Goal: Transaction & Acquisition: Purchase product/service

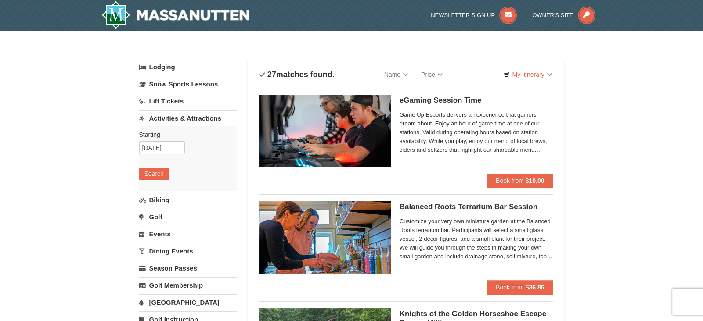
click at [158, 67] on link "Lodging" at bounding box center [188, 67] width 98 height 16
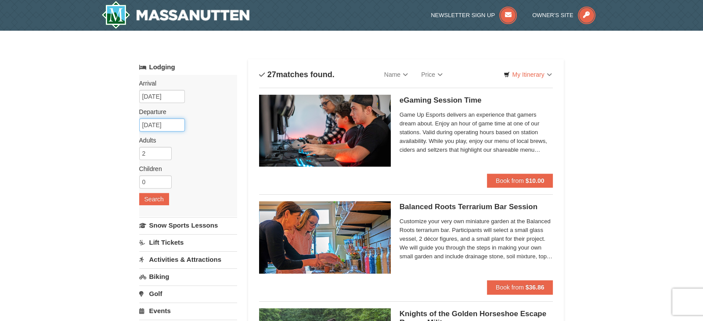
click at [159, 124] on input "[DATE]" at bounding box center [162, 125] width 46 height 13
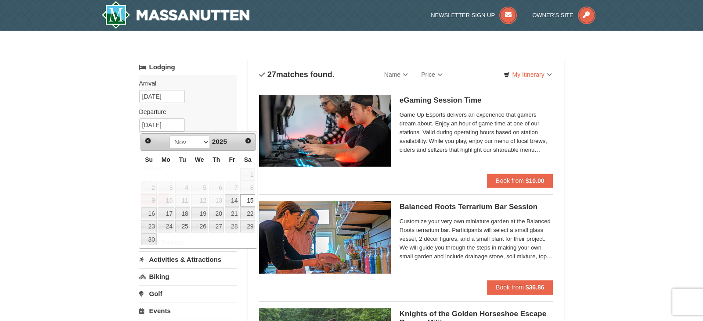
click at [232, 96] on div "Arrival Please format dates MM/DD/YYYY Please format dates MM/DD/YYYY 11/13/202…" at bounding box center [188, 145] width 98 height 141
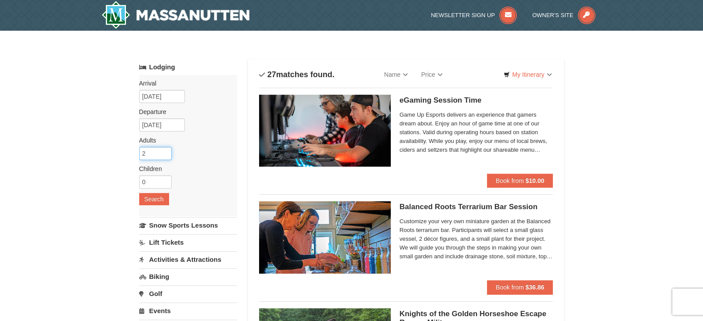
click at [161, 152] on input "2" at bounding box center [155, 153] width 32 height 13
type input "10"
click at [201, 173] on div "Arrival Please format dates MM/DD/YYYY Please format dates MM/DD/YYYY 11/13/202…" at bounding box center [188, 145] width 98 height 141
click at [160, 205] on button "Search" at bounding box center [154, 199] width 30 height 12
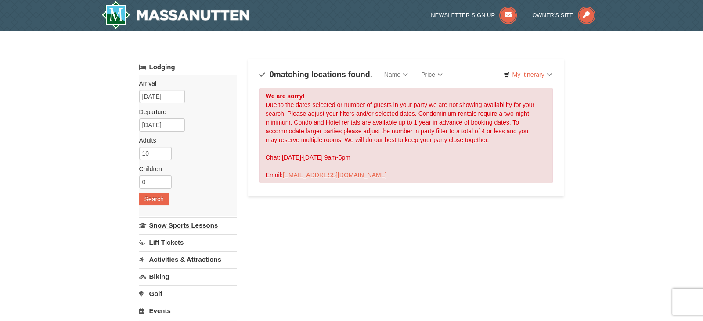
click at [189, 227] on link "Snow Sports Lessons" at bounding box center [188, 225] width 98 height 16
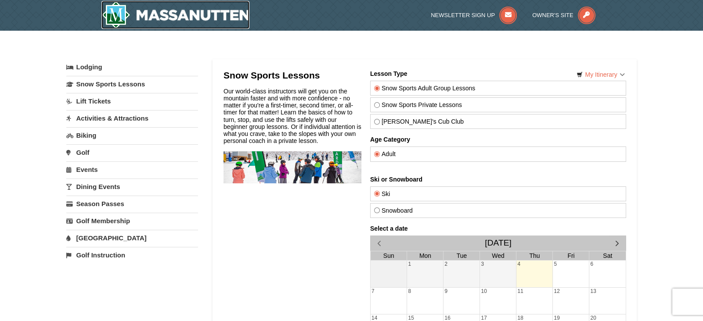
click at [198, 11] on img at bounding box center [175, 15] width 148 height 28
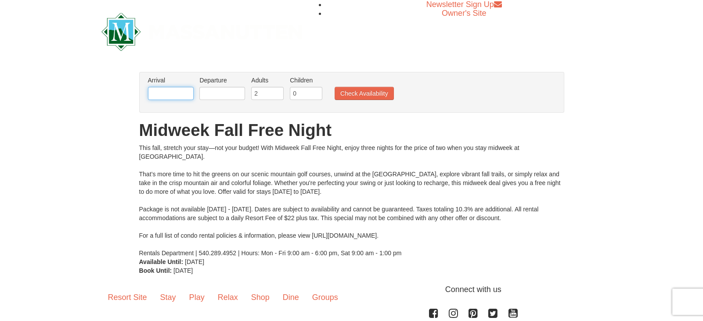
click at [173, 89] on input "text" at bounding box center [171, 93] width 46 height 13
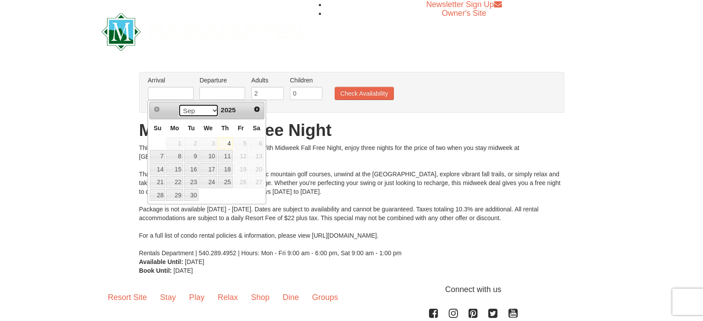
click at [207, 108] on select "Sep Oct Nov Dec" at bounding box center [198, 110] width 41 height 13
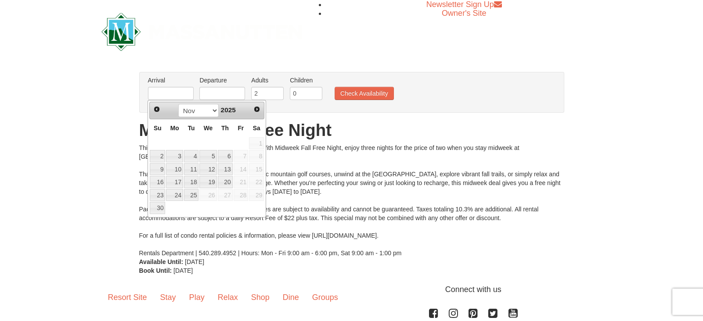
click at [335, 166] on div "This fall, stretch your stay—not your budget! With Midweek Fall Free Night, enj…" at bounding box center [351, 201] width 425 height 114
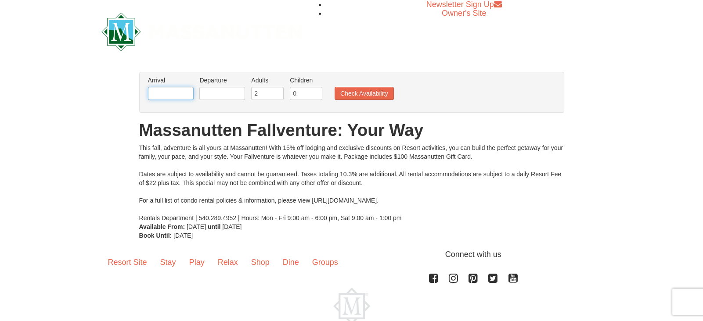
click at [157, 95] on input "text" at bounding box center [171, 93] width 46 height 13
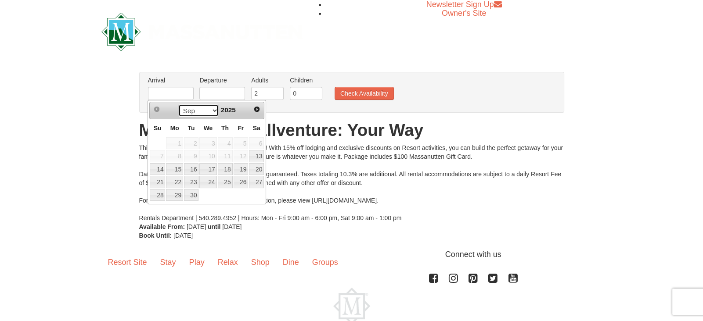
click at [210, 108] on select "Sep Oct Nov Dec" at bounding box center [198, 110] width 41 height 13
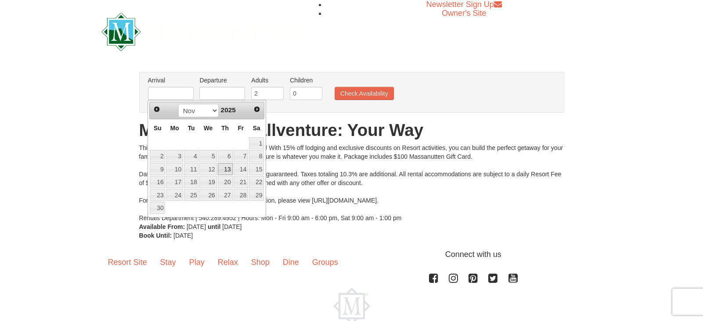
click at [229, 166] on link "13" at bounding box center [225, 169] width 15 height 12
type input "[DATE]"
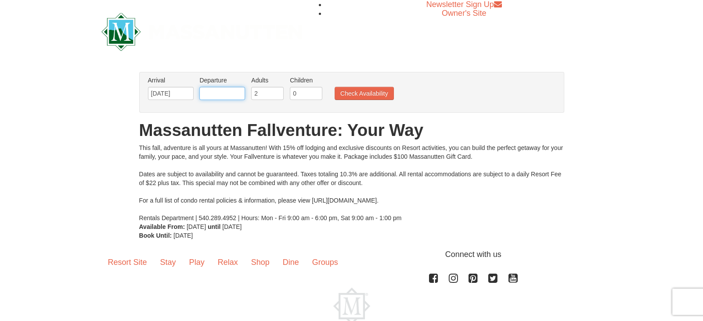
click at [231, 92] on input "text" at bounding box center [222, 93] width 46 height 13
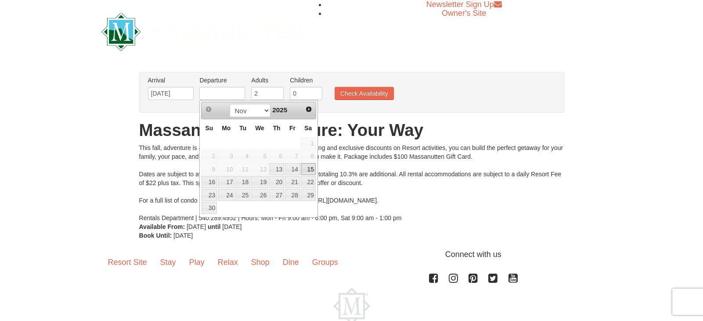
click at [310, 166] on link "15" at bounding box center [308, 169] width 15 height 12
type input "[DATE]"
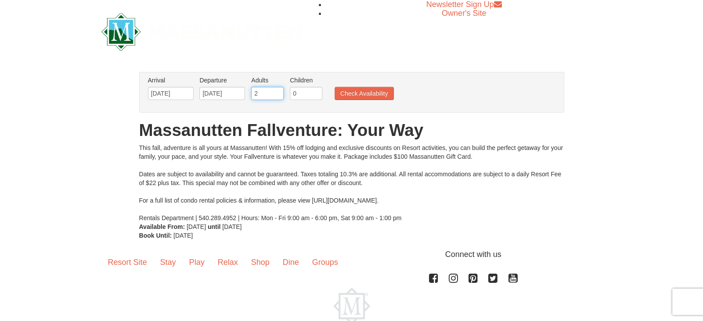
click at [268, 94] on input "2" at bounding box center [267, 93] width 32 height 13
type input "10"
click at [380, 96] on button "Check Availability" at bounding box center [364, 93] width 59 height 13
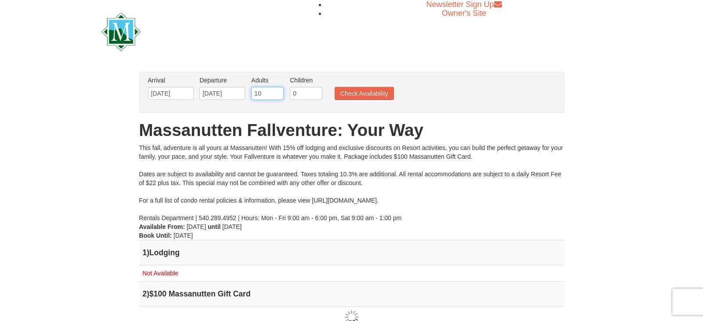
click at [261, 93] on input "10" at bounding box center [267, 93] width 32 height 13
type input "1"
type input "6"
click at [376, 96] on button "Check Availability" at bounding box center [364, 93] width 59 height 13
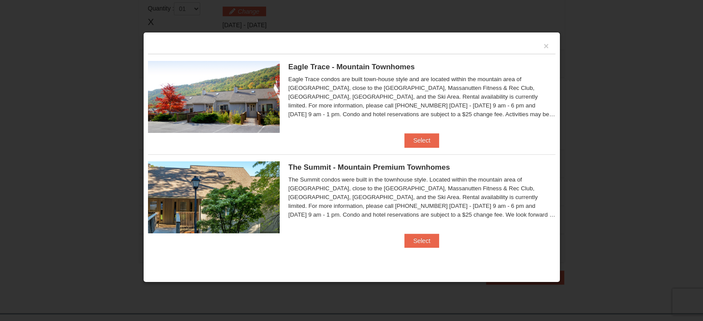
scroll to position [268, 0]
click at [376, 96] on div "Eagle Trace condos are built town-house style and are located within the mounta…" at bounding box center [421, 97] width 267 height 44
click at [416, 112] on div "Eagle Trace condos are built town-house style and are located within the mounta…" at bounding box center [421, 97] width 267 height 44
click at [548, 43] on div "×" at bounding box center [351, 45] width 407 height 17
click at [546, 46] on button "×" at bounding box center [546, 46] width 5 height 9
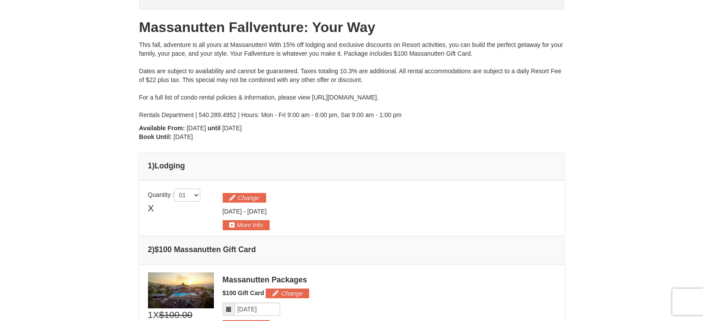
scroll to position [0, 0]
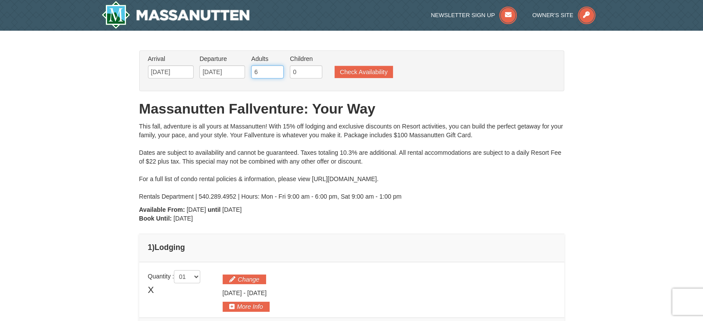
click at [263, 75] on input "6" at bounding box center [267, 71] width 32 height 13
type input "9"
type input "8"
click at [344, 72] on button "Check Availability" at bounding box center [364, 72] width 58 height 12
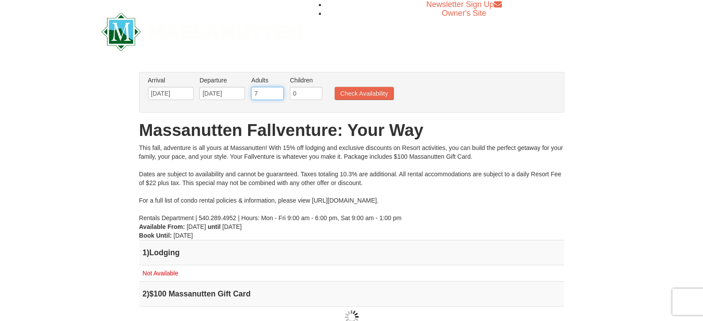
type input "7"
click at [278, 97] on input "7" at bounding box center [267, 93] width 32 height 13
click at [389, 97] on button "Check Availability" at bounding box center [364, 93] width 59 height 13
type input "6"
click at [278, 97] on input "6" at bounding box center [267, 93] width 32 height 13
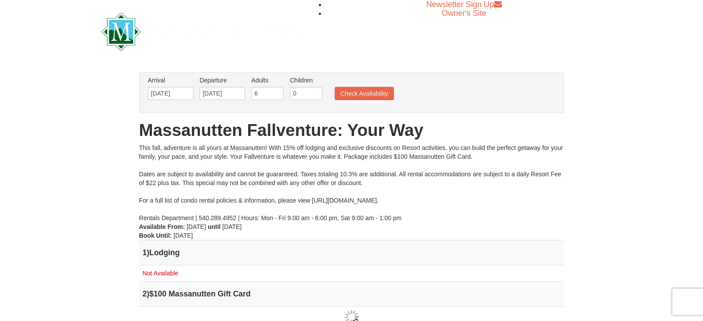
click at [344, 100] on ul "Arrival Please format dates MM/DD/YYYY Please format dates MM/DD/YYYY 11/13/202…" at bounding box center [347, 90] width 403 height 29
click at [351, 97] on button "Check Availability" at bounding box center [364, 93] width 59 height 13
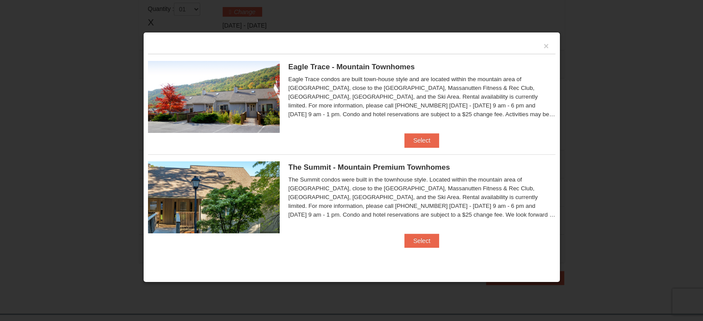
scroll to position [268, 0]
click at [421, 139] on button "Select" at bounding box center [421, 140] width 35 height 14
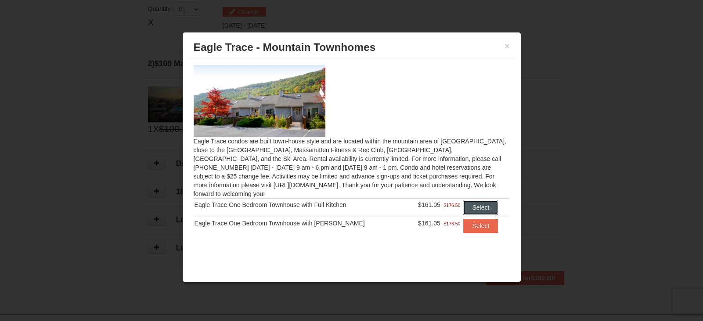
click at [471, 202] on button "Select" at bounding box center [480, 208] width 35 height 14
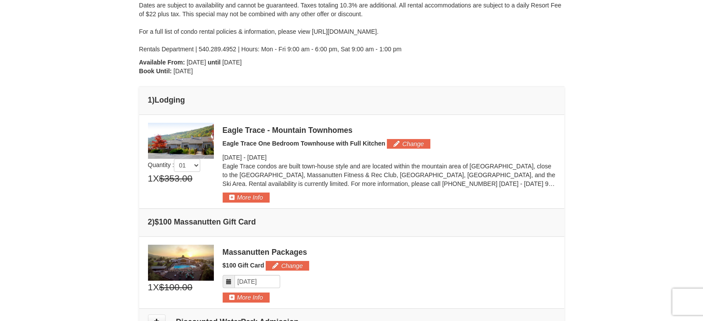
scroll to position [146, 0]
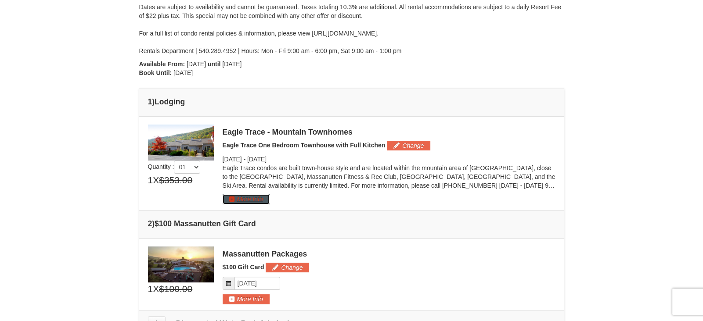
click at [249, 196] on button "More Info" at bounding box center [246, 200] width 47 height 10
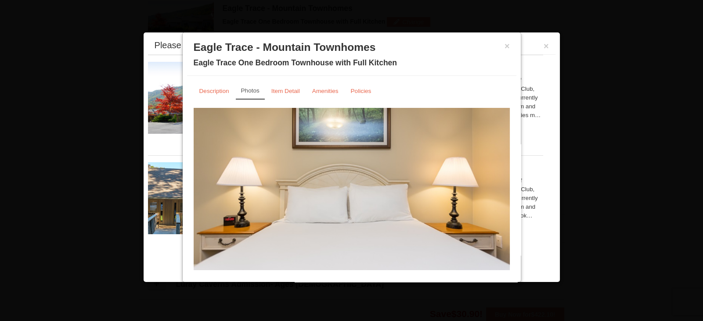
scroll to position [270, 0]
click at [509, 42] on button "×" at bounding box center [507, 46] width 5 height 9
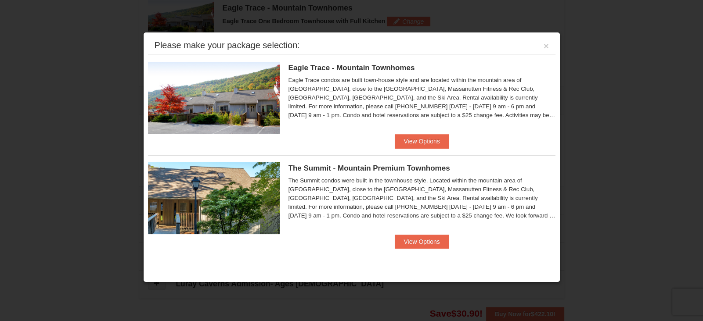
click at [542, 44] on div "Please make your package selection: ×" at bounding box center [351, 46] width 407 height 18
click at [544, 45] on button "×" at bounding box center [546, 46] width 5 height 9
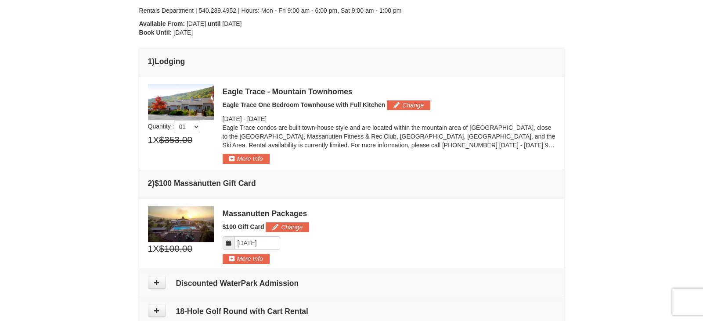
scroll to position [186, 0]
click at [263, 156] on button "More Info" at bounding box center [246, 159] width 47 height 10
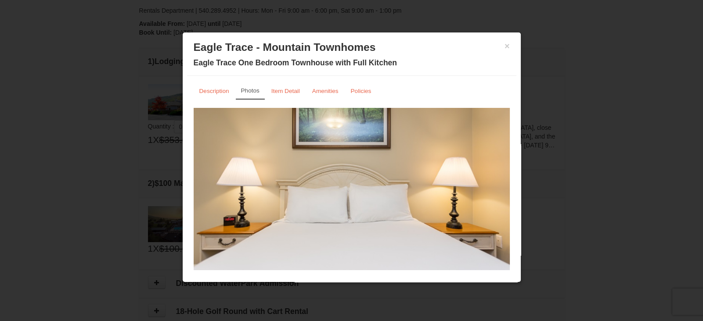
scroll to position [26, 0]
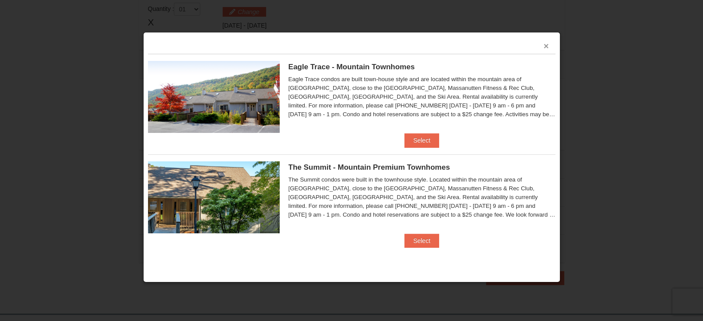
scroll to position [186, 0]
click at [545, 43] on button "×" at bounding box center [546, 46] width 5 height 9
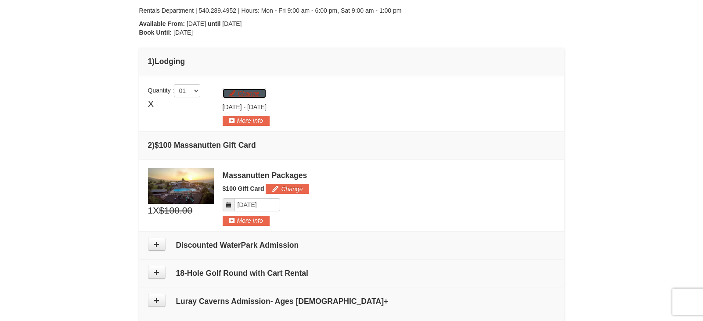
click at [249, 91] on button "Change" at bounding box center [244, 94] width 43 height 10
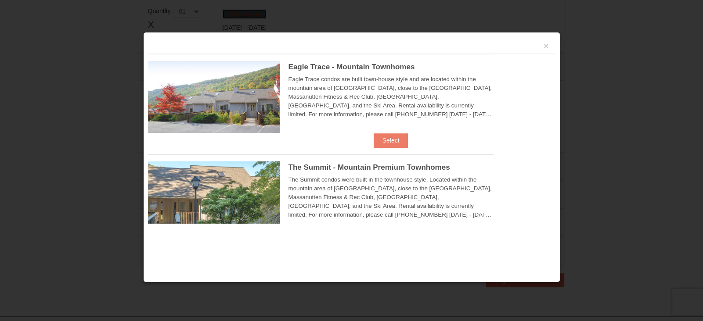
scroll to position [270, 0]
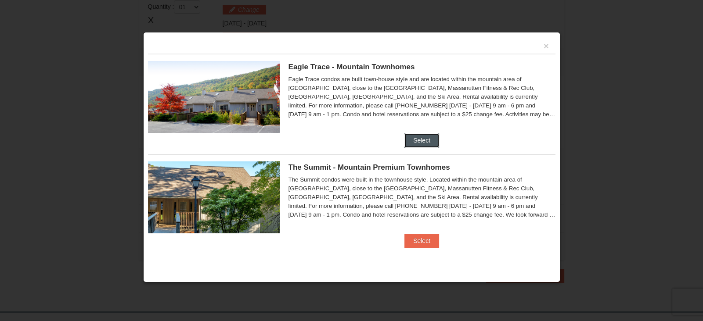
click at [418, 141] on button "Select" at bounding box center [421, 140] width 35 height 14
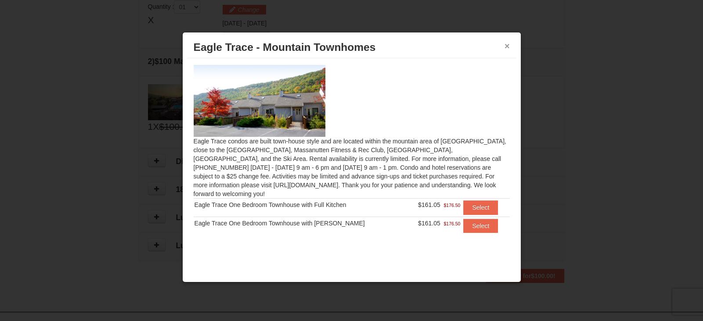
click at [507, 48] on button "×" at bounding box center [507, 46] width 5 height 9
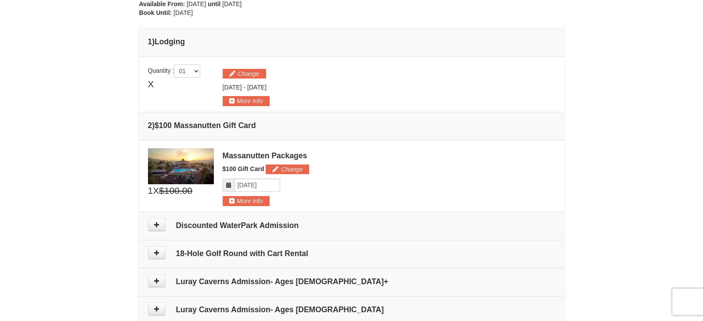
scroll to position [206, 0]
click at [253, 74] on button "Change" at bounding box center [244, 74] width 43 height 10
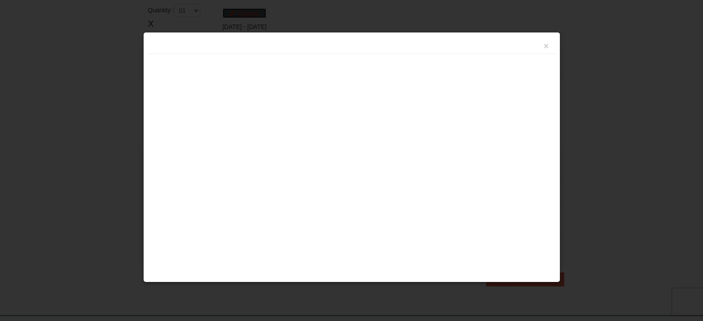
scroll to position [270, 0]
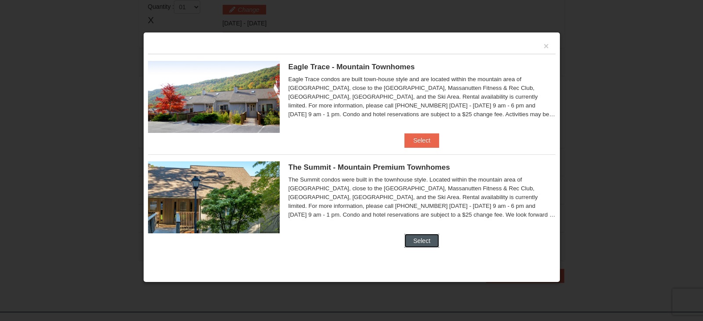
click at [412, 244] on button "Select" at bounding box center [421, 241] width 35 height 14
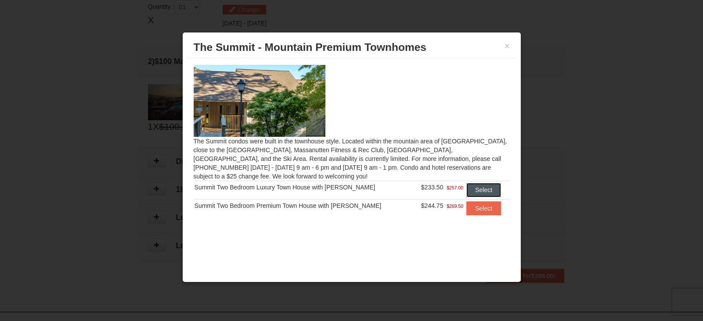
click at [484, 191] on button "Select" at bounding box center [483, 190] width 35 height 14
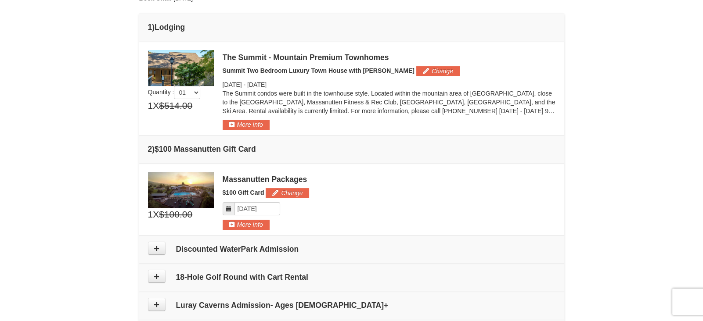
scroll to position [220, 0]
click at [256, 120] on button "More Info" at bounding box center [246, 125] width 47 height 10
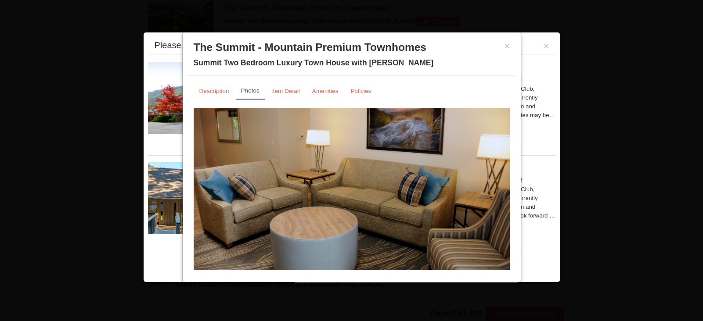
scroll to position [26, 0]
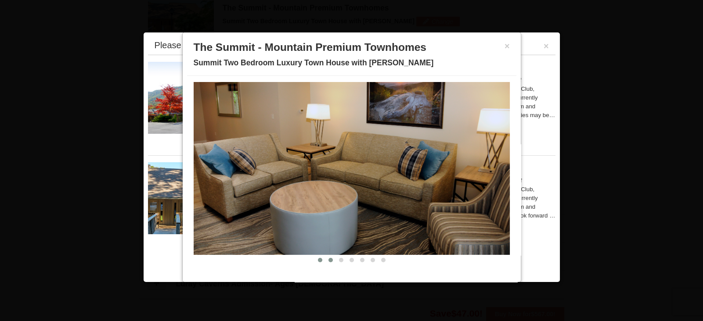
click at [328, 258] on span at bounding box center [330, 260] width 4 height 4
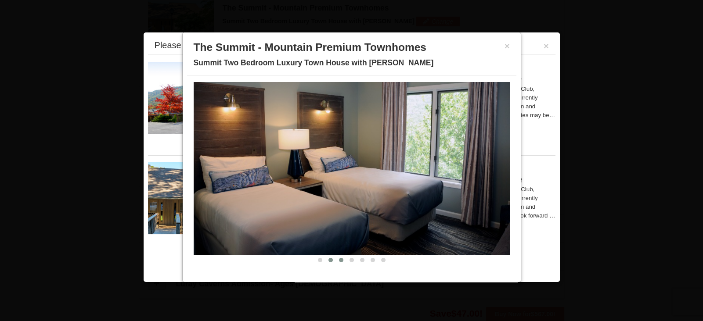
click at [340, 261] on button at bounding box center [341, 260] width 11 height 9
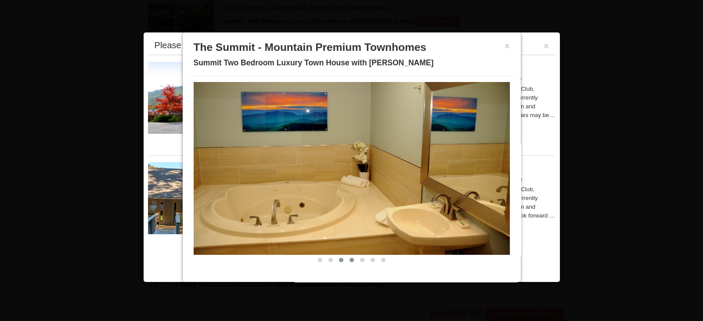
click at [352, 261] on button at bounding box center [351, 260] width 11 height 9
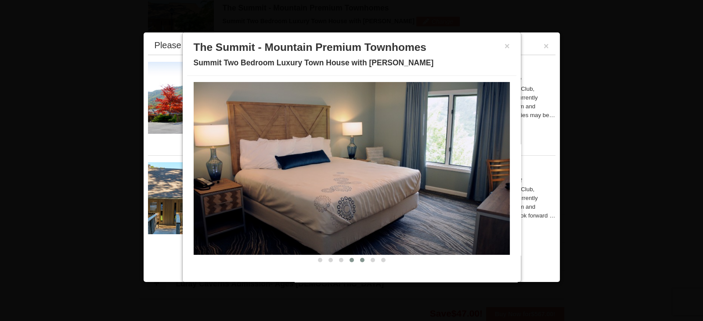
click at [364, 260] on button at bounding box center [362, 260] width 11 height 9
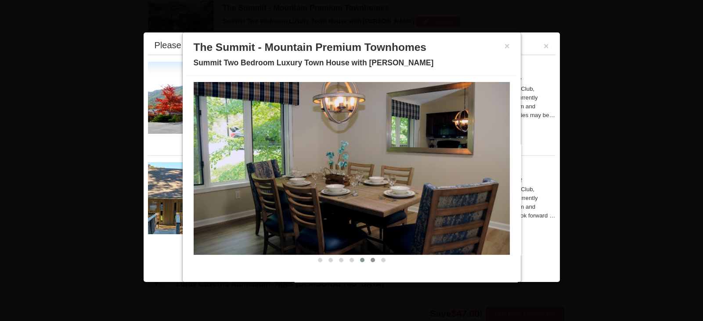
click at [374, 260] on button at bounding box center [373, 260] width 11 height 9
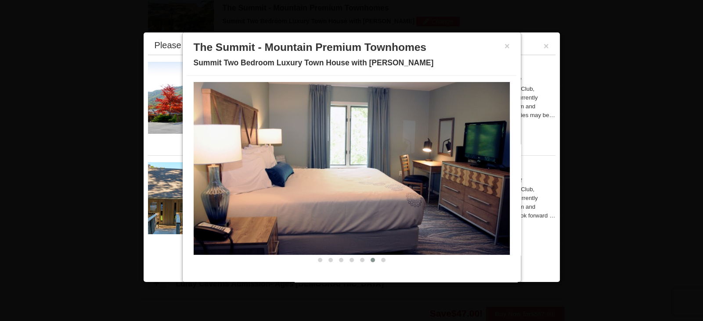
click at [389, 259] on div at bounding box center [352, 259] width 316 height 9
click at [385, 259] on span at bounding box center [383, 260] width 4 height 4
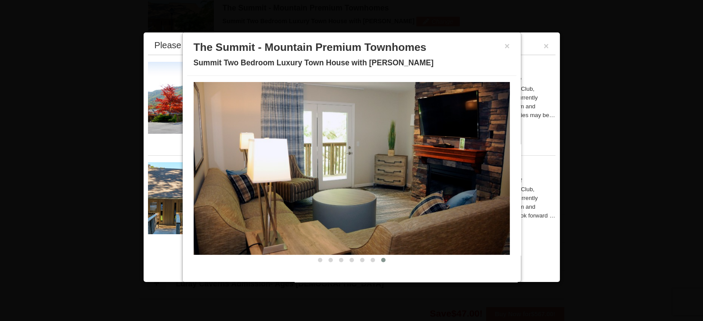
scroll to position [0, 0]
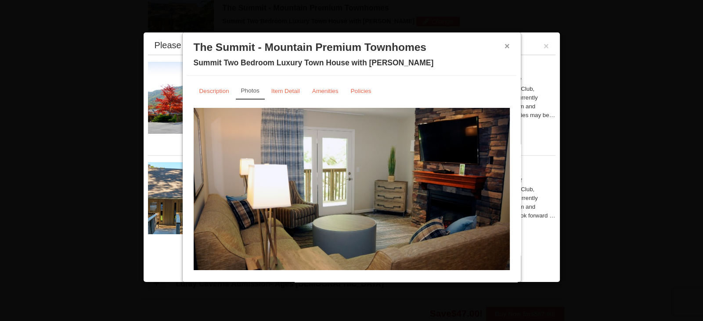
click at [505, 46] on button "×" at bounding box center [507, 46] width 5 height 9
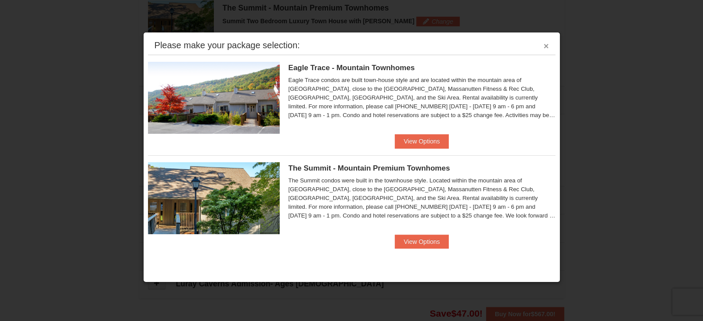
click at [544, 47] on button "×" at bounding box center [546, 46] width 5 height 9
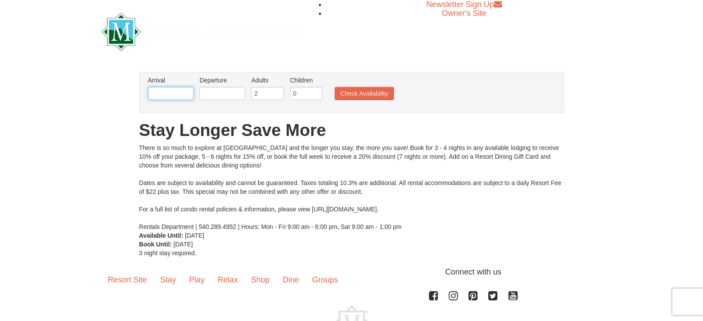
click at [156, 90] on input "text" at bounding box center [171, 93] width 46 height 13
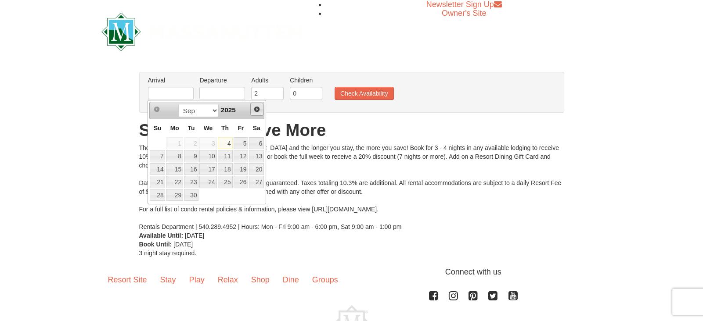
click at [255, 106] on span "Next" at bounding box center [256, 109] width 7 height 7
click at [232, 167] on link "13" at bounding box center [225, 169] width 15 height 12
type input "[DATE]"
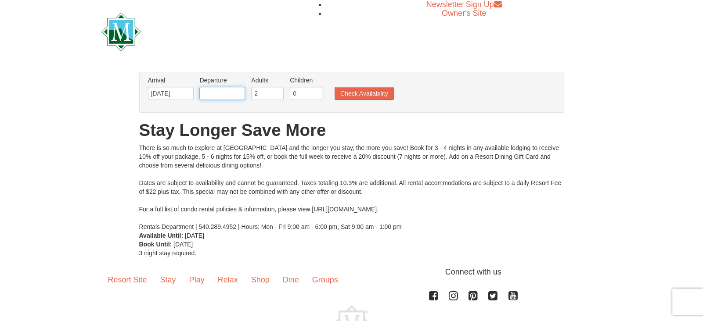
click at [232, 94] on input "text" at bounding box center [222, 93] width 46 height 13
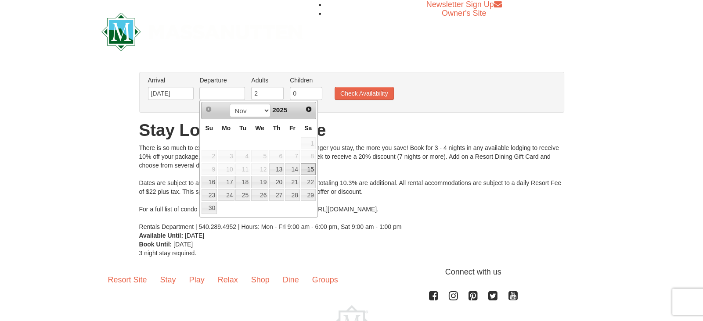
click at [307, 167] on link "15" at bounding box center [308, 169] width 15 height 12
type input "[DATE]"
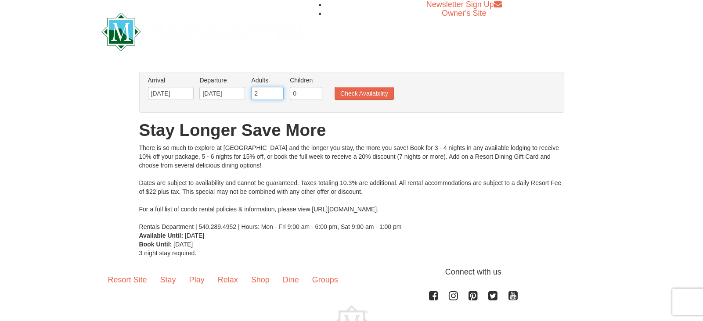
click at [274, 95] on input "2" at bounding box center [267, 93] width 32 height 13
type input "8"
click at [382, 91] on button "Check Availability" at bounding box center [364, 93] width 59 height 13
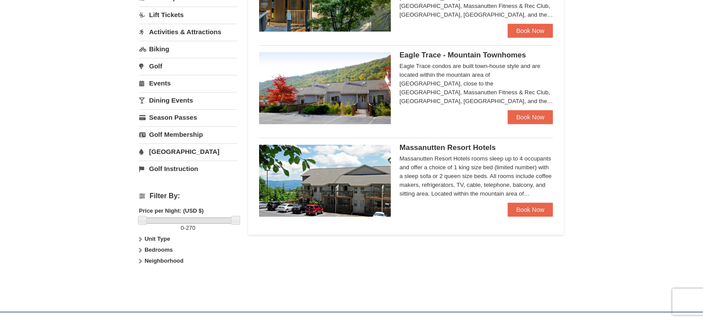
scroll to position [230, 0]
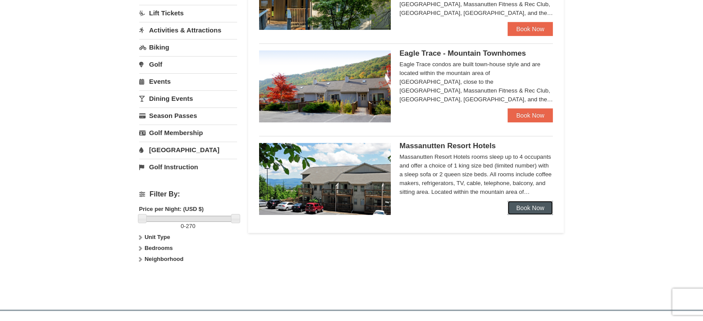
click at [522, 208] on link "Book Now" at bounding box center [531, 208] width 46 height 14
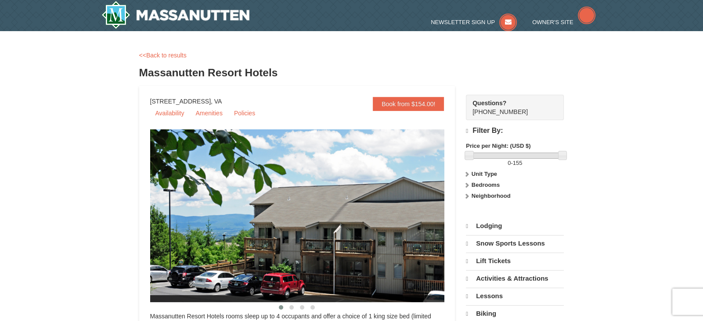
select select "9"
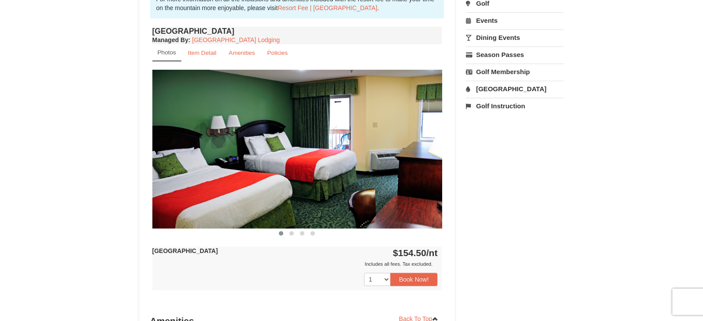
scroll to position [316, 0]
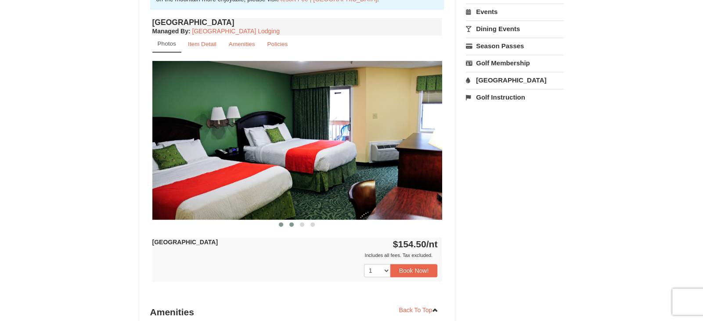
click at [288, 224] on button at bounding box center [291, 224] width 11 height 9
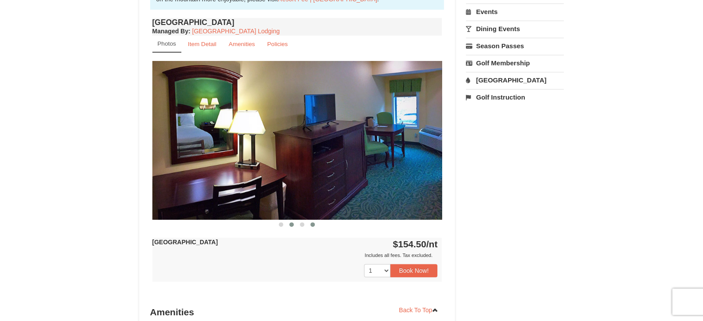
click at [307, 224] on button at bounding box center [312, 224] width 11 height 9
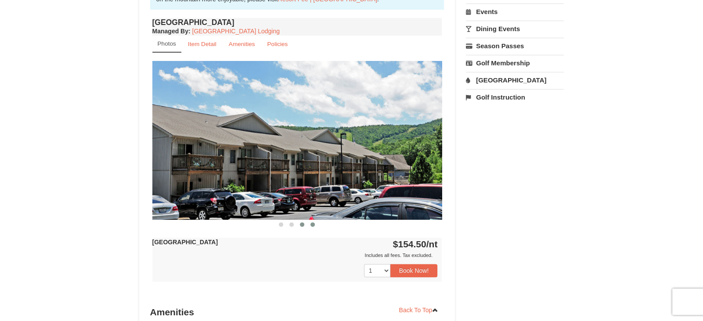
click at [302, 224] on span at bounding box center [302, 225] width 4 height 4
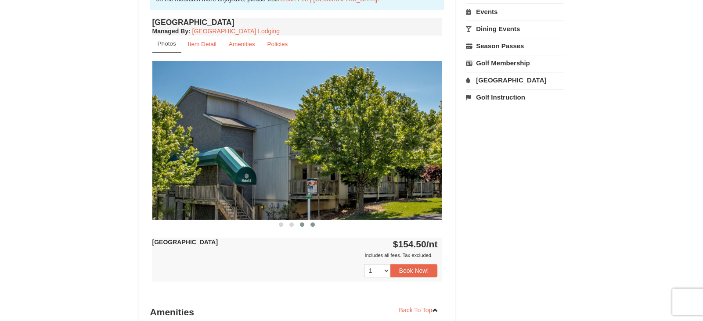
click at [313, 224] on span at bounding box center [312, 225] width 4 height 4
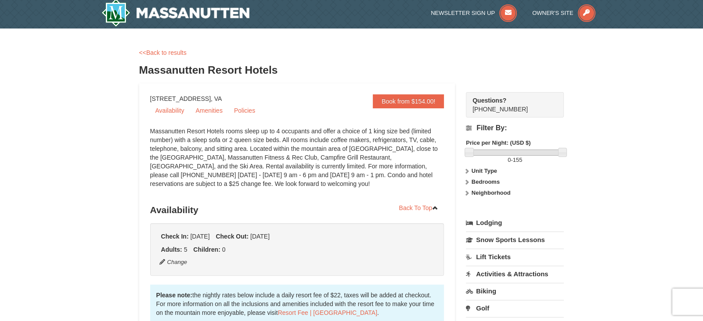
scroll to position [0, 0]
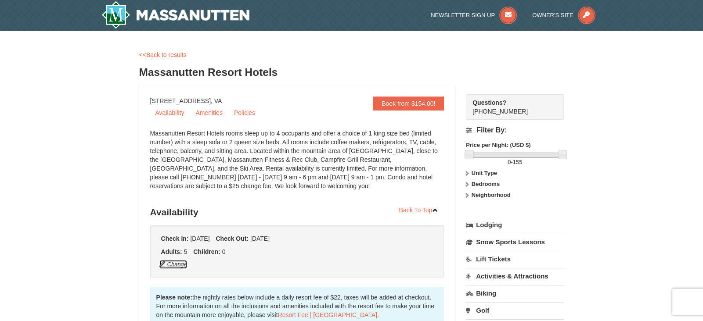
click at [176, 263] on button "Change" at bounding box center [173, 265] width 29 height 10
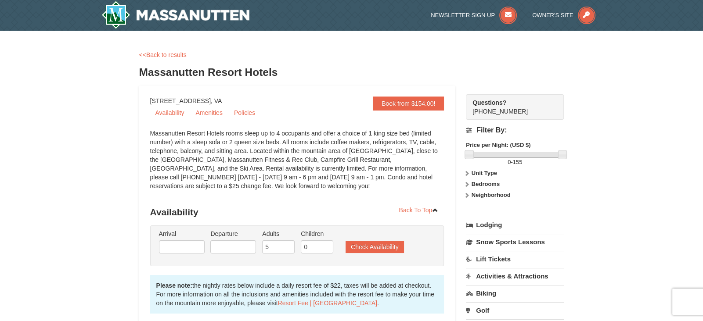
type input "[DATE]"
click at [272, 244] on input "5" at bounding box center [278, 247] width 32 height 13
click at [289, 250] on input "4" at bounding box center [278, 247] width 32 height 13
click at [288, 245] on input "5" at bounding box center [278, 247] width 32 height 13
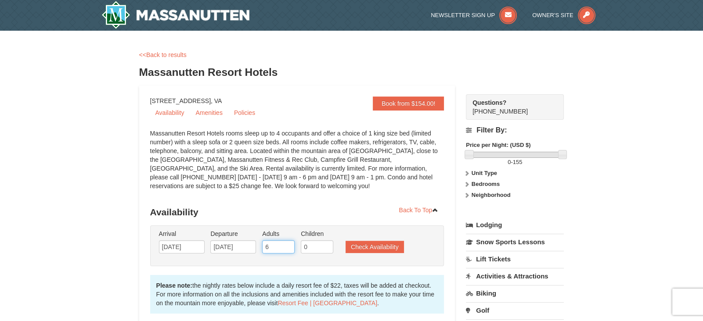
click at [288, 245] on input "6" at bounding box center [278, 247] width 32 height 13
click at [288, 245] on input "7" at bounding box center [278, 247] width 32 height 13
click at [288, 245] on input "8" at bounding box center [278, 247] width 32 height 13
click at [288, 245] on input "9" at bounding box center [278, 247] width 32 height 13
type input "8"
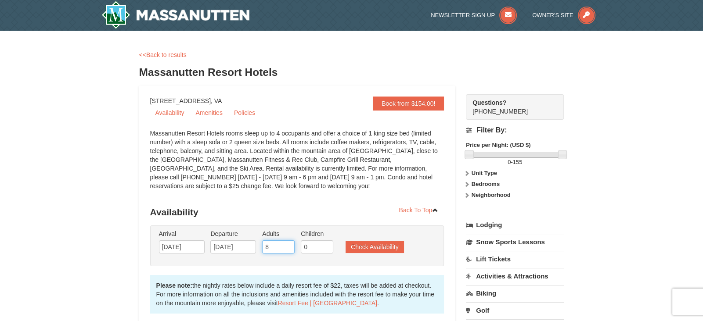
click at [290, 249] on input "8" at bounding box center [278, 247] width 32 height 13
click at [364, 245] on button "Check Availability" at bounding box center [375, 247] width 58 height 12
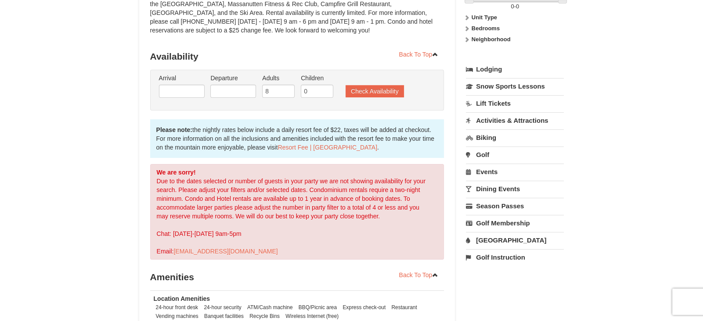
scroll to position [146, 0]
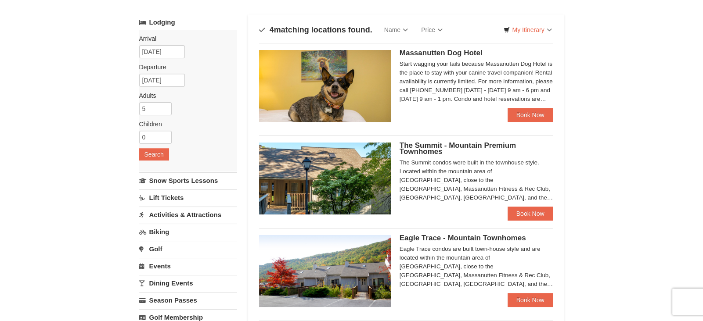
scroll to position [44, 0]
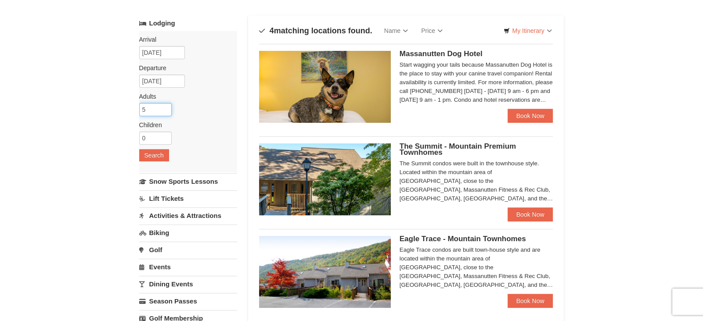
click at [166, 113] on input "5" at bounding box center [155, 109] width 32 height 13
click at [166, 111] on input "4" at bounding box center [155, 109] width 32 height 13
click at [166, 105] on input "5" at bounding box center [155, 109] width 32 height 13
type input "6"
click at [166, 105] on input "6" at bounding box center [155, 109] width 32 height 13
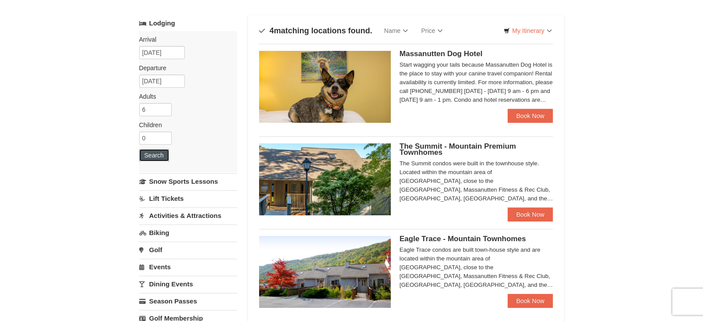
click at [159, 151] on button "Search" at bounding box center [154, 155] width 30 height 12
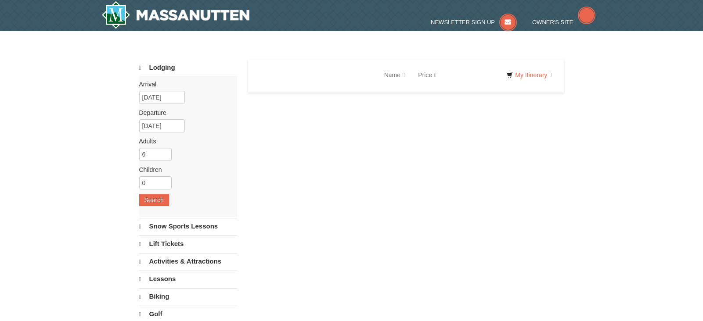
select select "9"
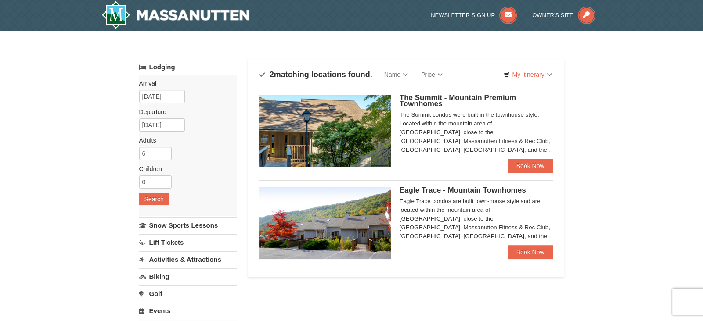
click at [353, 132] on img at bounding box center [325, 131] width 132 height 72
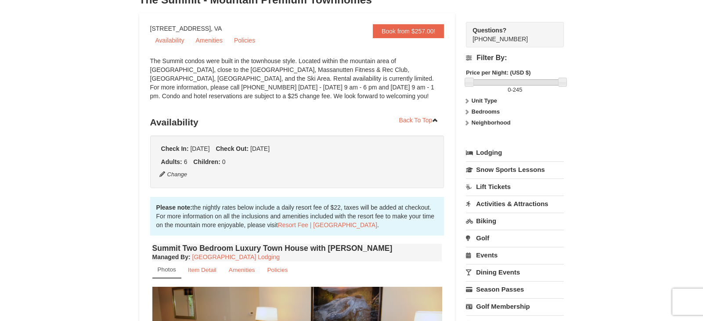
click at [478, 111] on strong "Bedrooms" at bounding box center [486, 111] width 28 height 7
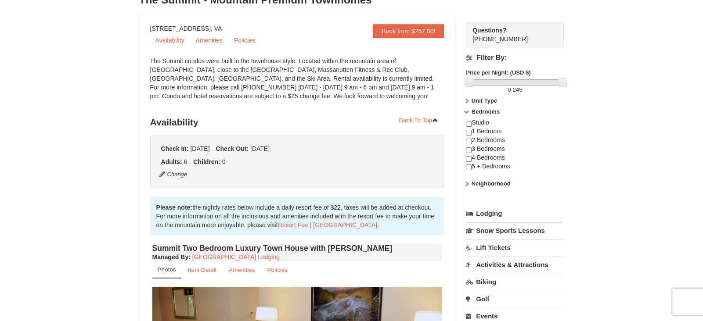
click at [476, 111] on strong "Bedrooms" at bounding box center [486, 111] width 28 height 7
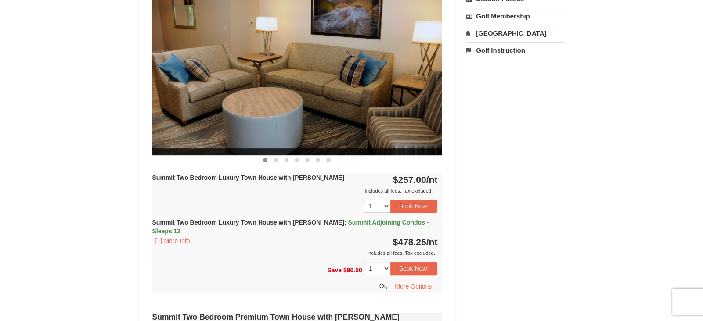
scroll to position [367, 0]
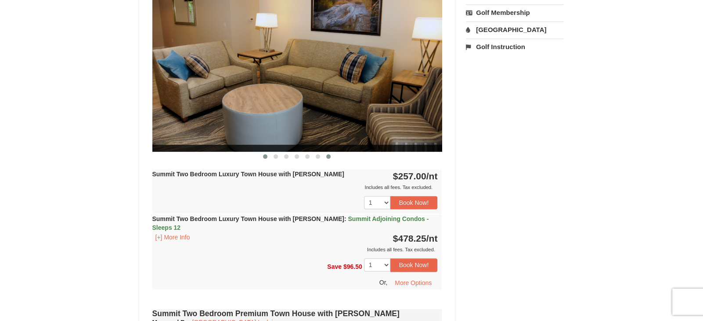
click at [328, 157] on span at bounding box center [328, 157] width 4 height 4
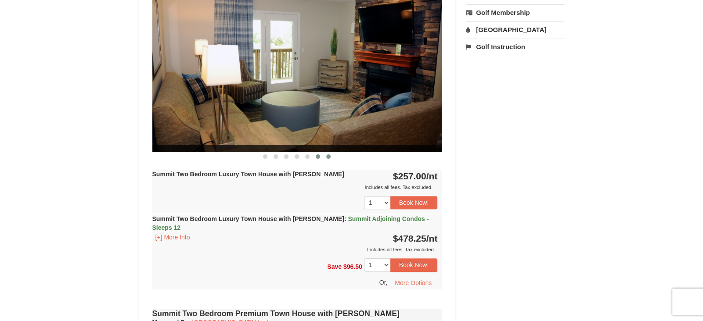
click at [317, 156] on span at bounding box center [318, 157] width 4 height 4
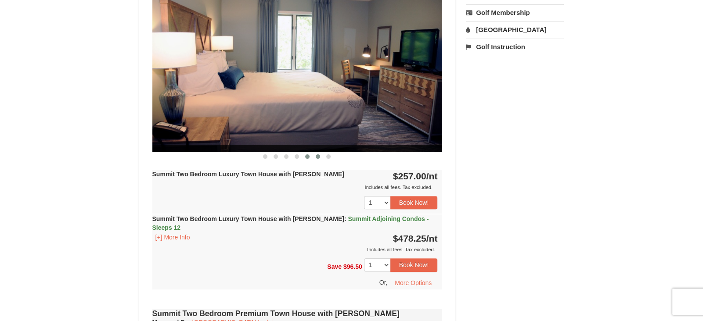
click at [307, 157] on span at bounding box center [307, 157] width 4 height 4
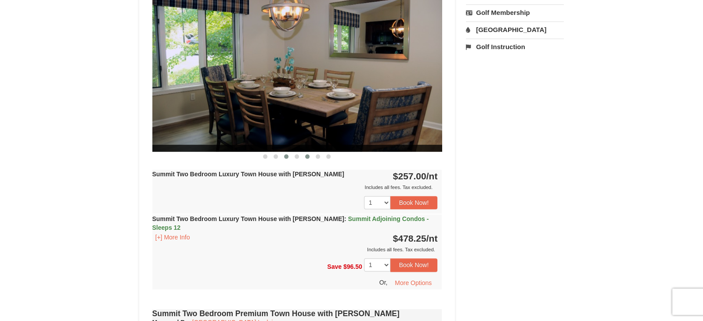
click at [288, 157] on button at bounding box center [286, 156] width 11 height 9
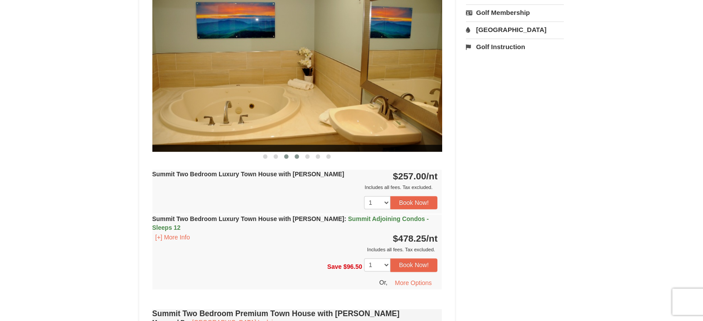
click at [295, 156] on button at bounding box center [297, 156] width 11 height 9
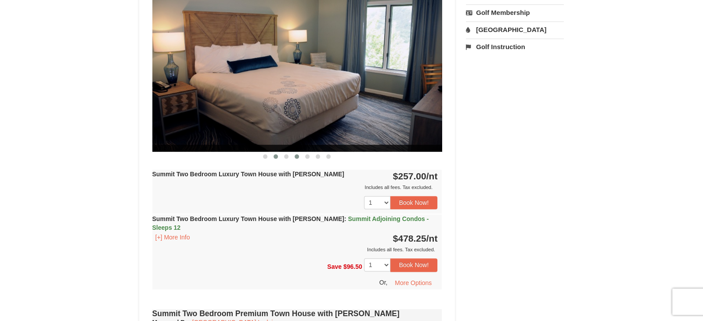
click at [276, 156] on span at bounding box center [276, 157] width 4 height 4
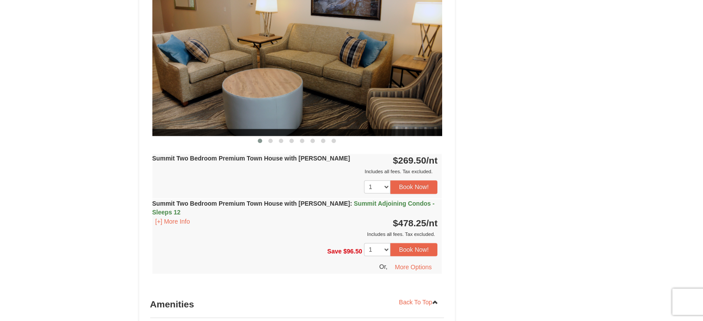
scroll to position [741, 0]
click at [176, 217] on button "[+] More Info" at bounding box center [172, 222] width 41 height 10
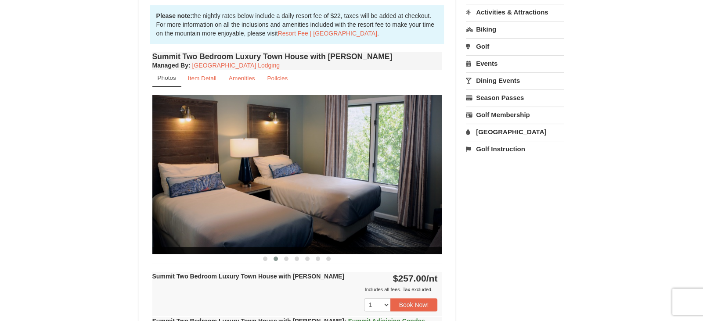
scroll to position [0, 0]
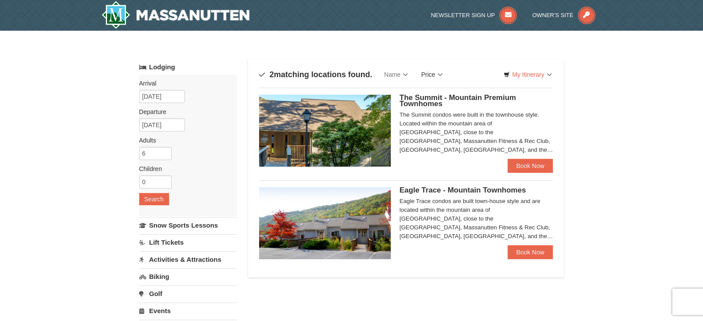
click at [428, 76] on link "Price" at bounding box center [432, 75] width 35 height 18
click at [435, 88] on link "Price (Low to High)" at bounding box center [450, 92] width 70 height 11
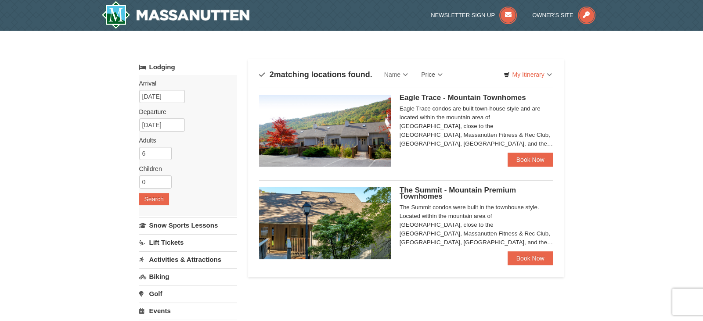
click at [360, 140] on img at bounding box center [325, 131] width 132 height 72
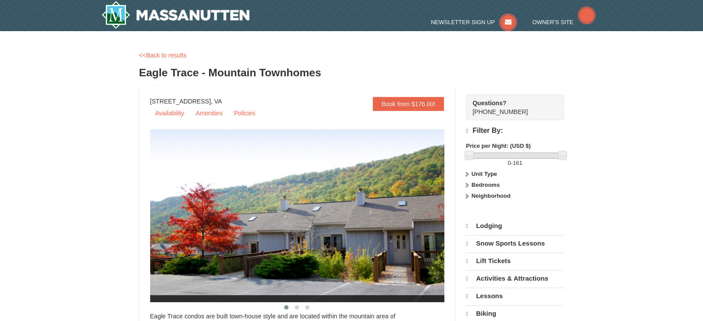
select select "9"
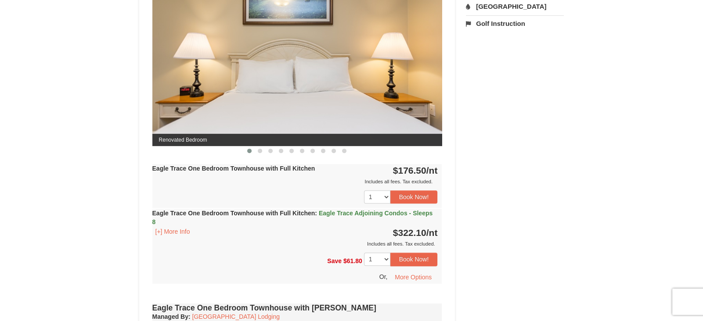
scroll to position [389, 0]
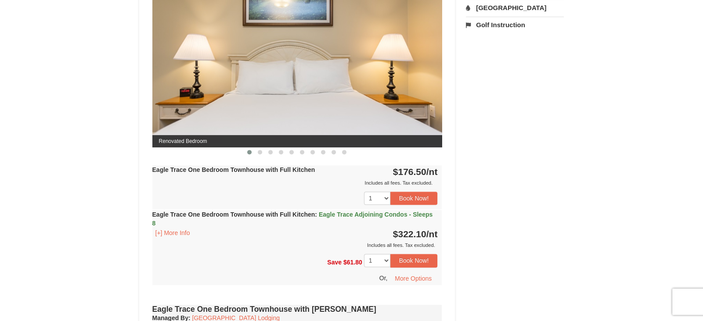
click at [343, 213] on span "Eagle Trace Adjoining Condos - Sleeps 8" at bounding box center [292, 219] width 281 height 16
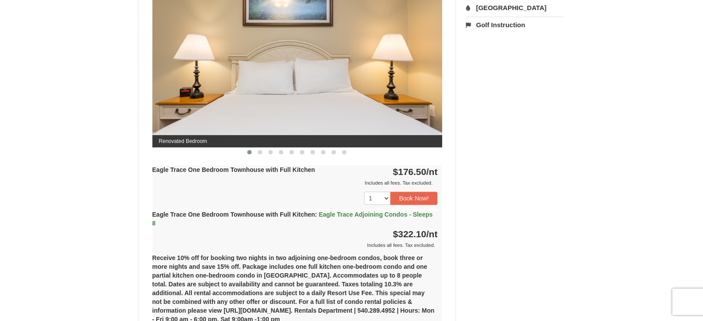
click at [343, 213] on span "Eagle Trace Adjoining Condos - Sleeps 8" at bounding box center [292, 219] width 281 height 16
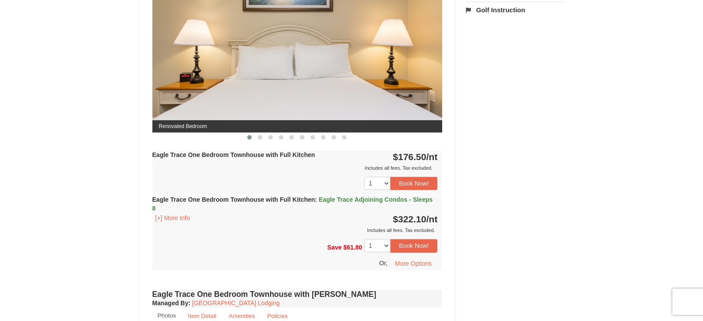
scroll to position [402, 0]
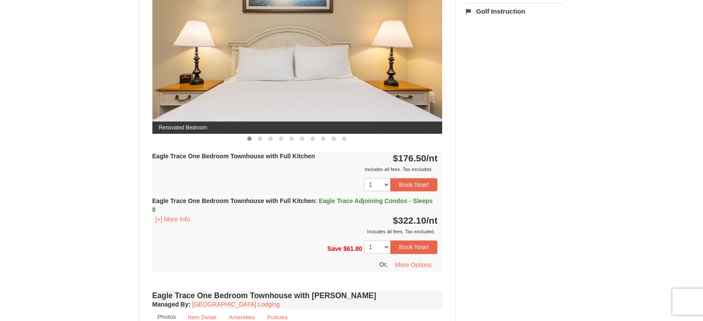
click at [372, 199] on span "Eagle Trace Adjoining Condos - Sleeps 8" at bounding box center [292, 206] width 281 height 16
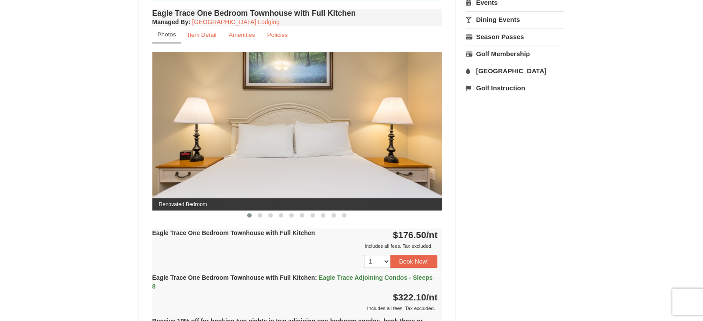
scroll to position [318, 0]
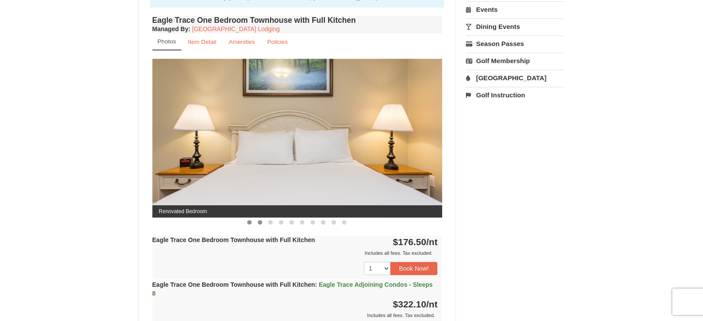
click at [263, 221] on button at bounding box center [260, 222] width 11 height 9
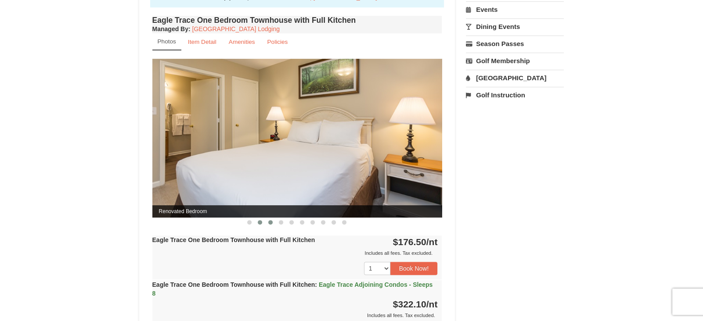
click at [272, 222] on span at bounding box center [270, 222] width 4 height 4
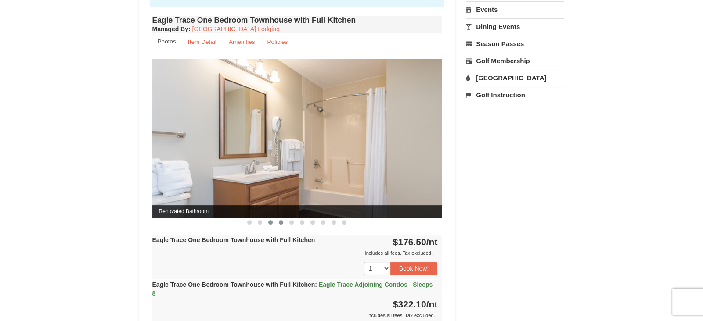
click at [282, 223] on span at bounding box center [281, 222] width 4 height 4
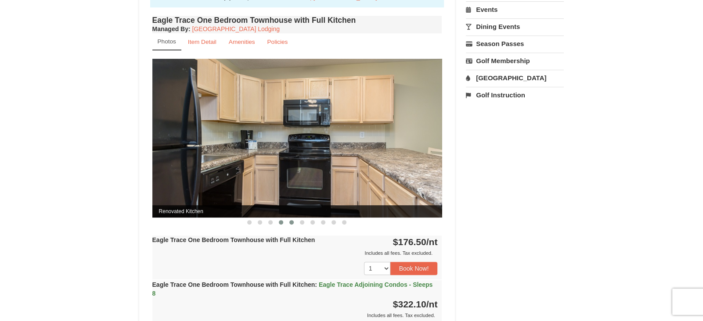
click at [292, 223] on span at bounding box center [291, 222] width 4 height 4
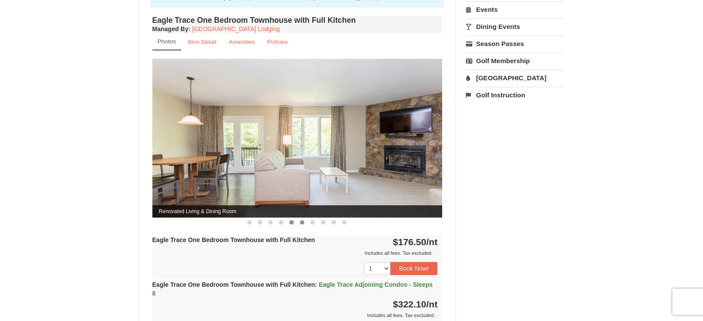
click at [305, 222] on button at bounding box center [302, 222] width 11 height 9
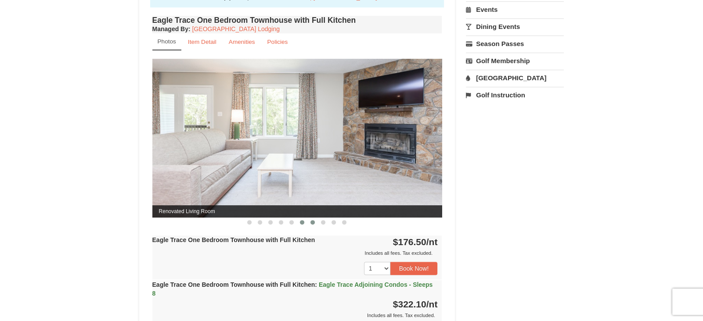
click at [314, 222] on span at bounding box center [312, 222] width 4 height 4
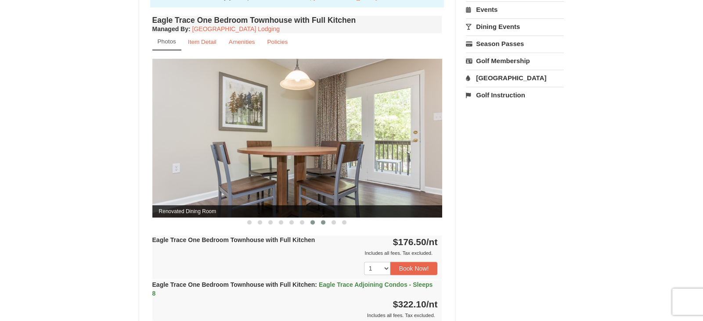
click at [325, 222] on span at bounding box center [323, 222] width 4 height 4
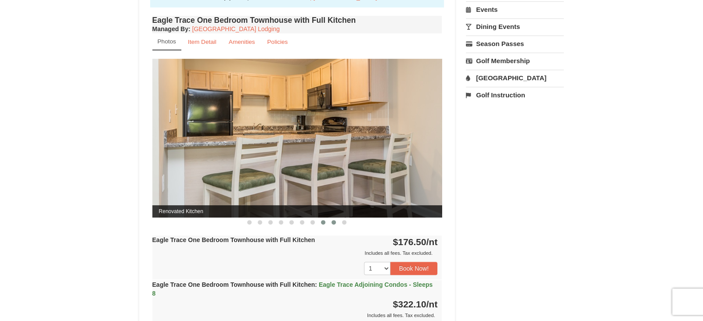
click at [332, 221] on span at bounding box center [334, 222] width 4 height 4
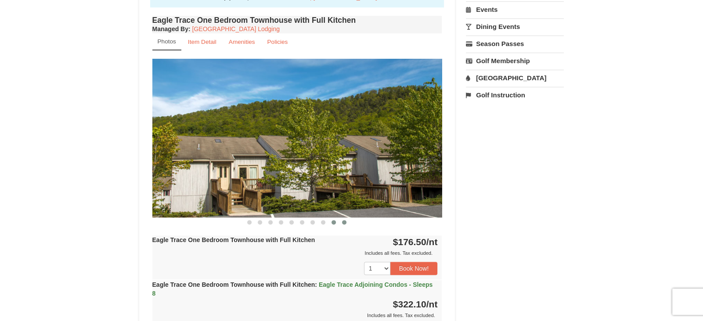
click at [345, 222] on span at bounding box center [344, 222] width 4 height 4
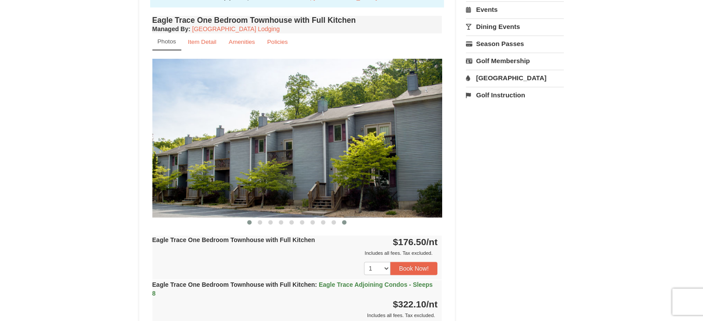
click at [248, 222] on span at bounding box center [249, 222] width 4 height 4
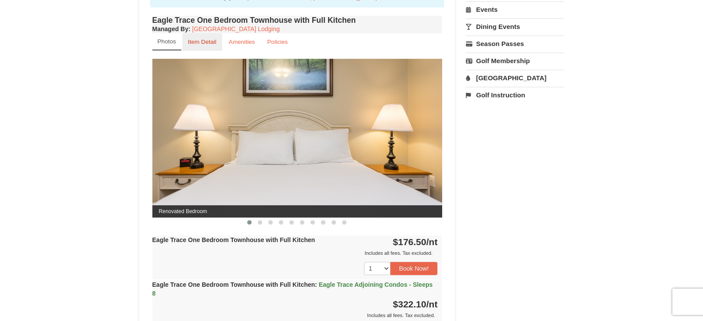
click at [207, 44] on small "Item Detail" at bounding box center [202, 42] width 29 height 7
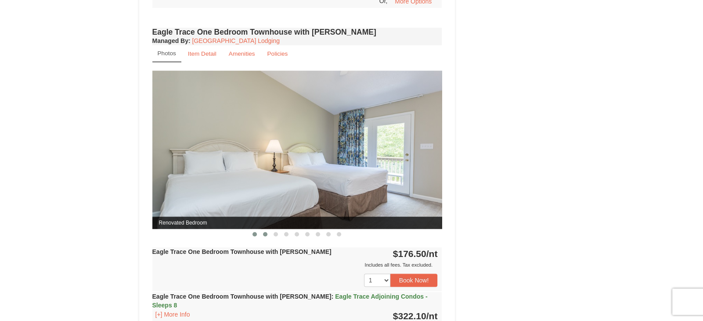
scroll to position [720, 0]
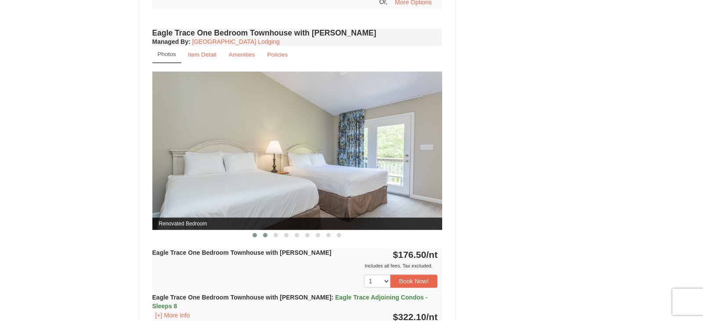
click at [267, 233] on span at bounding box center [265, 235] width 4 height 4
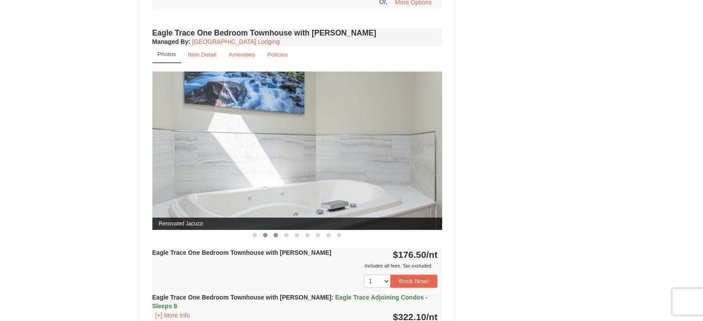
click at [277, 233] on span at bounding box center [276, 235] width 4 height 4
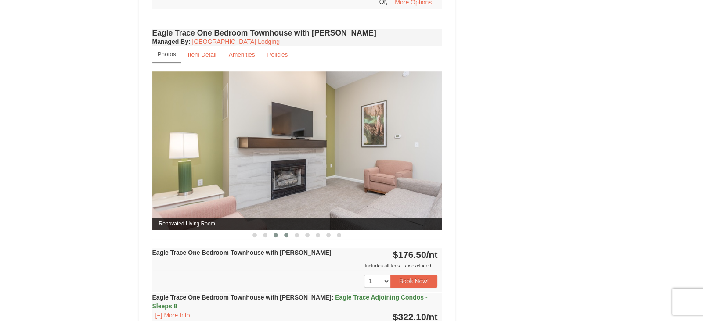
click at [285, 233] on span at bounding box center [286, 235] width 4 height 4
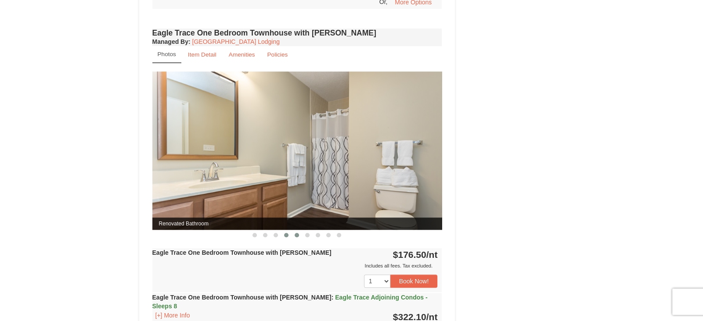
click at [294, 233] on button at bounding box center [297, 235] width 11 height 9
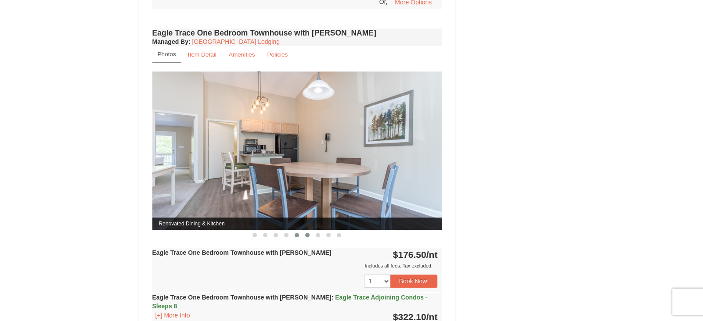
click at [304, 233] on button at bounding box center [307, 235] width 11 height 9
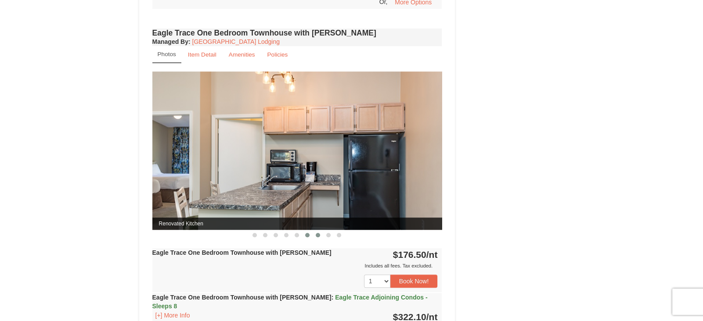
click at [319, 233] on span at bounding box center [318, 235] width 4 height 4
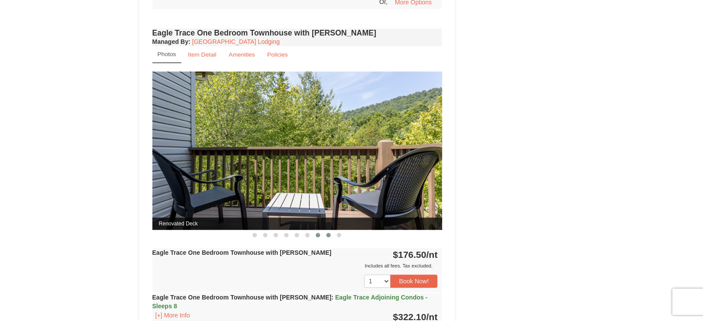
click at [326, 234] on button at bounding box center [328, 235] width 11 height 9
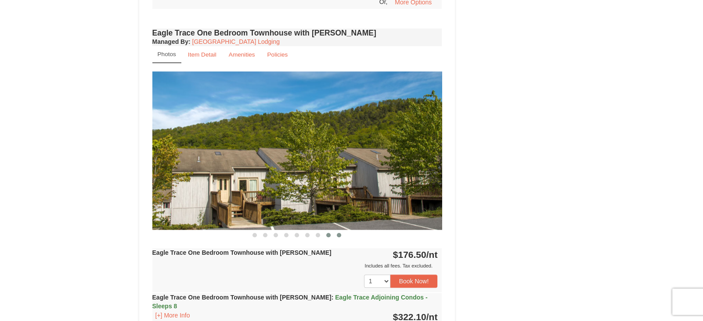
click at [340, 233] on span at bounding box center [339, 235] width 4 height 4
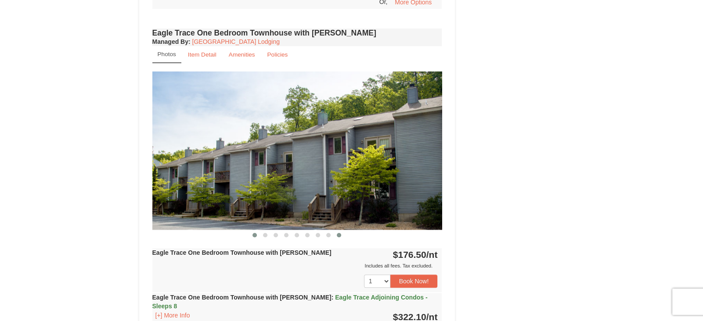
click at [254, 233] on span at bounding box center [254, 235] width 4 height 4
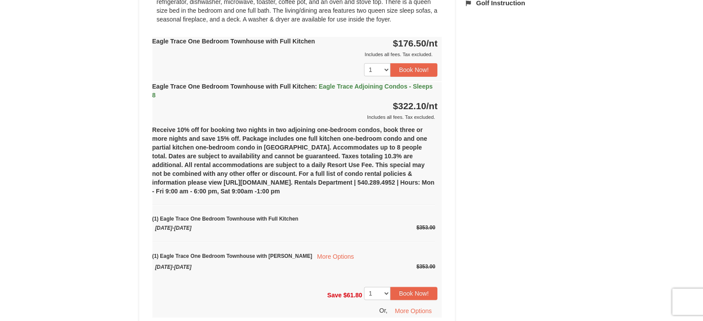
scroll to position [406, 0]
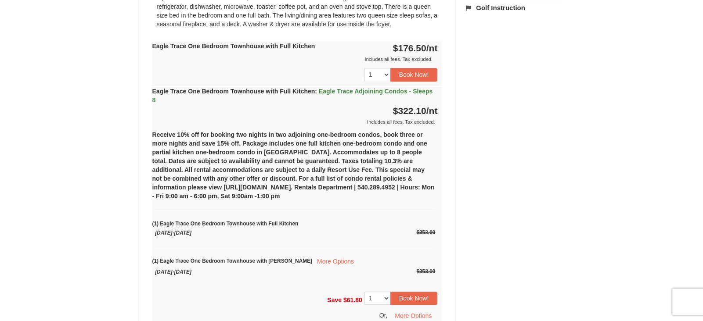
click at [372, 94] on div "Eagle Trace One Bedroom Townhouse with Full Kitchen : Eagle Trace Adjoining Con…" at bounding box center [297, 107] width 290 height 40
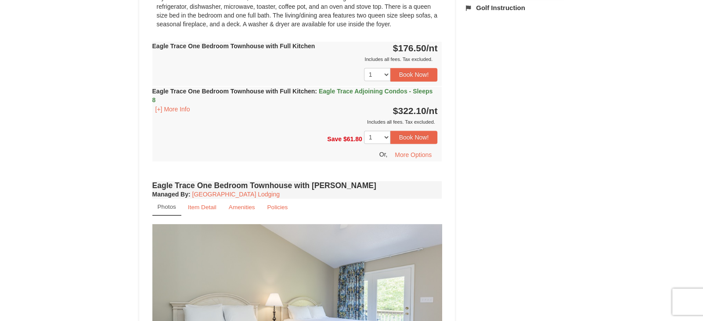
click at [372, 94] on div "Eagle Trace One Bedroom Townhouse with Full Kitchen : Eagle Trace Adjoining Con…" at bounding box center [297, 107] width 290 height 40
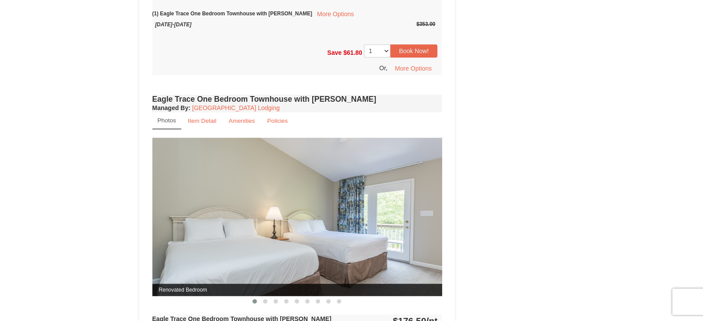
scroll to position [652, 0]
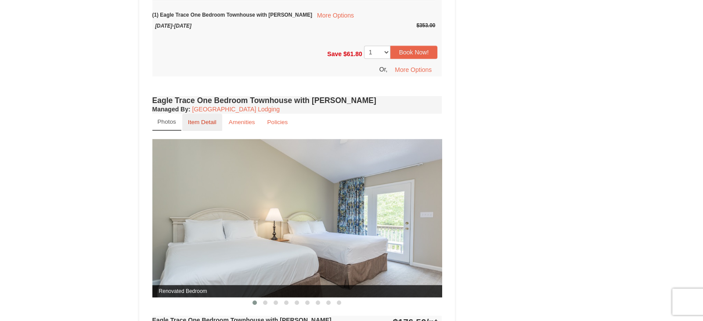
click at [200, 125] on link "Item Detail" at bounding box center [202, 122] width 40 height 17
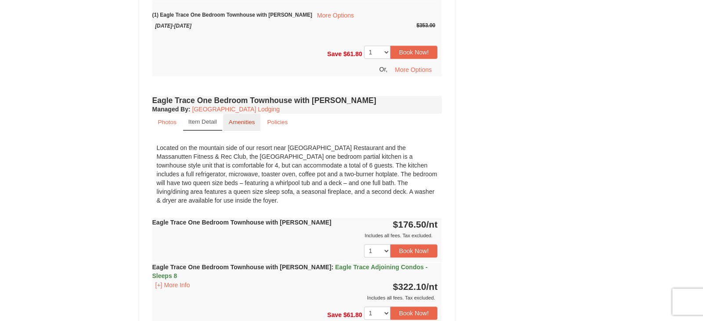
click at [237, 124] on link "Amenities" at bounding box center [242, 122] width 38 height 17
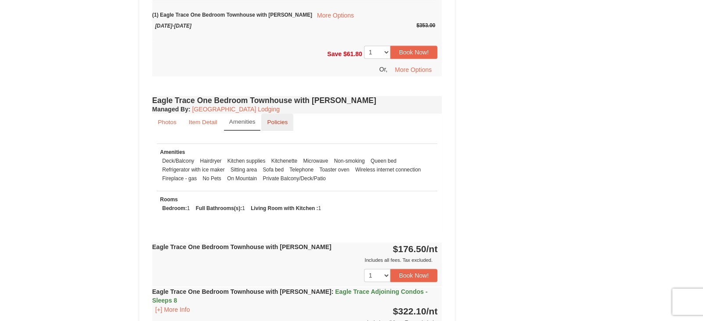
click at [271, 120] on small "Policies" at bounding box center [277, 122] width 21 height 7
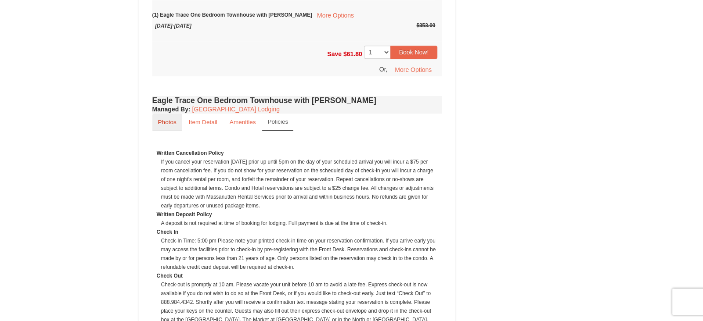
click at [180, 123] on link "Photos" at bounding box center [167, 122] width 30 height 17
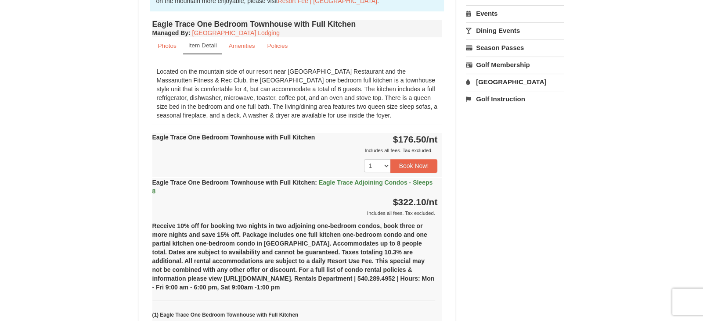
scroll to position [314, 0]
click at [373, 184] on span "Eagle Trace Adjoining Condos - Sleeps 8" at bounding box center [292, 188] width 281 height 16
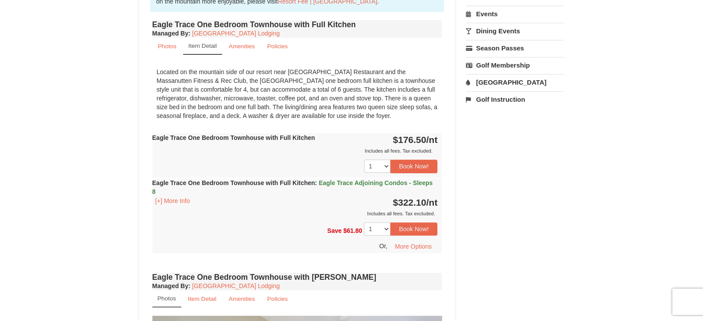
click at [373, 184] on span "Eagle Trace Adjoining Condos - Sleeps 8" at bounding box center [292, 188] width 281 height 16
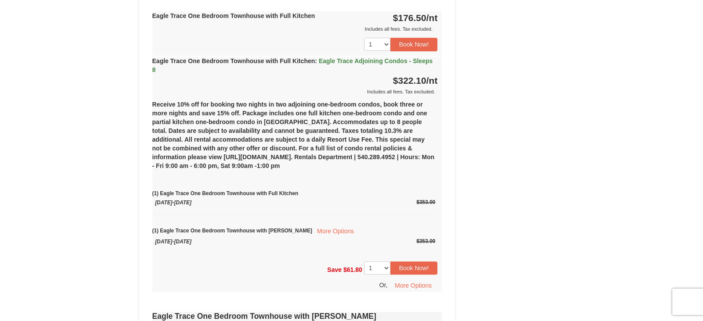
scroll to position [435, 0]
click at [322, 231] on button "More Options" at bounding box center [335, 232] width 47 height 11
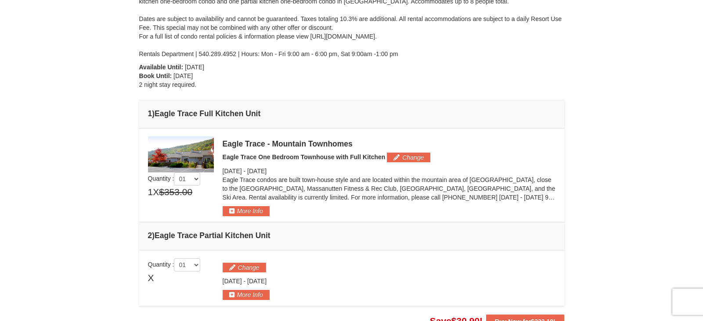
scroll to position [133, 0]
click at [245, 213] on button "More Info" at bounding box center [246, 212] width 47 height 10
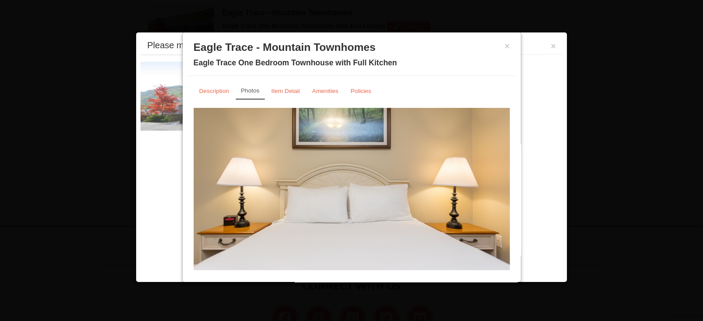
scroll to position [270, 0]
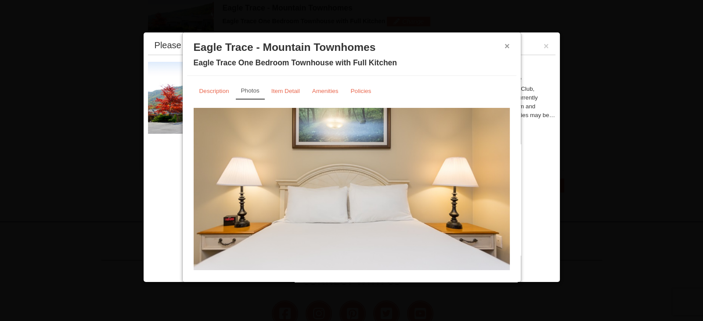
click at [505, 45] on button "×" at bounding box center [507, 46] width 5 height 9
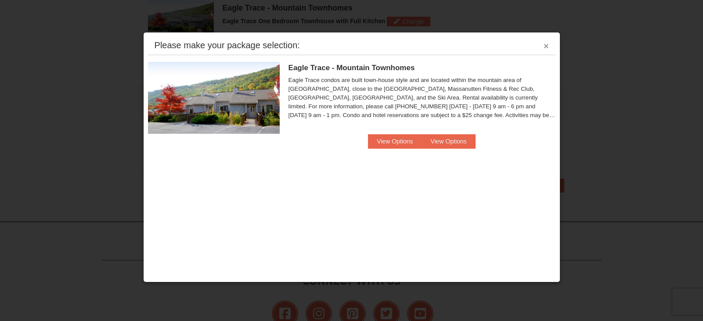
click at [544, 44] on button "×" at bounding box center [546, 46] width 5 height 9
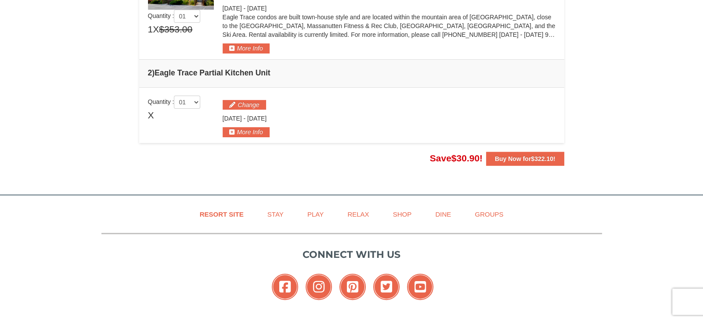
scroll to position [300, 0]
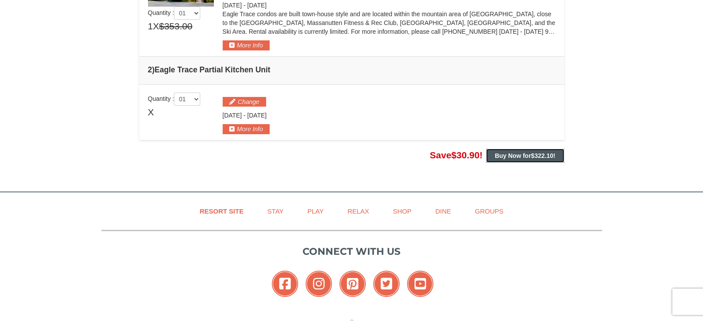
click at [515, 149] on button "Buy Now for $322.10 !" at bounding box center [525, 156] width 78 height 14
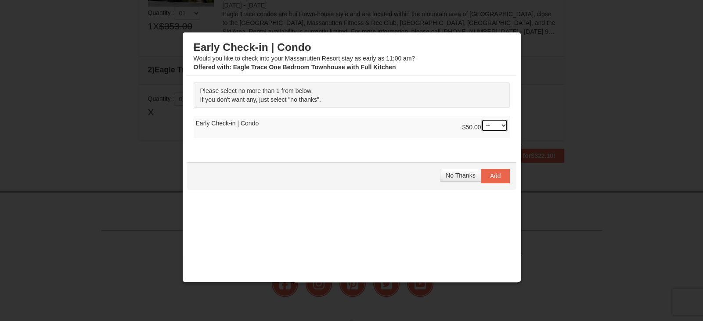
click at [497, 129] on select "-- 01" at bounding box center [494, 125] width 26 height 13
click at [481, 119] on select "-- 01" at bounding box center [494, 125] width 26 height 13
click at [498, 123] on select "-- 01" at bounding box center [494, 125] width 26 height 13
select select "0"
click at [481, 119] on select "-- 01" at bounding box center [494, 125] width 26 height 13
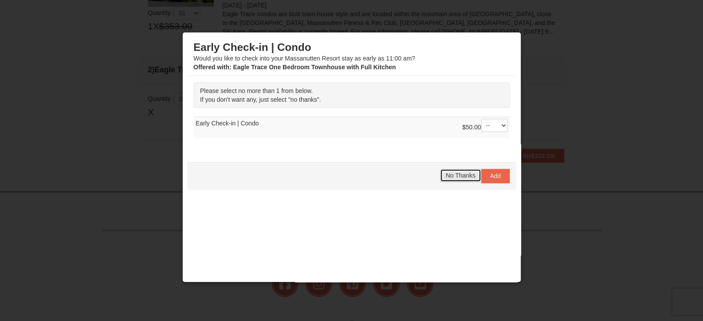
click at [467, 174] on span "No Thanks" at bounding box center [460, 175] width 29 height 7
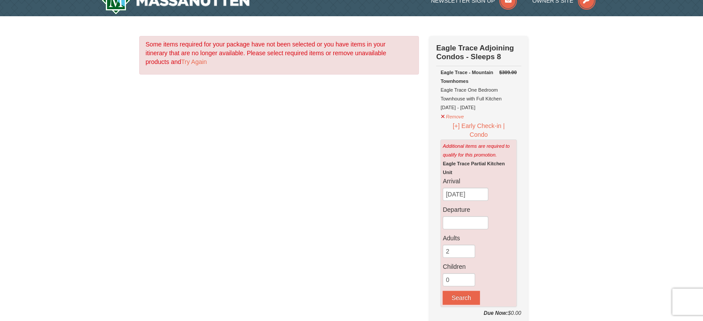
scroll to position [18, 0]
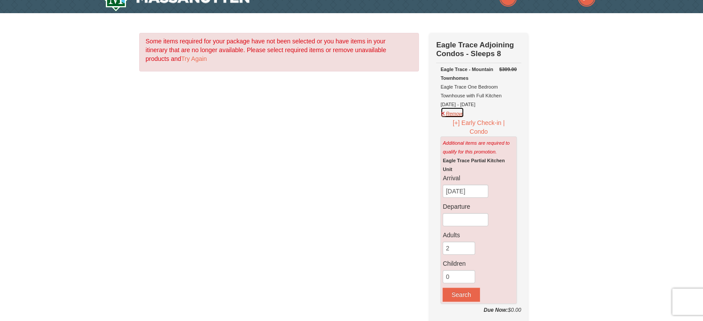
click at [442, 114] on button "Remove" at bounding box center [452, 112] width 24 height 11
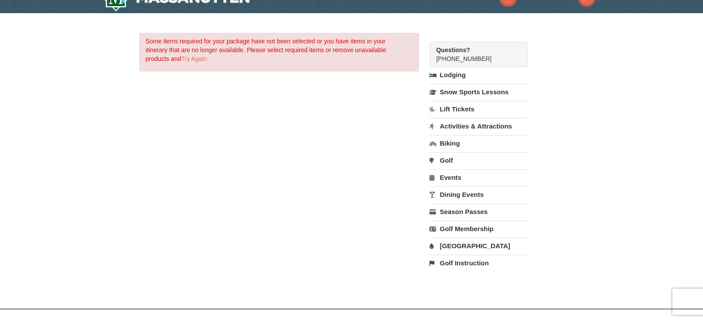
scroll to position [0, 0]
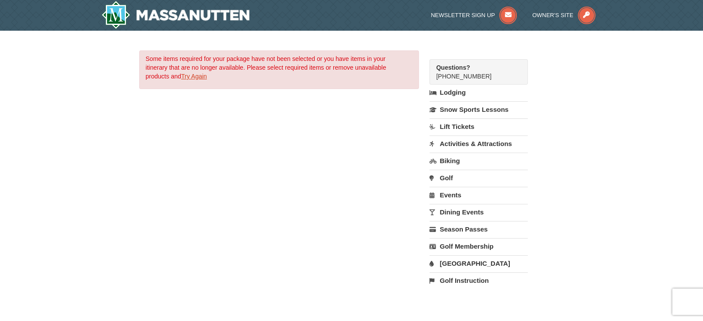
click at [199, 79] on link "Try Again" at bounding box center [194, 76] width 26 height 7
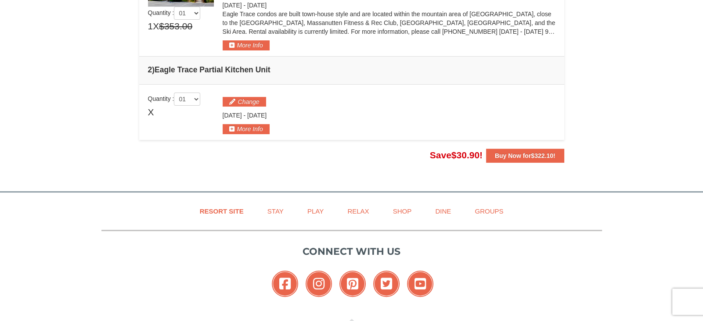
scroll to position [299, 0]
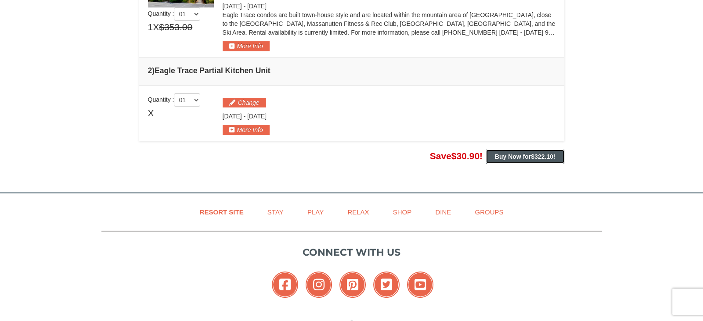
click at [507, 159] on button "Buy Now for $322.10 !" at bounding box center [525, 157] width 78 height 14
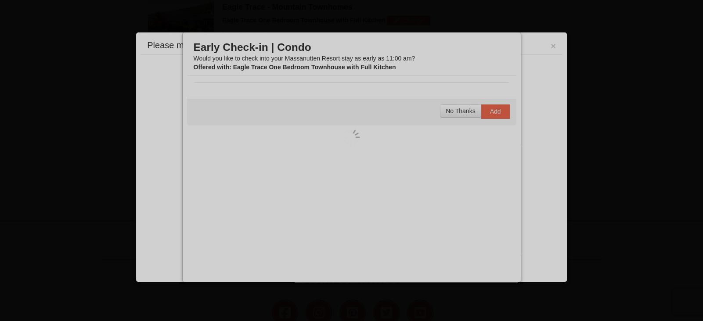
scroll to position [270, 0]
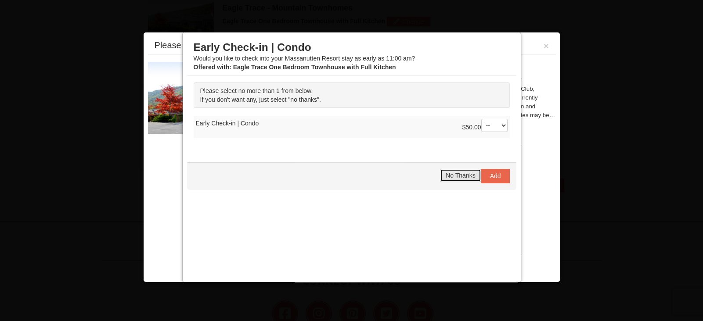
click at [464, 173] on span "No Thanks" at bounding box center [460, 175] width 29 height 7
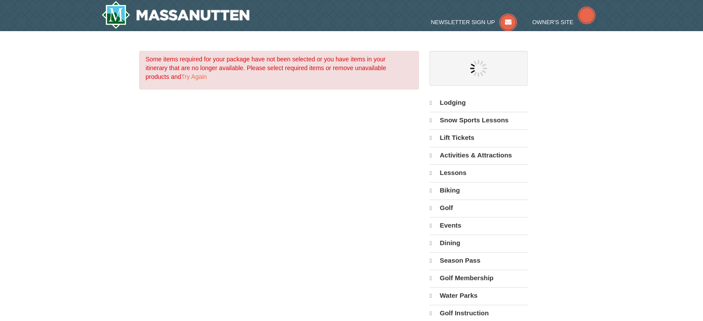
select select "9"
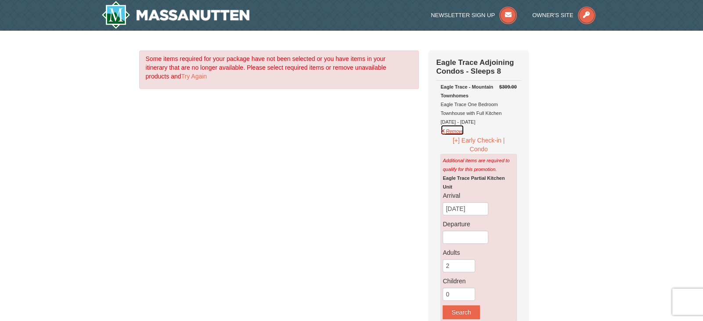
click at [448, 130] on button "Remove" at bounding box center [452, 130] width 24 height 11
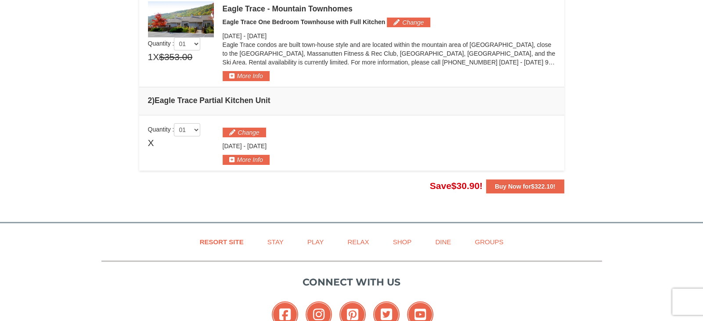
scroll to position [270, 0]
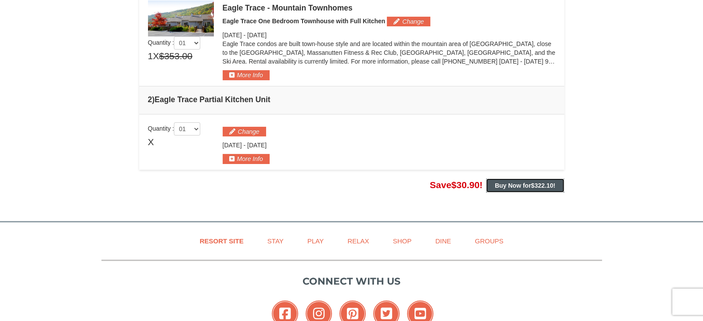
click at [500, 186] on strong "Buy Now for $322.10 !" at bounding box center [525, 185] width 61 height 7
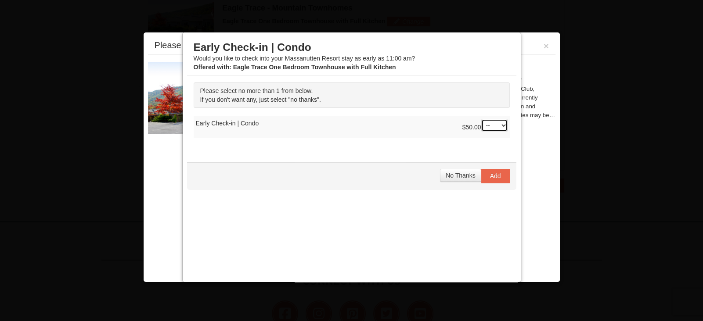
click at [495, 123] on select "-- 01" at bounding box center [494, 125] width 26 height 13
select select "1"
click at [481, 119] on select "-- 01" at bounding box center [494, 125] width 26 height 13
click at [494, 177] on span "Add" at bounding box center [495, 176] width 11 height 7
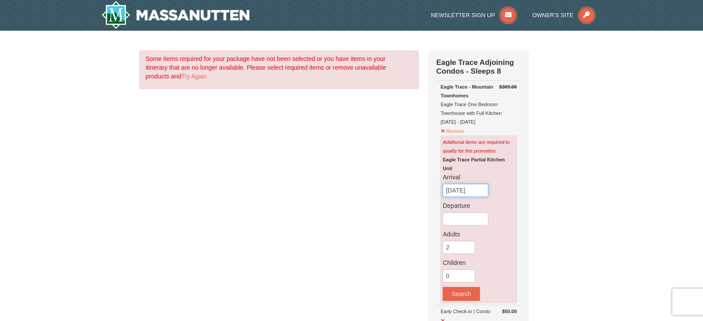
click at [480, 191] on input "[DATE]" at bounding box center [466, 190] width 46 height 13
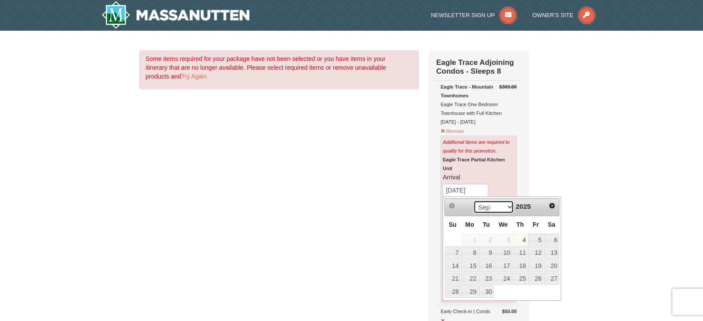
click at [506, 212] on select "Sep Oct Nov Dec" at bounding box center [493, 207] width 41 height 13
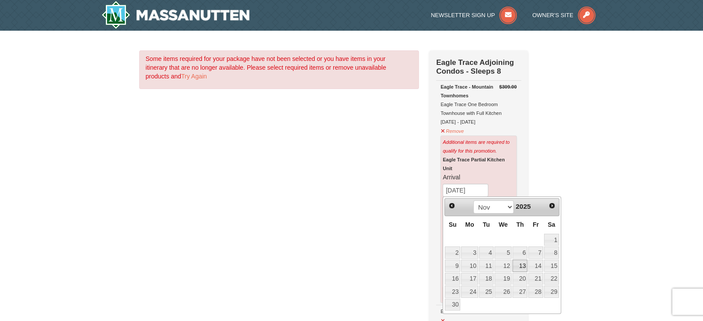
click at [526, 268] on link "13" at bounding box center [519, 266] width 15 height 12
type input "[DATE]"
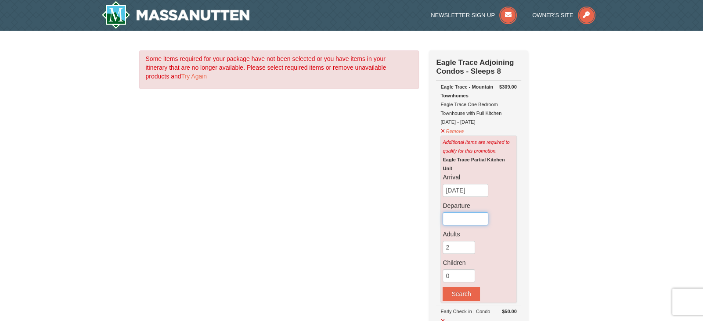
click at [477, 221] on input "text" at bounding box center [466, 219] width 46 height 13
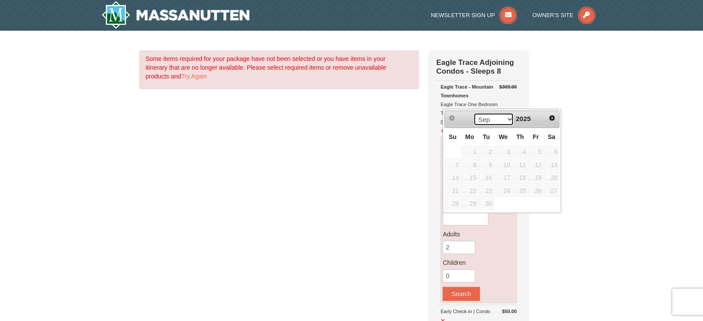
click at [508, 118] on select "Sep Oct Nov Dec" at bounding box center [493, 119] width 41 height 13
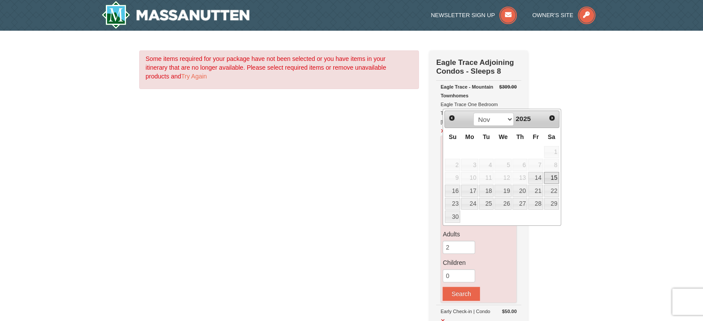
click at [548, 174] on link "15" at bounding box center [551, 178] width 15 height 12
type input "[DATE]"
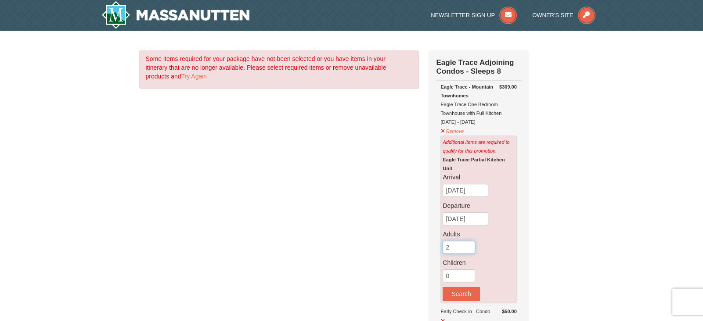
click at [459, 247] on input "2" at bounding box center [459, 247] width 32 height 13
type input "8"
click at [476, 296] on button "Search" at bounding box center [461, 294] width 37 height 14
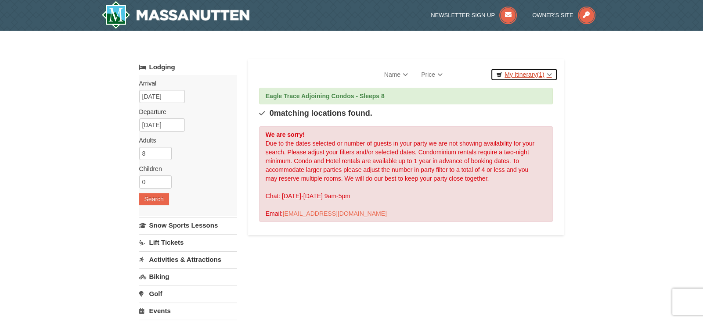
click at [540, 75] on span "(1)" at bounding box center [540, 74] width 7 height 7
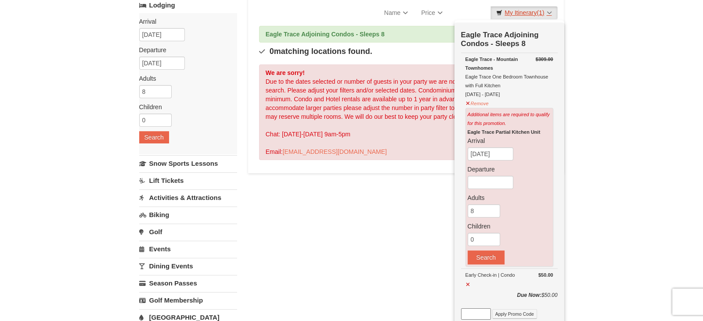
scroll to position [61, 0]
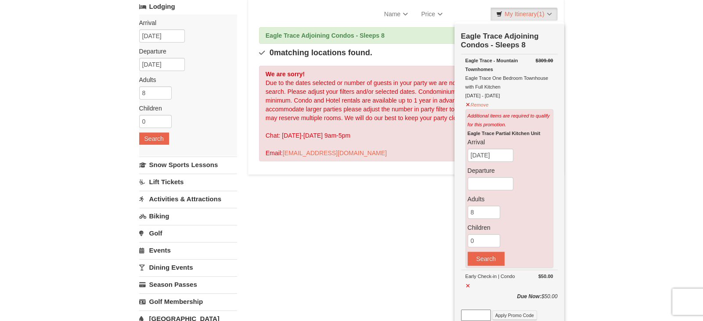
click at [328, 188] on div "Lodging Arrival Please format dates MM/DD/YYYY Please format dates MM/DD/YYYY 1…" at bounding box center [351, 225] width 425 height 452
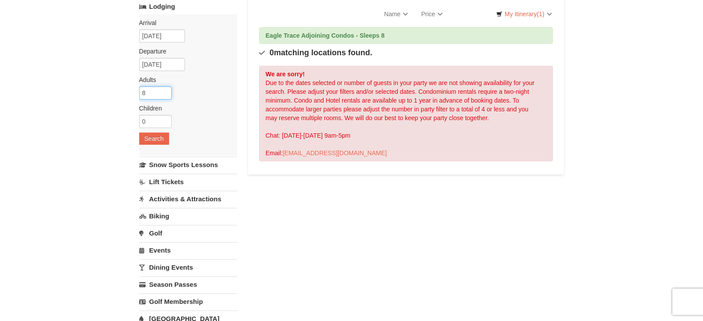
click at [159, 92] on input "8" at bounding box center [155, 93] width 32 height 13
type input "6"
click at [157, 140] on button "Search" at bounding box center [154, 139] width 30 height 12
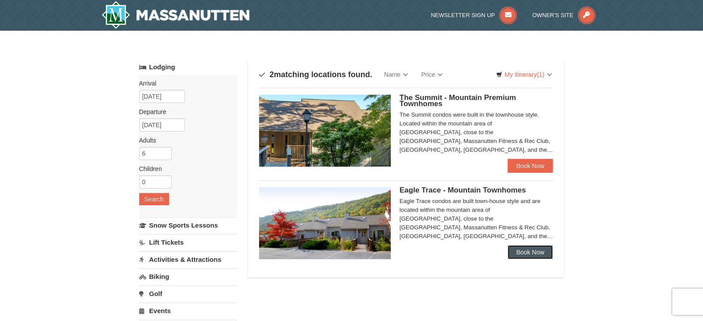
click at [525, 253] on link "Book Now" at bounding box center [531, 252] width 46 height 14
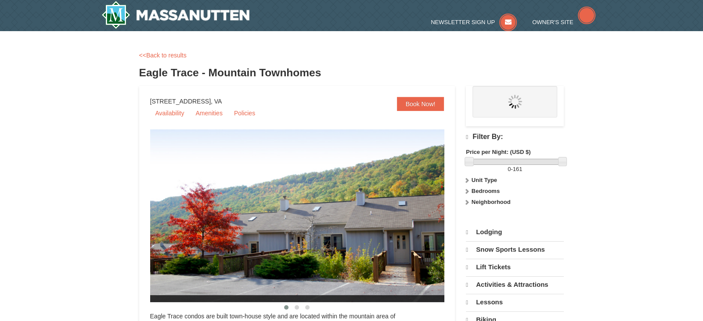
select select "9"
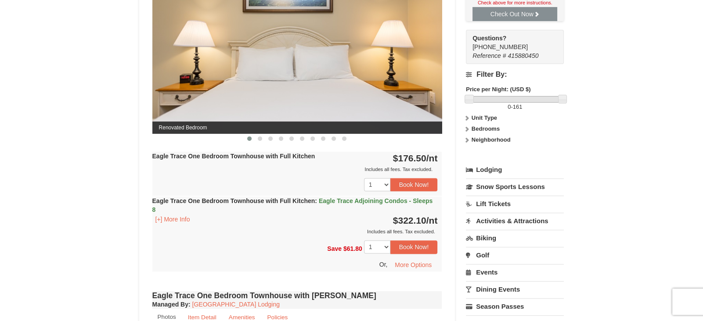
scroll to position [406, 0]
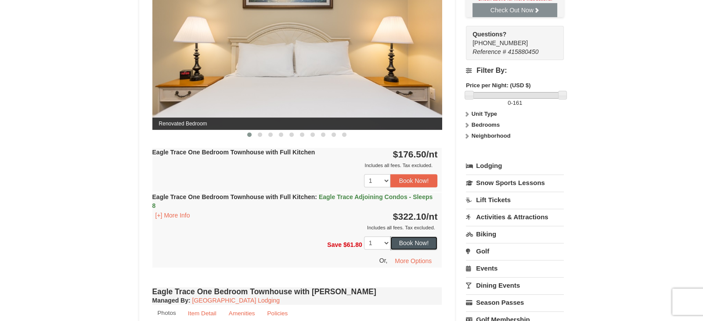
click at [420, 239] on button "Book Now!" at bounding box center [413, 243] width 47 height 13
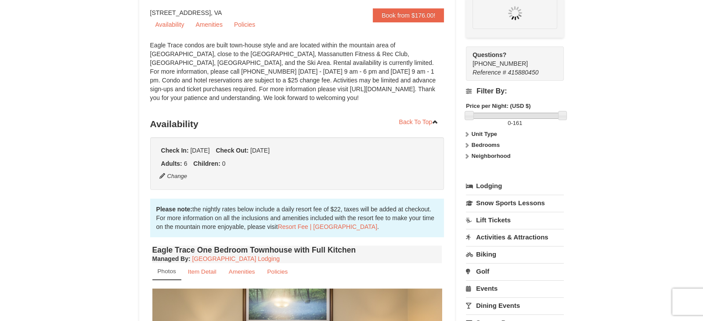
scroll to position [85, 0]
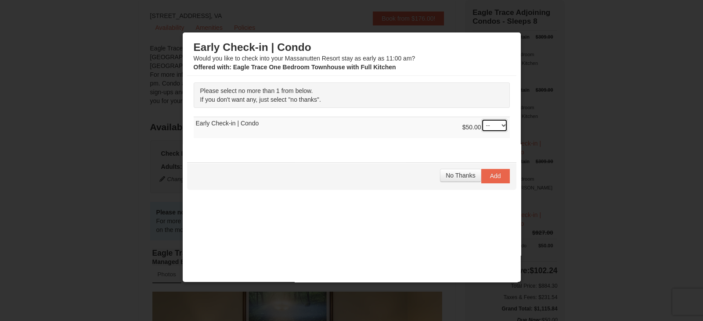
click at [496, 126] on select "-- 01" at bounding box center [494, 125] width 26 height 13
select select "1"
click at [481, 119] on select "-- 01" at bounding box center [494, 125] width 26 height 13
click at [487, 176] on button "Add" at bounding box center [495, 176] width 29 height 14
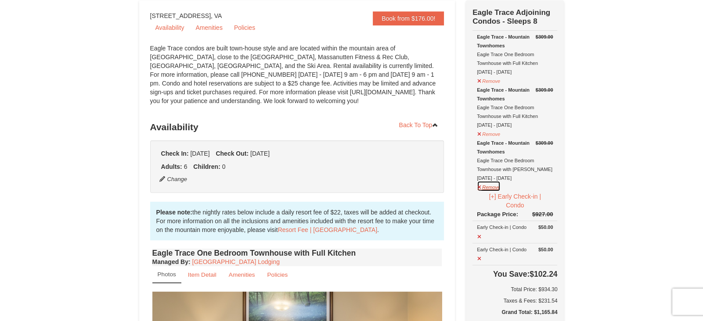
click at [485, 185] on button "Remove" at bounding box center [489, 186] width 24 height 11
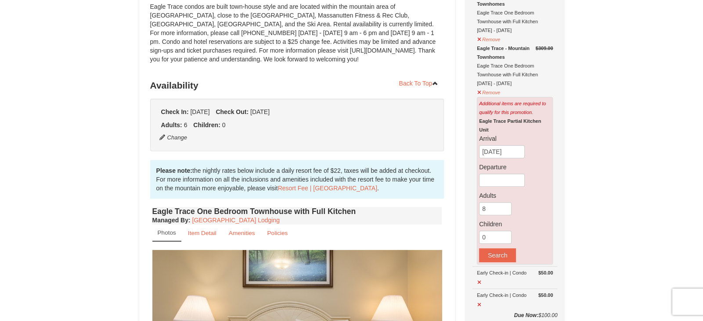
scroll to position [130, 0]
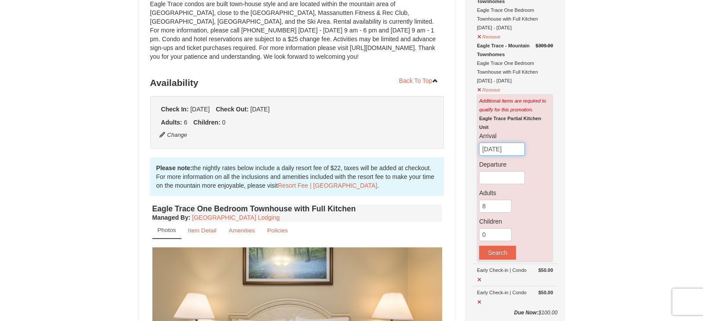
click at [499, 144] on input "[DATE]" at bounding box center [502, 149] width 46 height 13
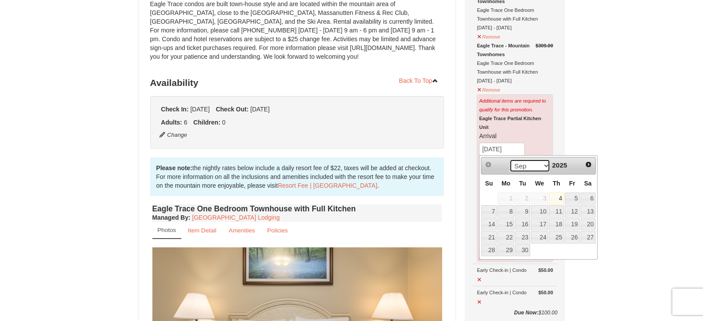
click at [543, 170] on select "Sep Oct Nov Dec" at bounding box center [529, 165] width 41 height 13
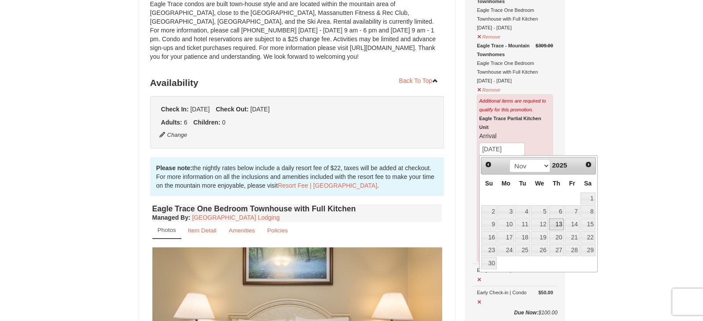
click at [559, 221] on link "13" at bounding box center [556, 225] width 15 height 12
type input "[DATE]"
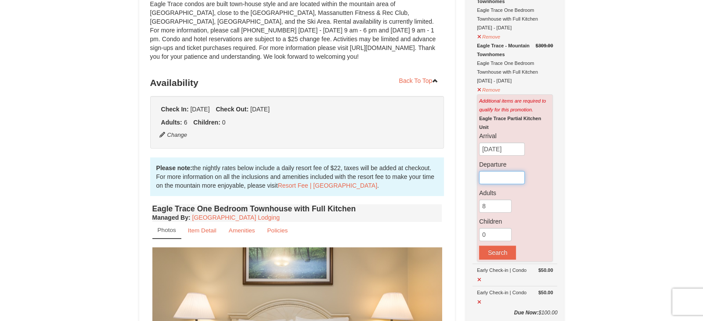
click at [518, 180] on input "text" at bounding box center [502, 177] width 46 height 13
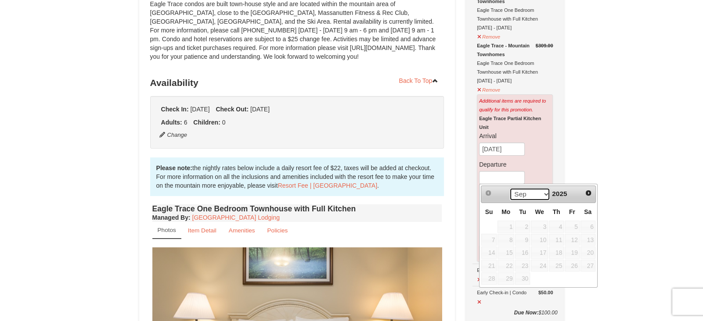
click at [534, 191] on select "Sep Oct Nov Dec" at bounding box center [529, 194] width 41 height 13
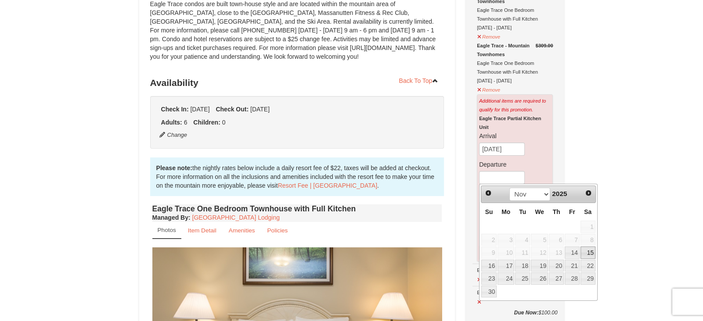
click at [585, 247] on link "15" at bounding box center [588, 253] width 15 height 12
type input "[DATE]"
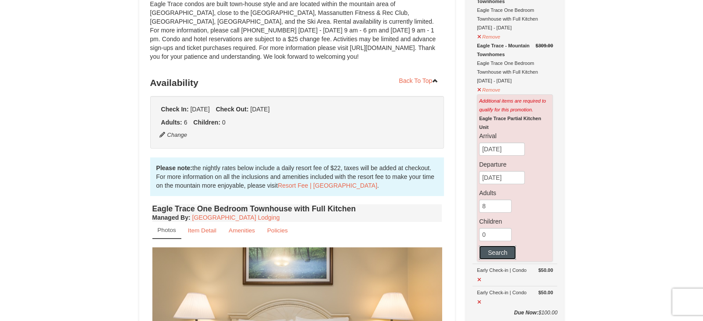
click at [498, 249] on button "Search" at bounding box center [497, 253] width 37 height 14
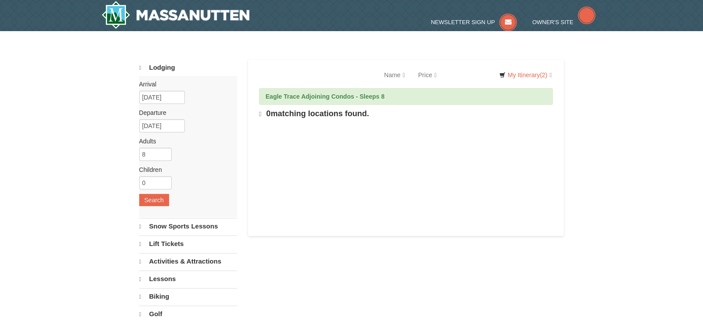
select select "9"
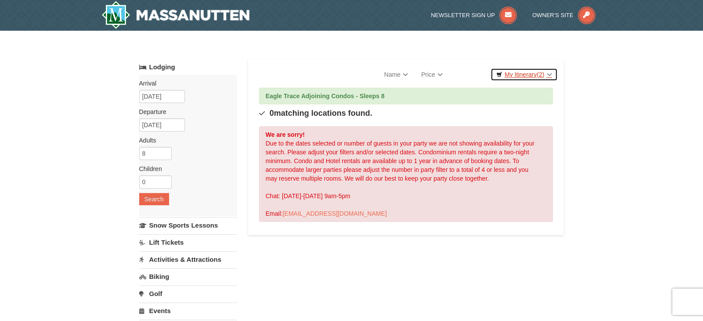
click at [523, 77] on link "My Itinerary (2)" at bounding box center [523, 74] width 67 height 13
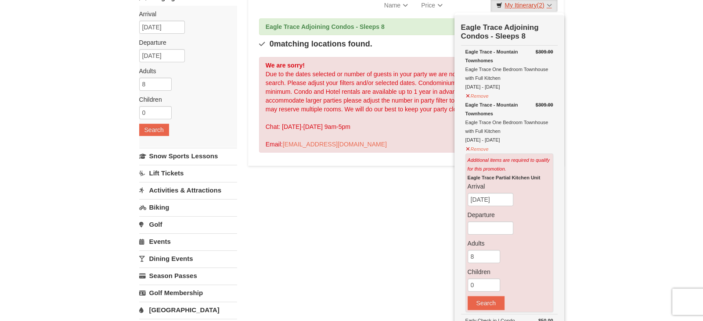
scroll to position [77, 0]
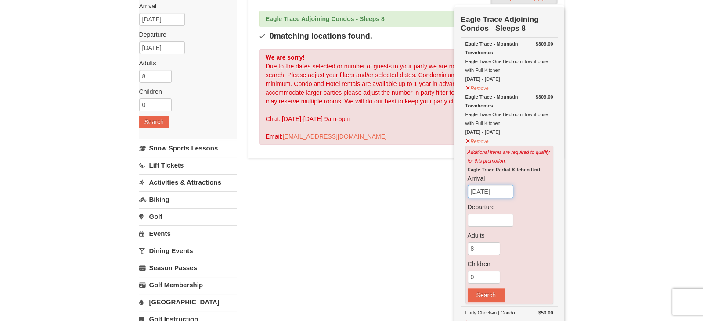
click at [488, 191] on input "[DATE]" at bounding box center [491, 191] width 46 height 13
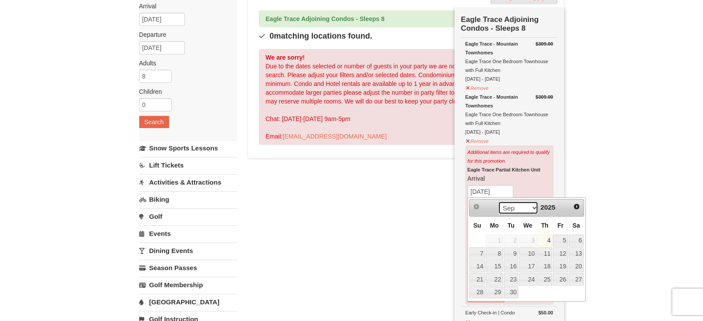
click at [523, 206] on select "Sep Oct Nov Dec" at bounding box center [518, 208] width 41 height 13
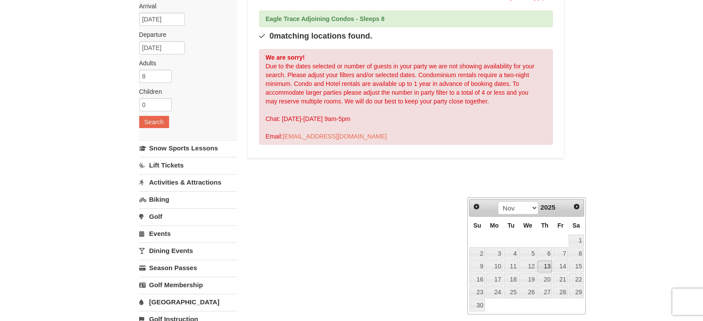
click at [549, 267] on link "13" at bounding box center [544, 267] width 15 height 12
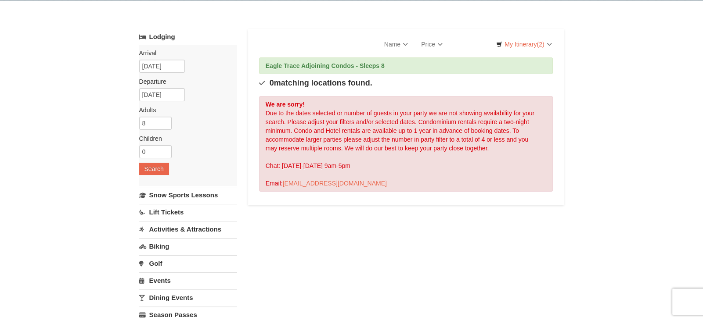
scroll to position [0, 0]
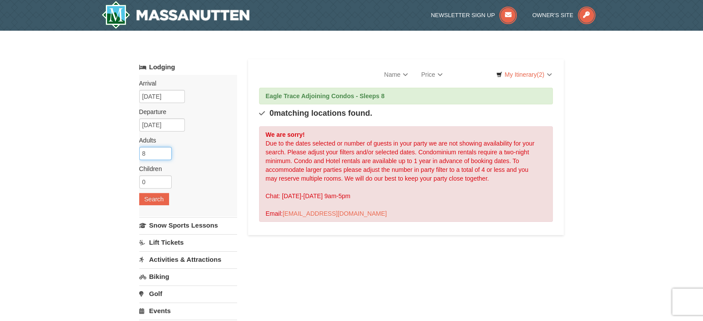
click at [148, 152] on input "8" at bounding box center [155, 153] width 32 height 13
type input "6"
click at [160, 195] on button "Search" at bounding box center [154, 199] width 30 height 12
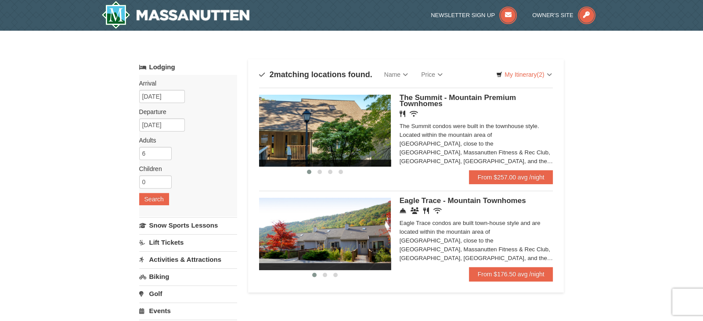
click at [347, 221] on img at bounding box center [325, 234] width 132 height 72
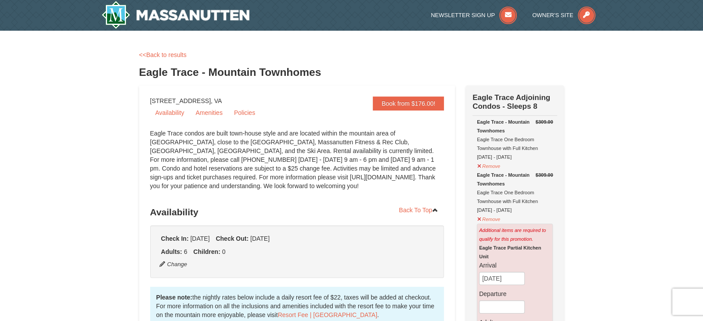
scroll to position [66, 0]
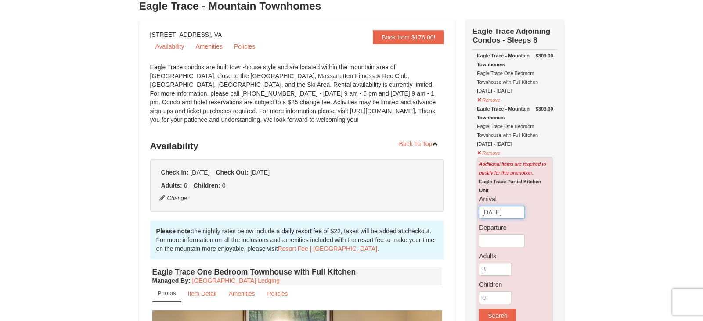
click at [505, 213] on input "[DATE]" at bounding box center [502, 212] width 46 height 13
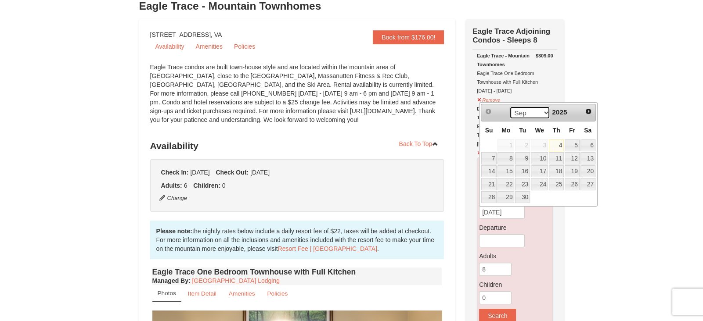
click at [539, 110] on select "Sep Oct Nov Dec" at bounding box center [529, 112] width 41 height 13
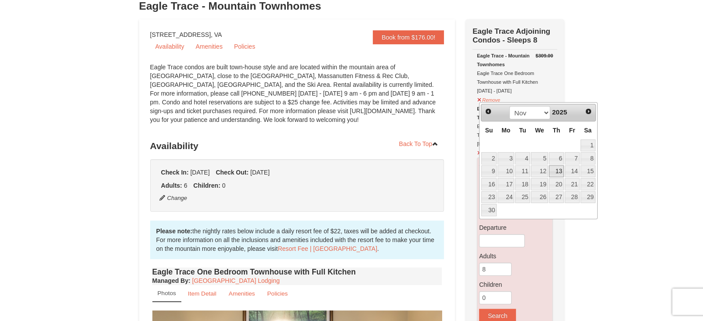
click at [555, 169] on link "13" at bounding box center [556, 172] width 15 height 12
type input "[DATE]"
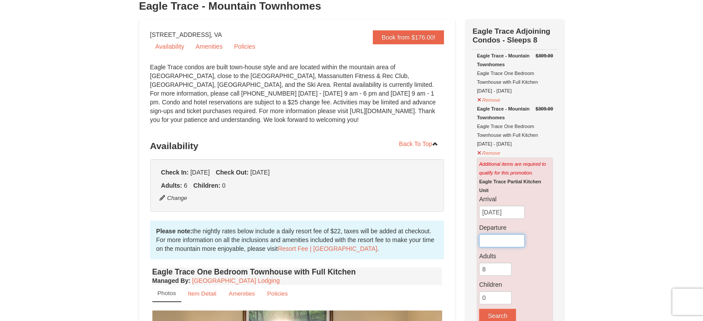
click at [506, 242] on input "text" at bounding box center [502, 240] width 46 height 13
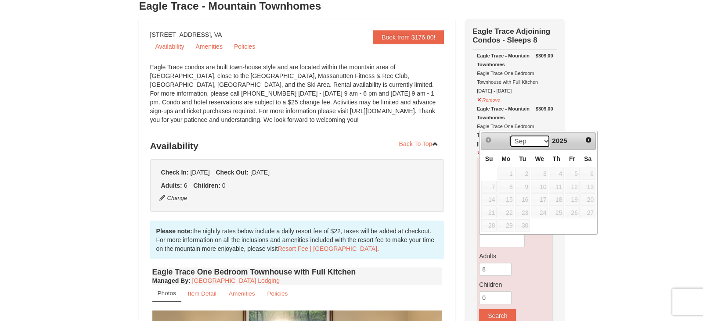
click at [543, 145] on select "Sep Oct Nov Dec" at bounding box center [529, 141] width 41 height 13
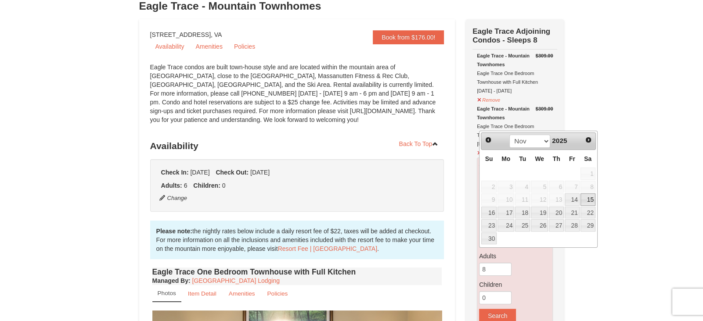
click at [585, 198] on link "15" at bounding box center [588, 200] width 15 height 12
type input "[DATE]"
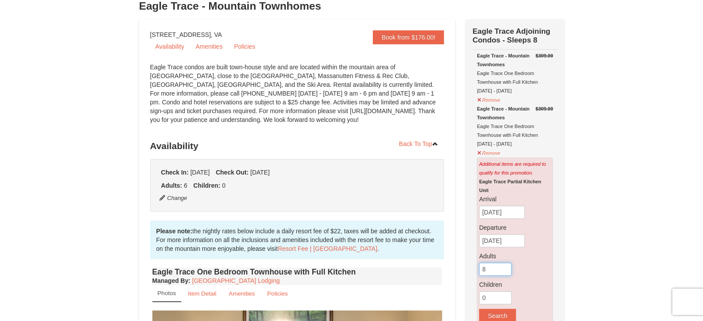
click at [500, 269] on input "8" at bounding box center [495, 269] width 32 height 13
type input "6"
click at [505, 314] on button "Search" at bounding box center [497, 316] width 37 height 14
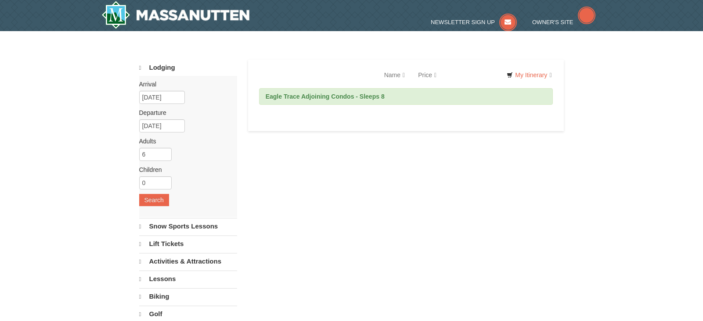
select select "9"
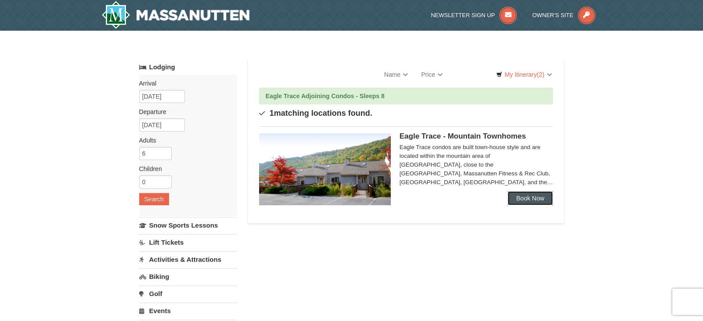
click at [542, 200] on link "Book Now" at bounding box center [531, 198] width 46 height 14
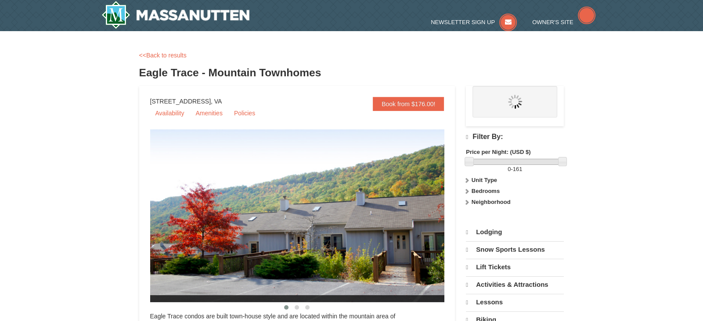
select select "9"
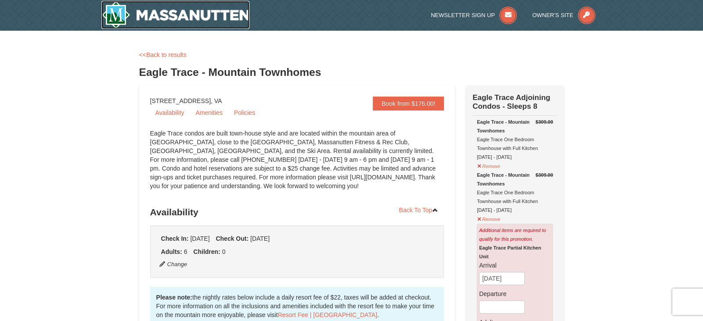
click at [203, 11] on img at bounding box center [175, 15] width 148 height 28
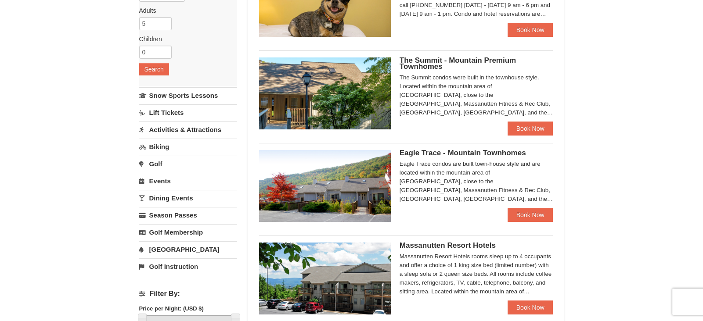
scroll to position [132, 0]
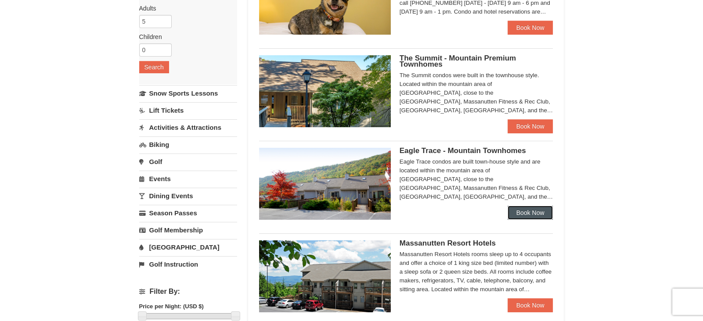
click at [533, 211] on link "Book Now" at bounding box center [531, 213] width 46 height 14
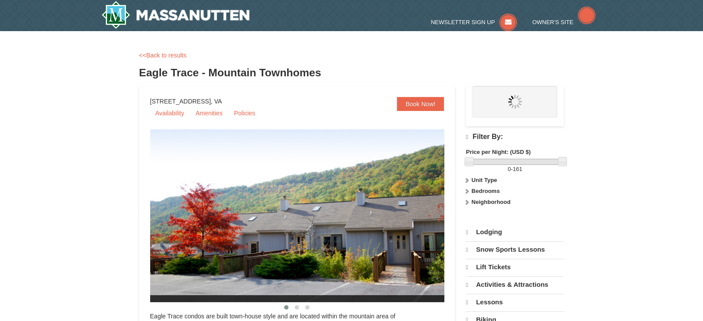
select select "9"
click at [533, 211] on div "Filter By: Price per Night: (USD $) 0 - 161 Unit Type Condominium Rating Proper…" at bounding box center [515, 170] width 98 height 89
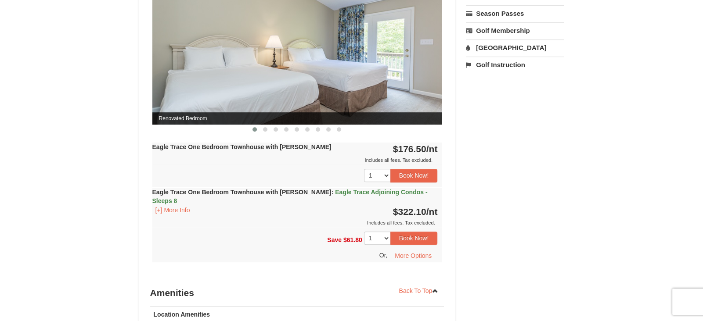
scroll to position [772, 0]
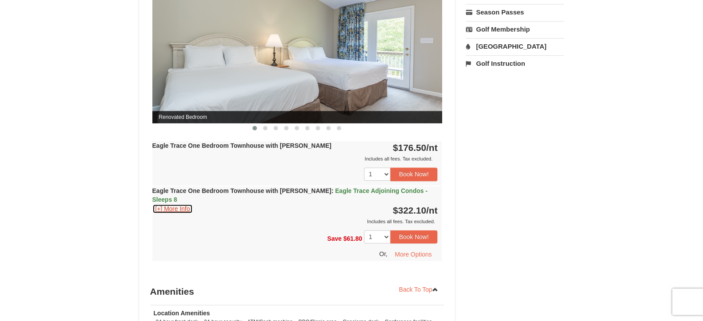
click at [169, 204] on button "[+] More Info" at bounding box center [172, 209] width 41 height 10
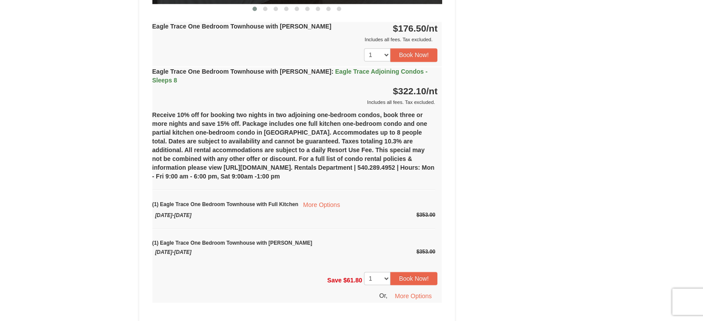
scroll to position [893, 0]
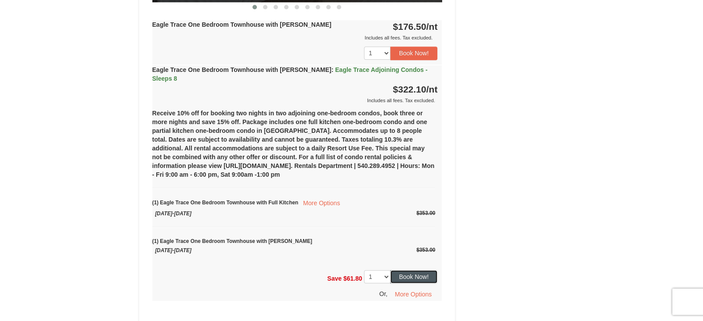
click at [424, 270] on button "Book Now!" at bounding box center [413, 276] width 47 height 13
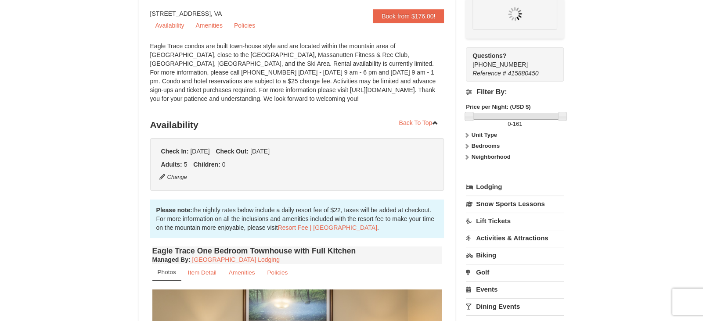
scroll to position [85, 0]
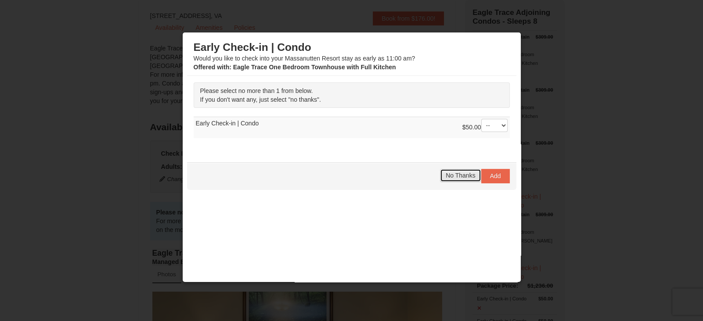
click at [459, 174] on span "No Thanks" at bounding box center [460, 175] width 29 height 7
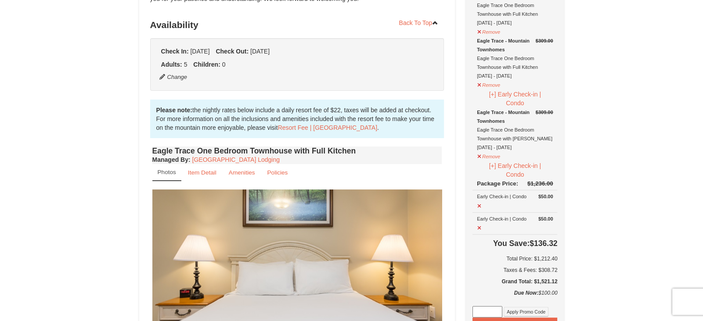
scroll to position [188, 0]
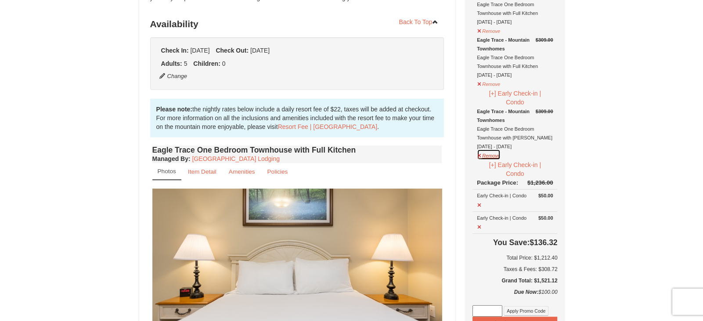
click at [487, 157] on button "Remove" at bounding box center [489, 154] width 24 height 11
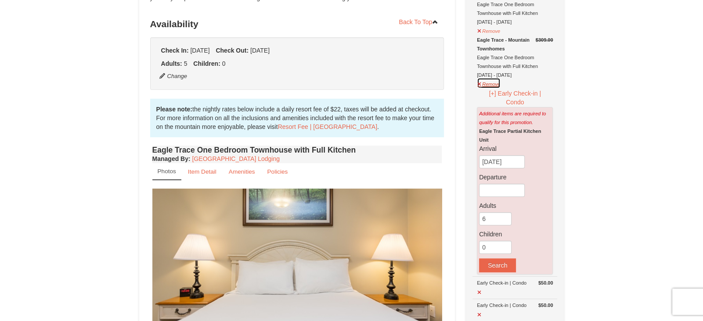
click at [484, 84] on button "Remove" at bounding box center [489, 83] width 24 height 11
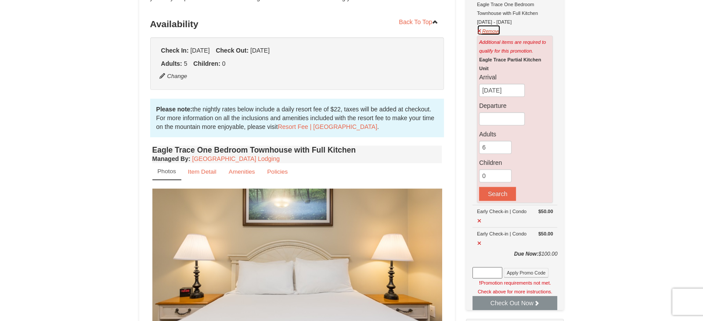
click at [485, 32] on button "Remove" at bounding box center [489, 30] width 24 height 11
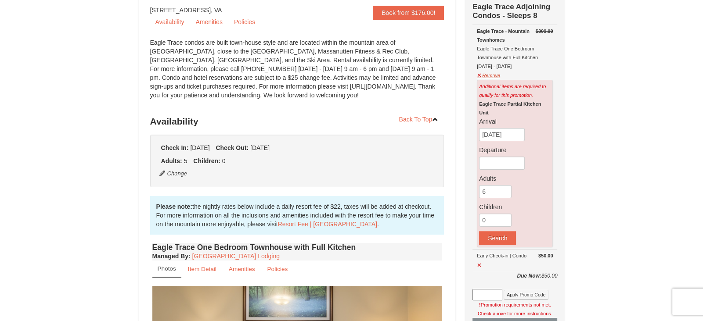
scroll to position [90, 0]
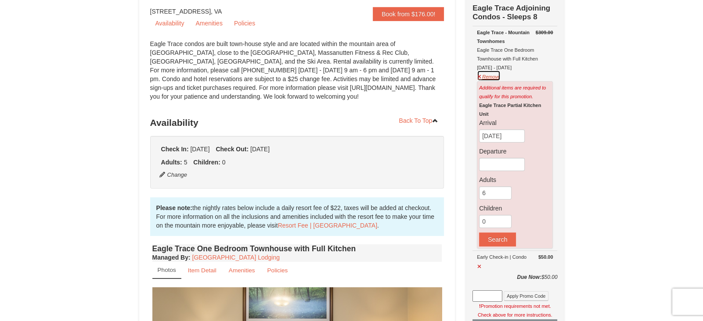
click at [491, 74] on button "Remove" at bounding box center [489, 75] width 24 height 11
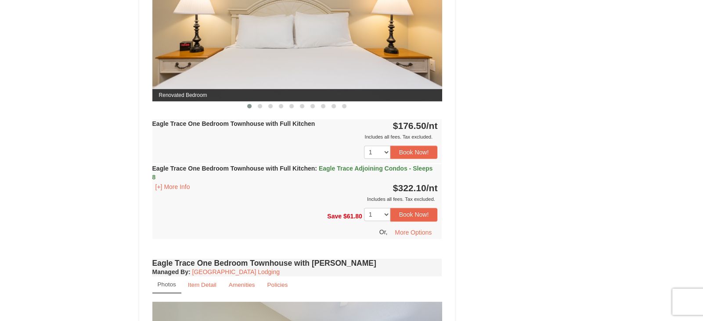
scroll to position [436, 0]
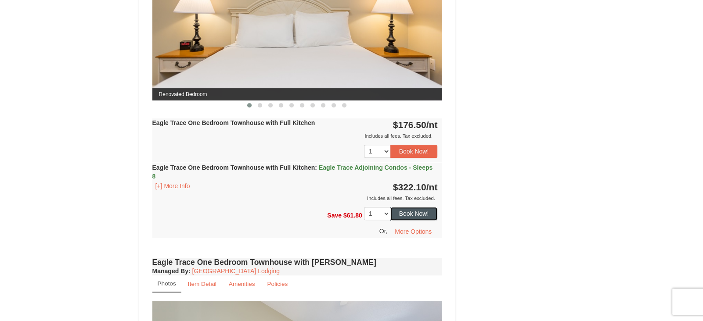
click at [424, 212] on button "Book Now!" at bounding box center [413, 213] width 47 height 13
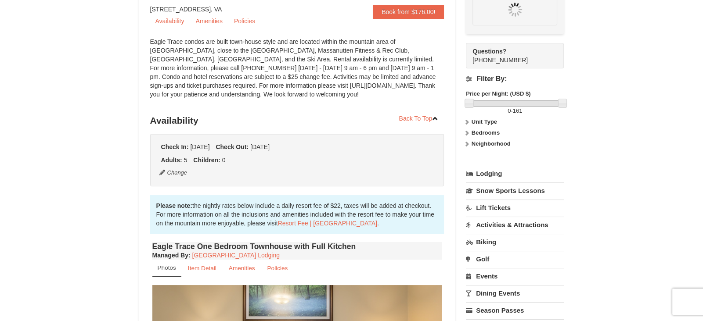
scroll to position [85, 0]
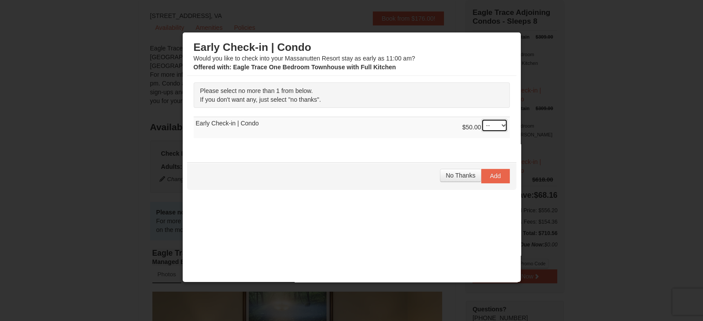
click at [486, 121] on select "-- 01" at bounding box center [494, 125] width 26 height 13
select select "1"
click at [481, 119] on select "-- 01" at bounding box center [494, 125] width 26 height 13
click at [492, 169] on button "Add" at bounding box center [495, 176] width 29 height 14
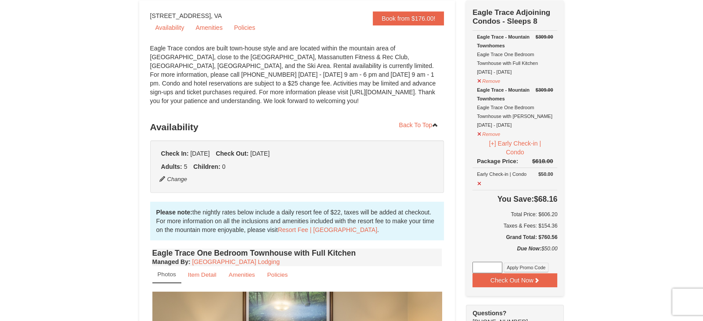
click at [563, 177] on div "Check Out Now Eagle Trace Adjoining Condos - Sleeps 8 $309.00 Eagle Trace - Mou…" at bounding box center [515, 148] width 98 height 296
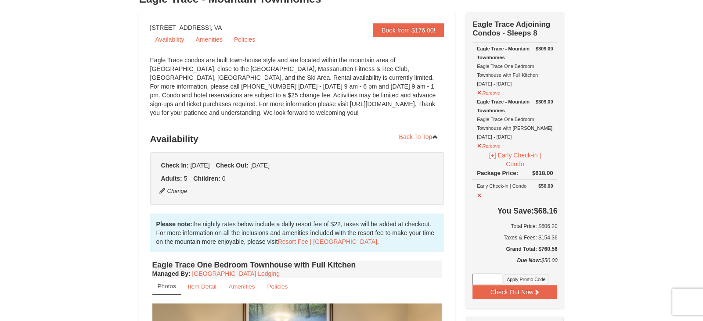
scroll to position [94, 0]
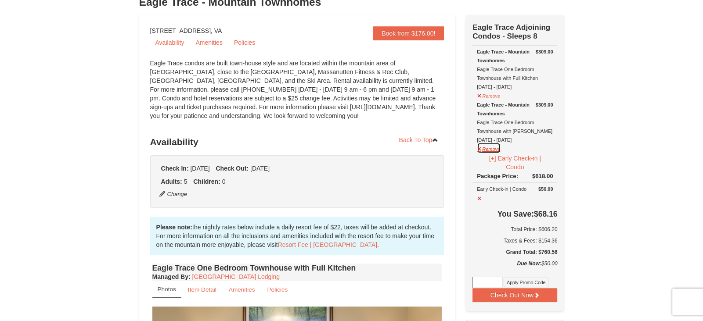
click at [485, 150] on button "Remove" at bounding box center [489, 148] width 24 height 11
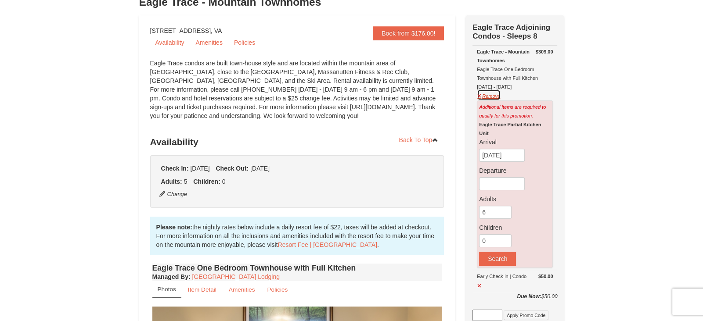
click at [486, 95] on button "Remove" at bounding box center [489, 95] width 24 height 11
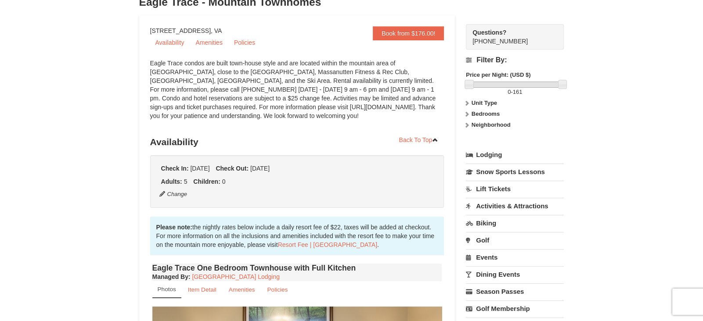
scroll to position [0, 0]
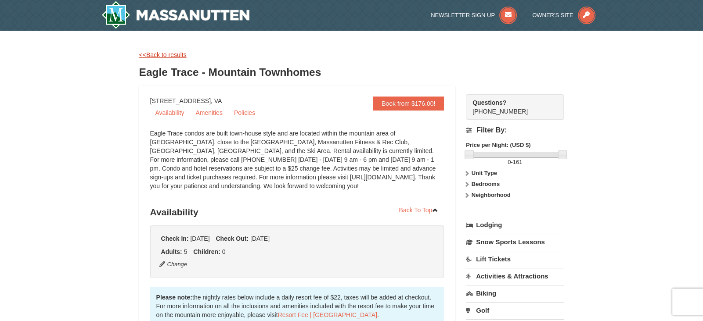
click at [170, 53] on link "<<Back to results" at bounding box center [162, 54] width 47 height 7
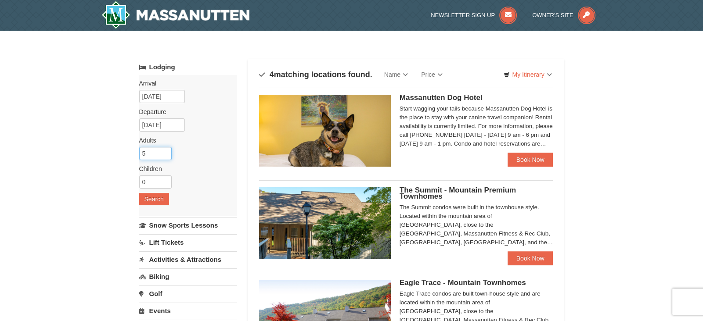
click at [154, 154] on input "5" at bounding box center [155, 153] width 32 height 13
type input "4"
click at [157, 199] on button "Search" at bounding box center [154, 199] width 30 height 12
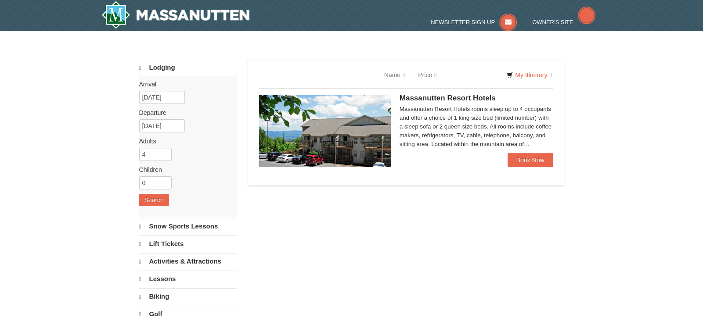
select select "9"
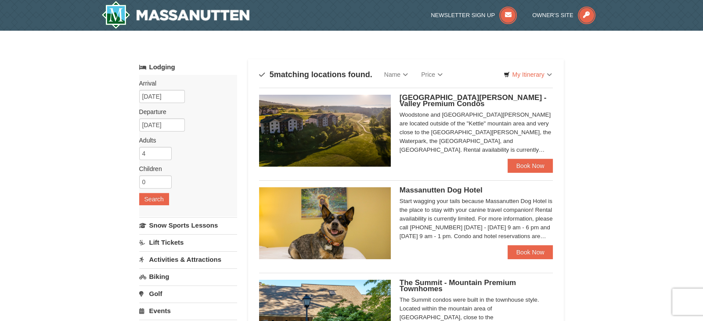
scroll to position [33, 0]
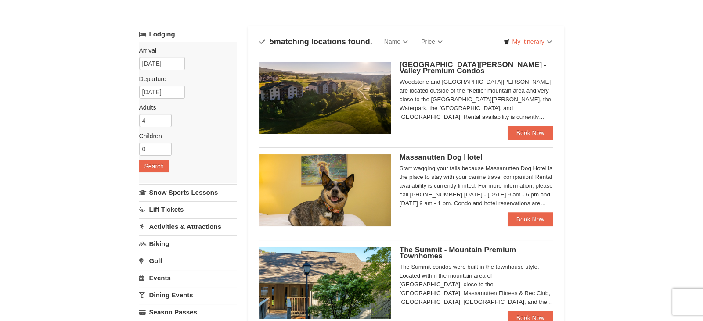
click at [340, 89] on img at bounding box center [325, 98] width 132 height 72
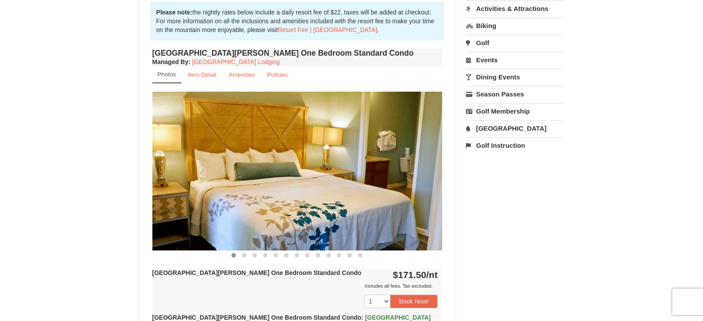
scroll to position [314, 0]
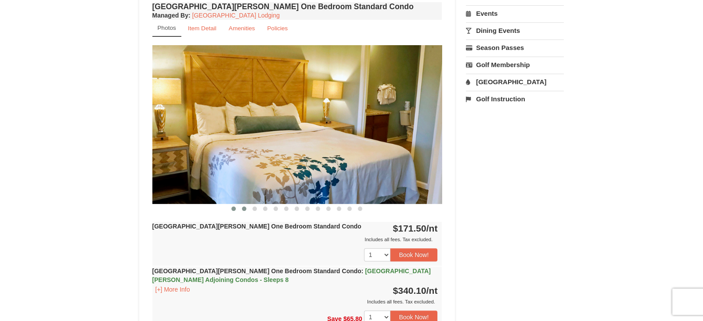
click at [243, 208] on span at bounding box center [244, 209] width 4 height 4
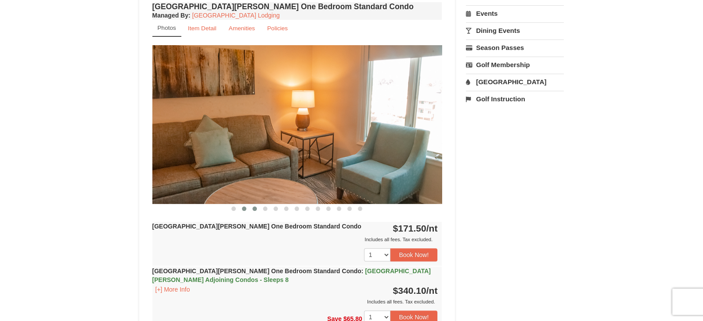
click at [255, 209] on span at bounding box center [254, 209] width 4 height 4
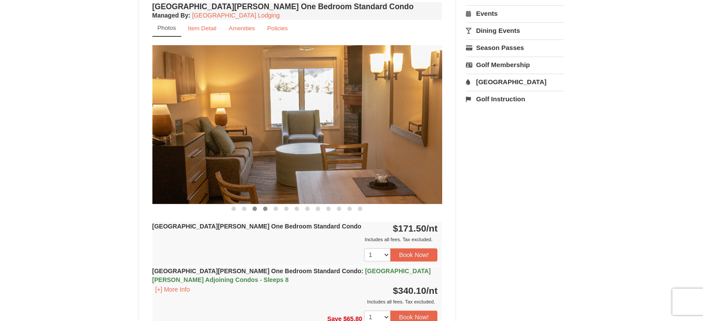
click at [267, 208] on span at bounding box center [265, 209] width 4 height 4
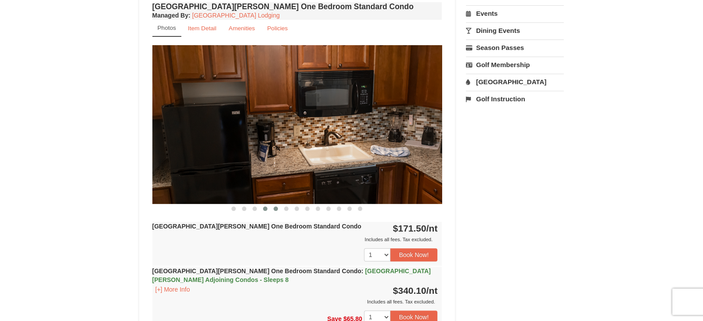
click at [275, 207] on span at bounding box center [276, 209] width 4 height 4
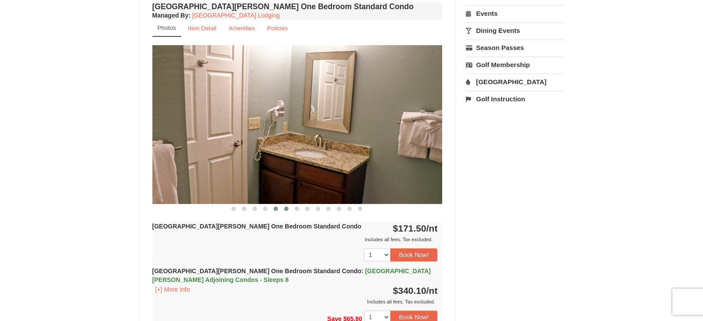
click at [287, 207] on span at bounding box center [286, 209] width 4 height 4
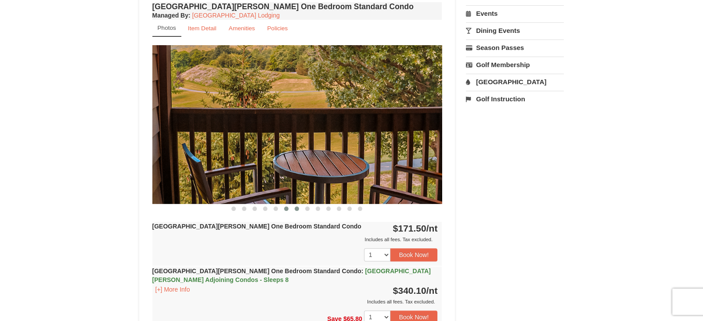
click at [296, 207] on span at bounding box center [297, 209] width 4 height 4
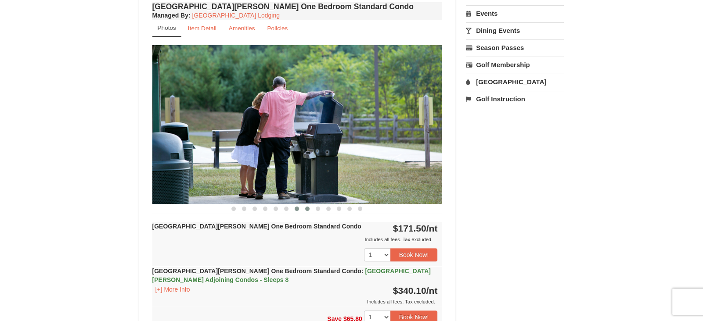
click at [308, 208] on span at bounding box center [307, 209] width 4 height 4
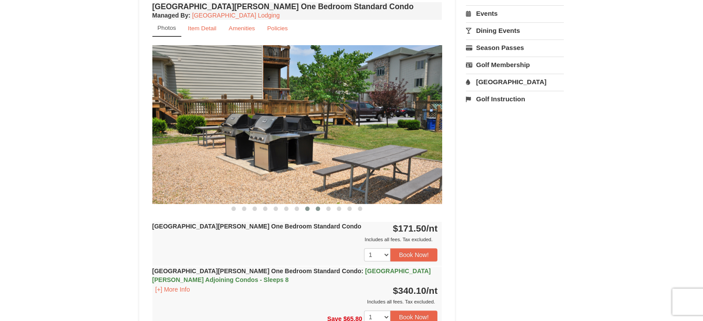
click at [315, 208] on button at bounding box center [318, 209] width 11 height 9
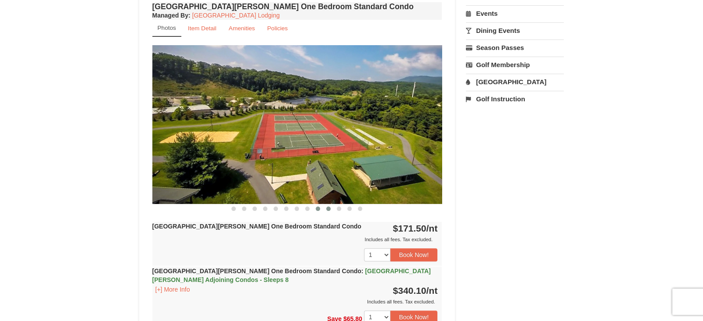
click at [325, 209] on button at bounding box center [328, 209] width 11 height 9
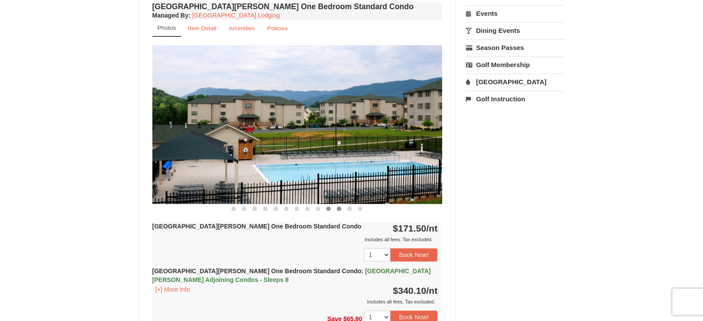
click at [337, 209] on button at bounding box center [339, 209] width 11 height 9
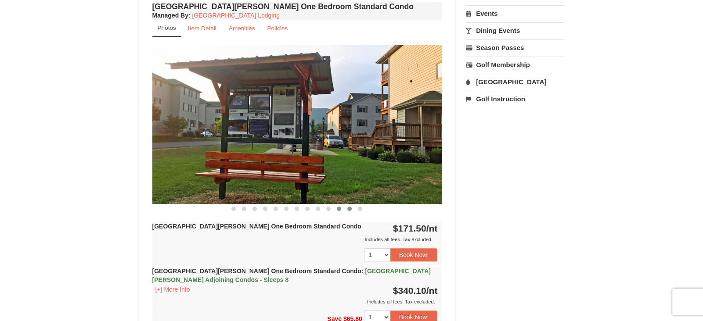
click at [348, 208] on span at bounding box center [349, 209] width 4 height 4
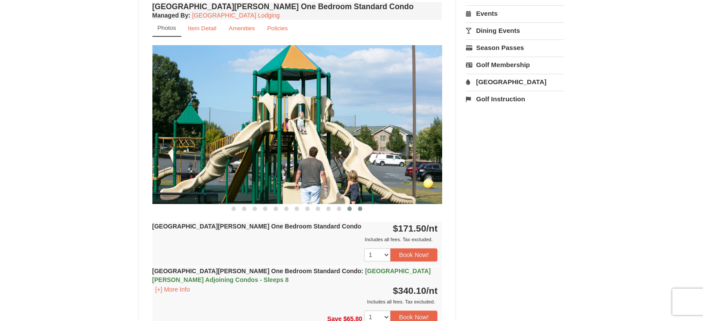
click at [358, 208] on span at bounding box center [360, 209] width 4 height 4
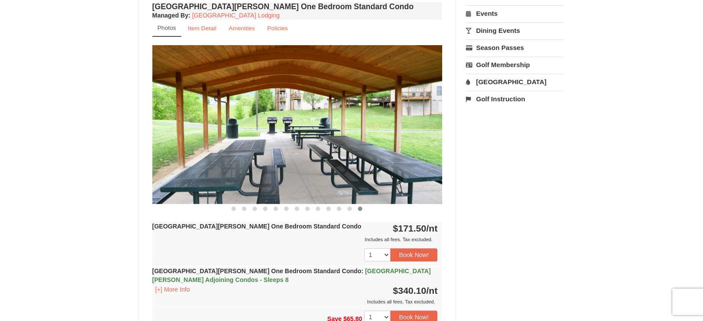
scroll to position [0, 0]
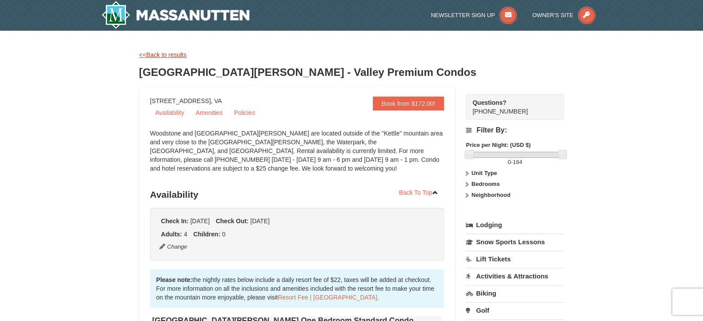
click at [151, 55] on link "<<Back to results" at bounding box center [162, 54] width 47 height 7
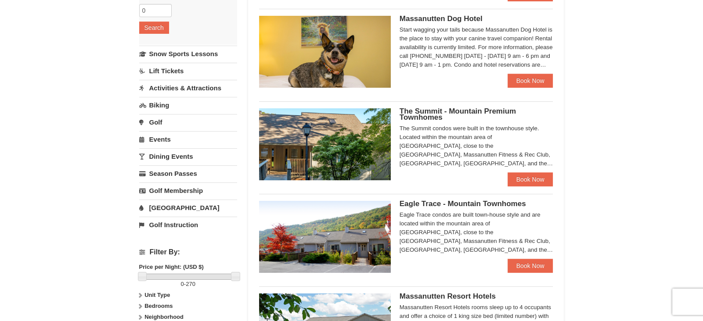
click at [334, 138] on img at bounding box center [325, 144] width 132 height 72
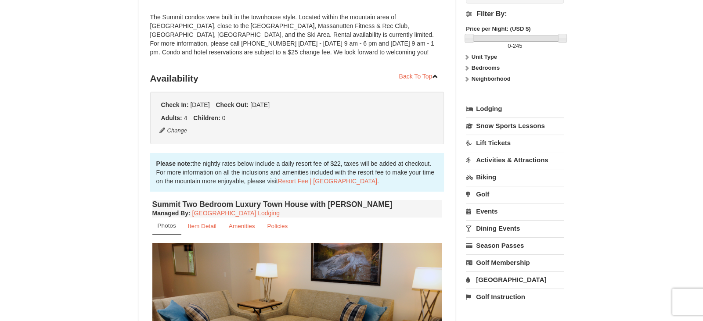
scroll to position [274, 0]
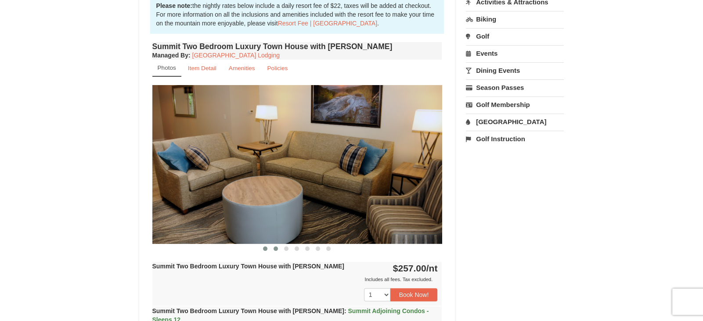
click at [275, 247] on span at bounding box center [276, 249] width 4 height 4
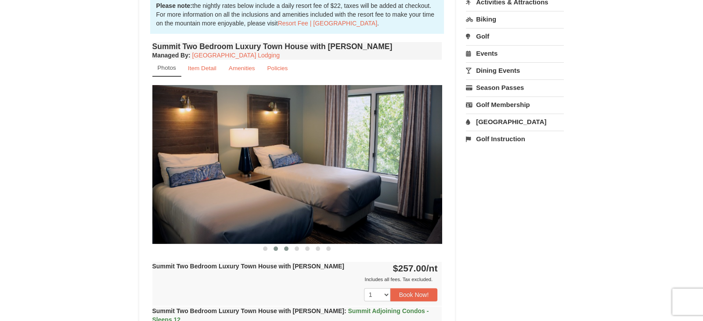
click at [285, 249] on span at bounding box center [286, 249] width 4 height 4
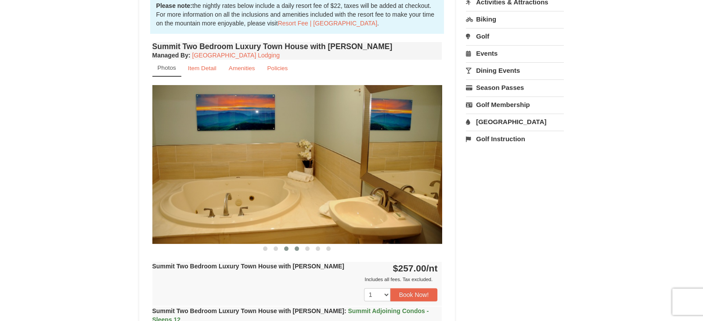
click at [300, 247] on button at bounding box center [297, 249] width 11 height 9
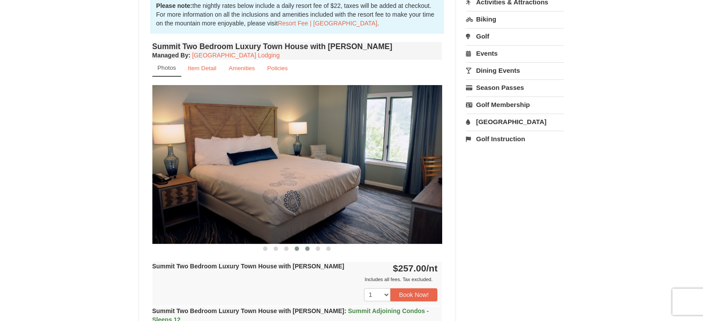
click at [305, 250] on button at bounding box center [307, 249] width 11 height 9
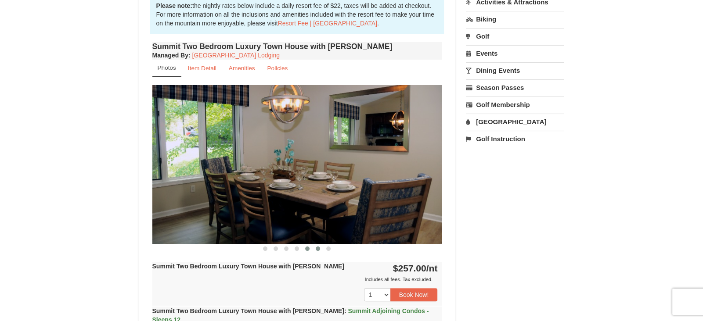
click at [314, 247] on button at bounding box center [318, 249] width 11 height 9
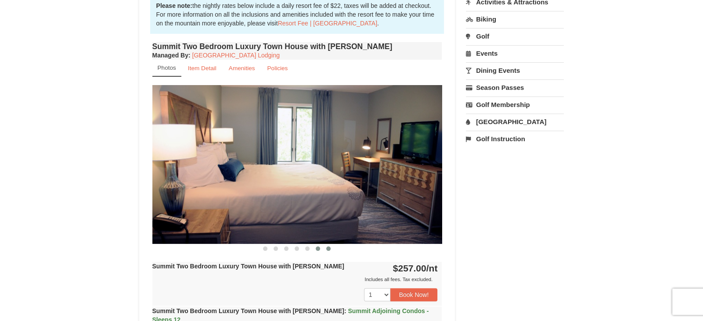
click at [325, 247] on button at bounding box center [328, 249] width 11 height 9
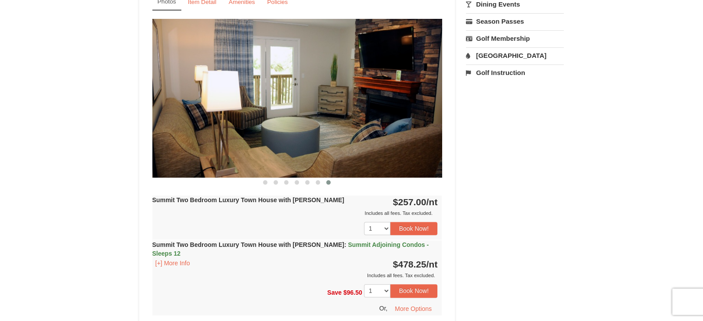
scroll to position [342, 0]
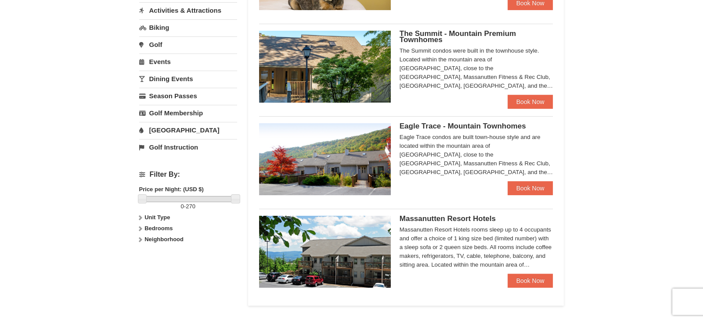
scroll to position [252, 0]
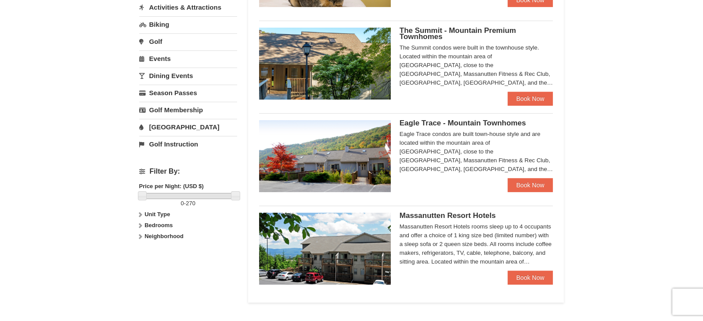
click at [335, 158] on img at bounding box center [325, 156] width 132 height 72
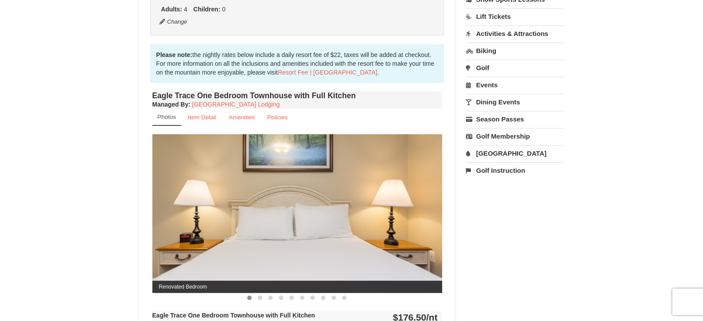
scroll to position [315, 0]
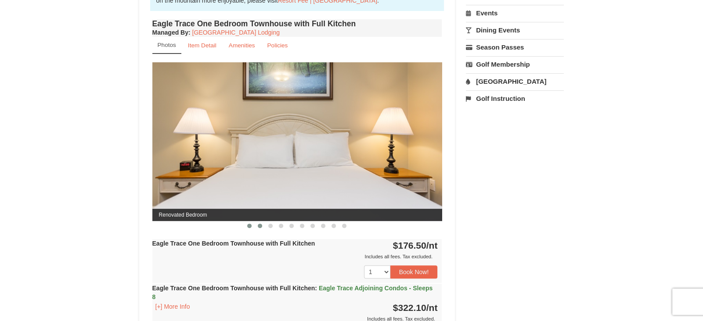
click at [260, 226] on span at bounding box center [260, 226] width 4 height 4
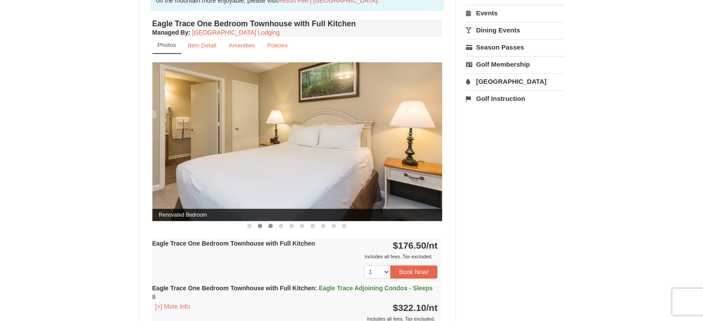
click at [272, 225] on span at bounding box center [270, 226] width 4 height 4
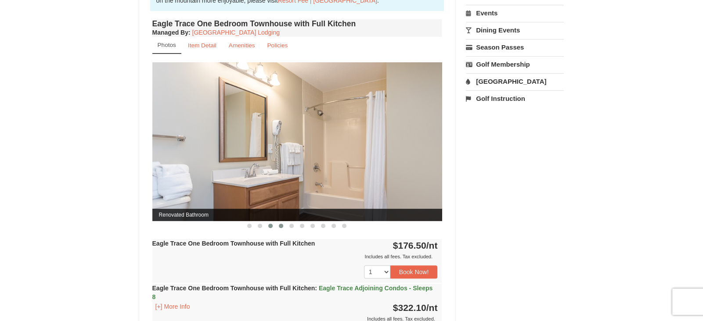
click at [281, 224] on span at bounding box center [281, 226] width 4 height 4
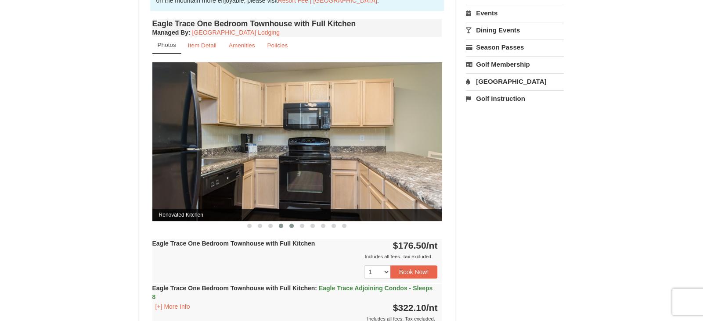
click at [292, 225] on span at bounding box center [291, 226] width 4 height 4
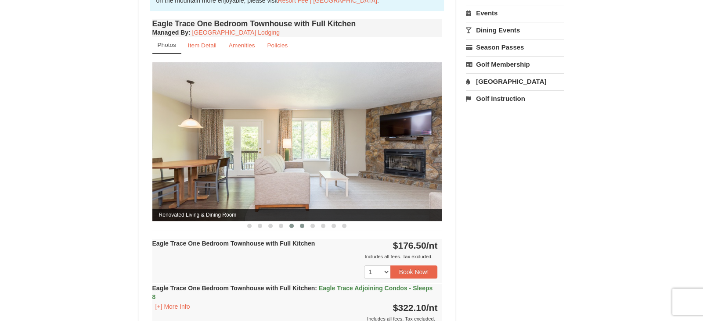
click at [299, 227] on button at bounding box center [302, 226] width 11 height 9
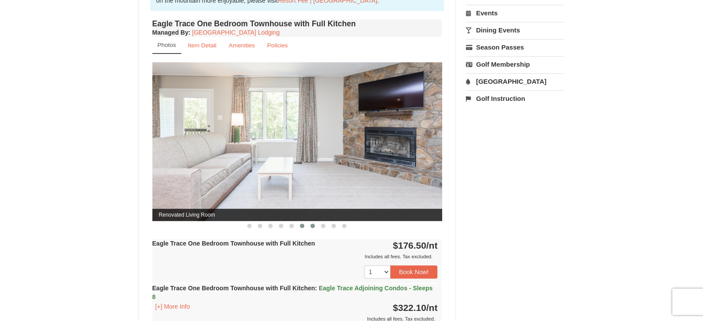
click at [313, 227] on button at bounding box center [312, 226] width 11 height 9
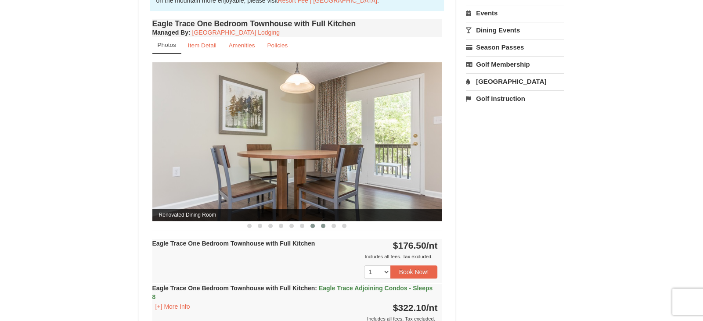
click at [323, 227] on span at bounding box center [323, 226] width 4 height 4
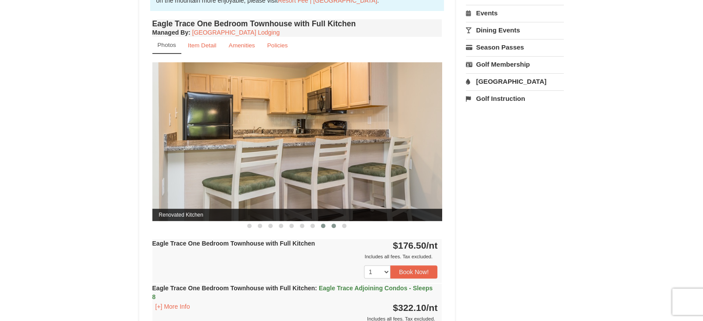
click at [331, 227] on button at bounding box center [333, 226] width 11 height 9
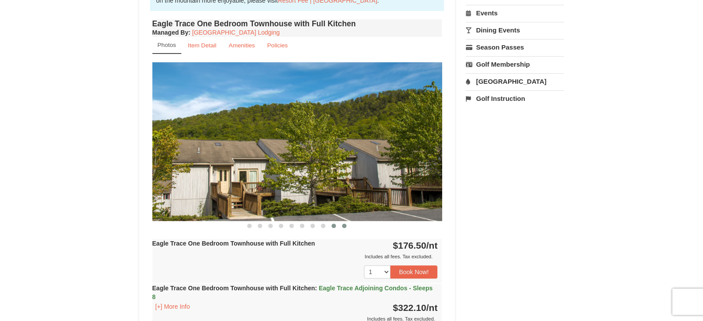
click at [344, 227] on button at bounding box center [344, 226] width 11 height 9
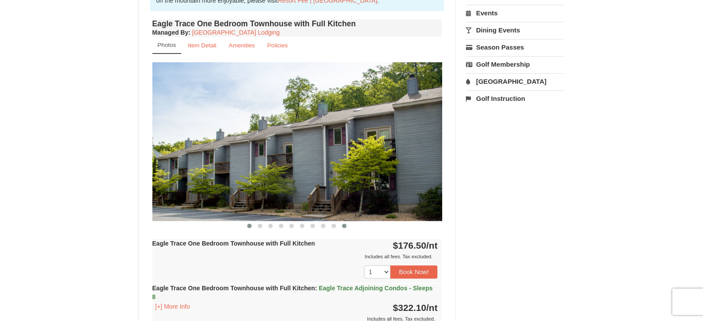
click at [252, 226] on button at bounding box center [249, 226] width 11 height 9
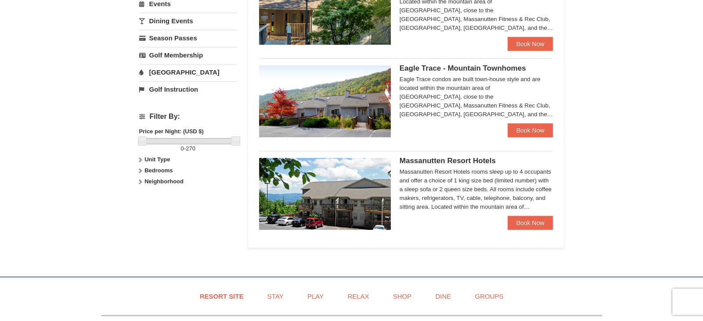
scroll to position [327, 0]
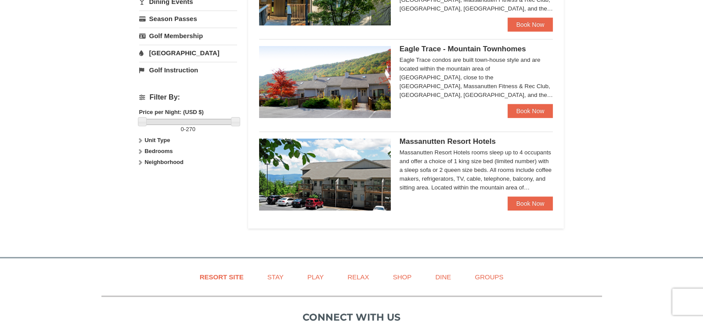
click at [365, 173] on img at bounding box center [325, 175] width 132 height 72
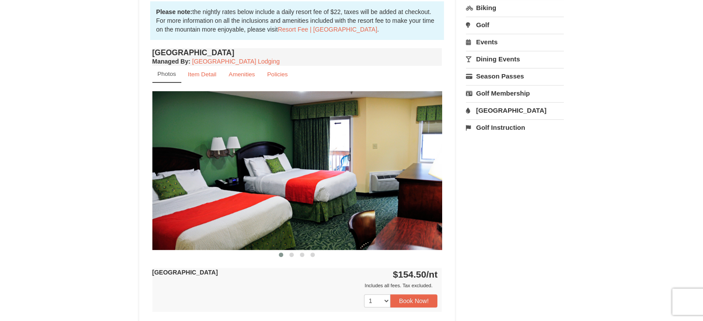
scroll to position [293, 0]
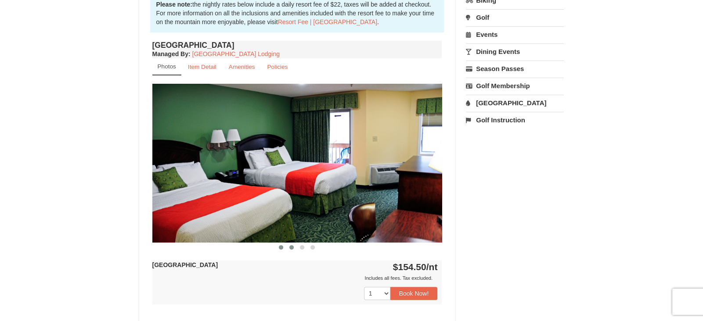
click at [290, 247] on span at bounding box center [291, 247] width 4 height 4
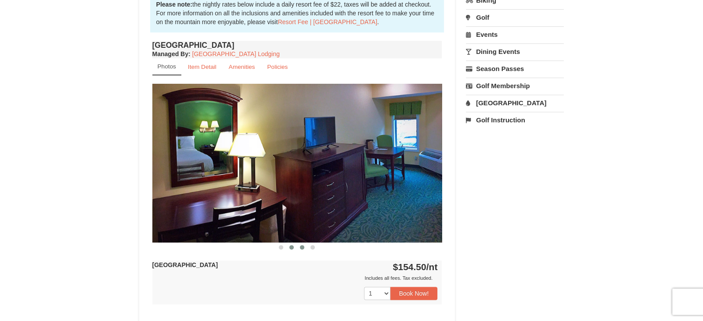
click at [299, 248] on button at bounding box center [302, 247] width 11 height 9
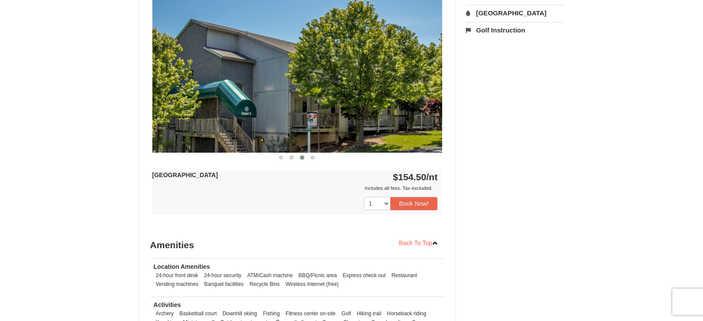
scroll to position [384, 0]
click at [427, 202] on button "Book Now!" at bounding box center [413, 203] width 47 height 13
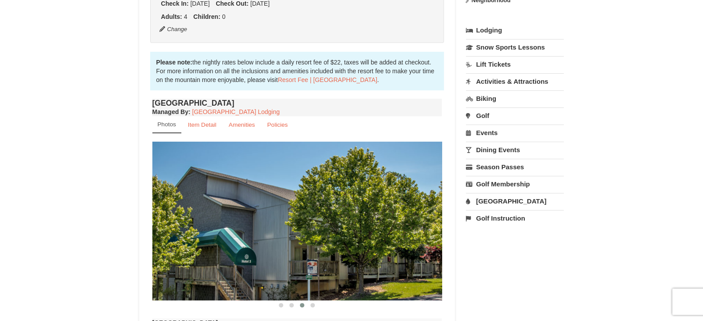
scroll to position [85, 0]
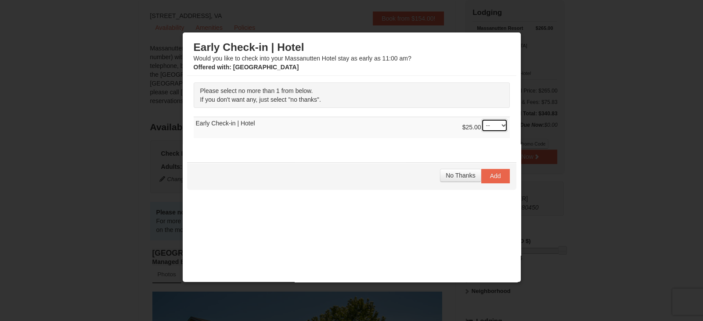
click at [501, 130] on select "-- 01" at bounding box center [494, 125] width 26 height 13
select select "1"
click at [481, 119] on select "-- 01" at bounding box center [494, 125] width 26 height 13
click at [493, 177] on span "Add" at bounding box center [495, 176] width 11 height 7
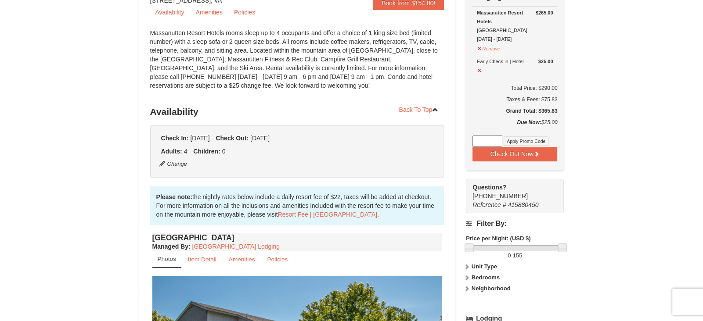
scroll to position [99, 0]
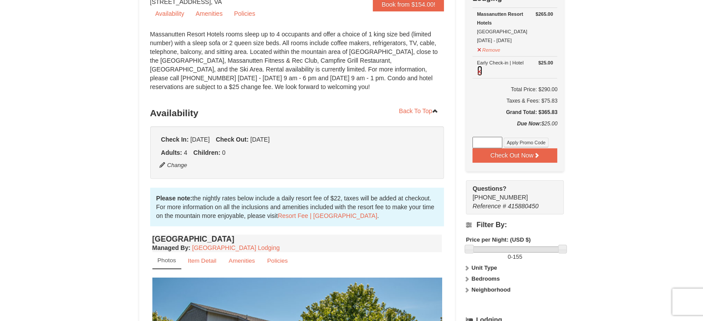
click at [479, 73] on button at bounding box center [480, 70] width 6 height 11
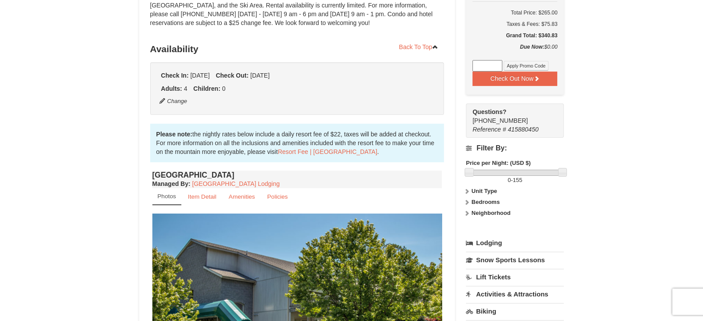
scroll to position [0, 0]
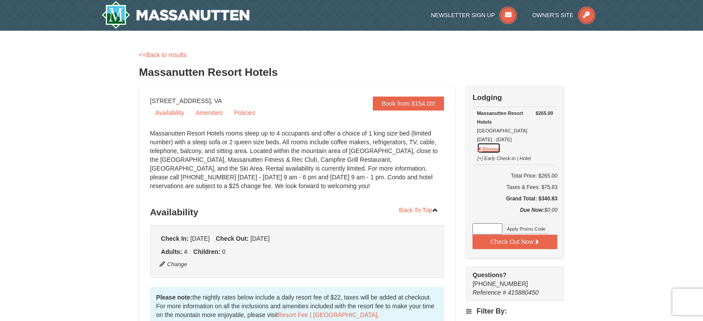
click at [496, 149] on button "Remove" at bounding box center [489, 148] width 24 height 11
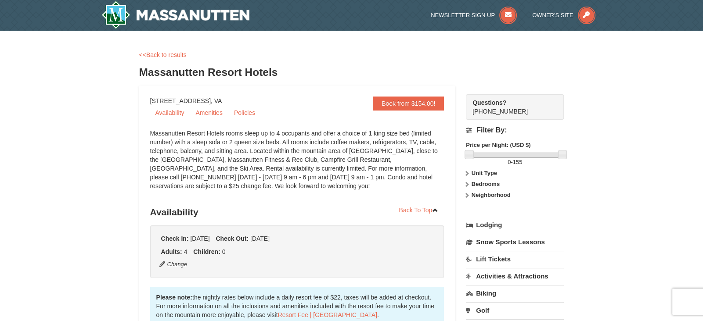
click at [180, 59] on div "<<Back to results" at bounding box center [351, 54] width 425 height 9
click at [180, 57] on link "<<Back to results" at bounding box center [162, 54] width 47 height 7
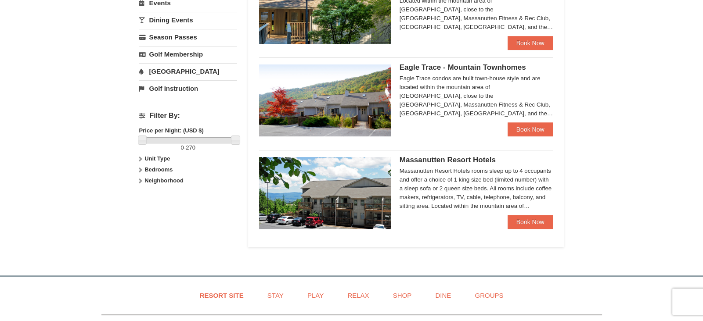
scroll to position [309, 0]
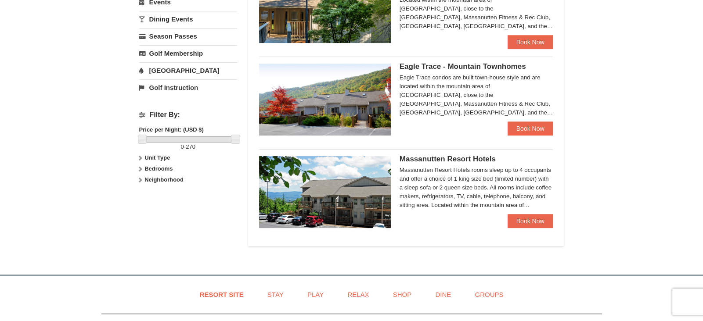
click at [360, 102] on img at bounding box center [325, 100] width 132 height 72
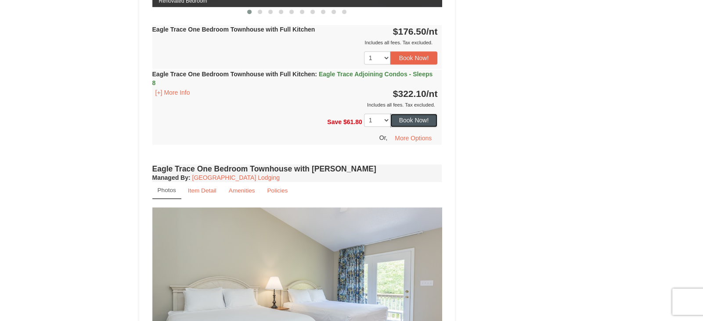
click at [430, 120] on button "Book Now!" at bounding box center [413, 120] width 47 height 13
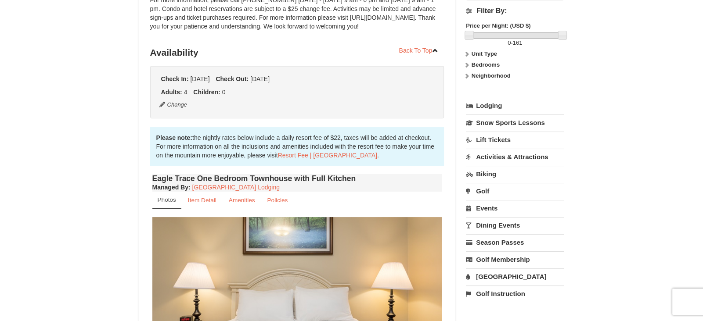
scroll to position [85, 0]
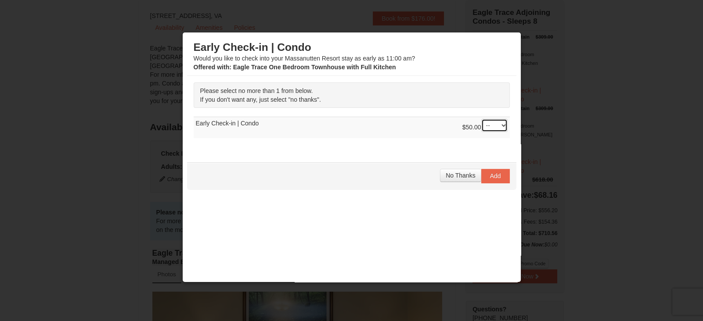
click at [495, 131] on select "-- 01" at bounding box center [494, 125] width 26 height 13
select select "1"
click at [481, 119] on select "-- 01" at bounding box center [494, 125] width 26 height 13
click at [499, 177] on span "Add" at bounding box center [495, 176] width 11 height 7
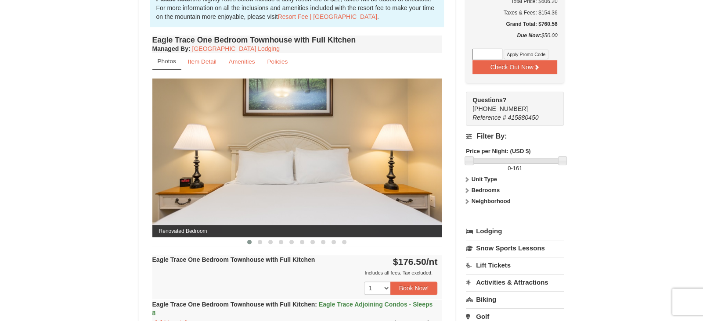
scroll to position [300, 0]
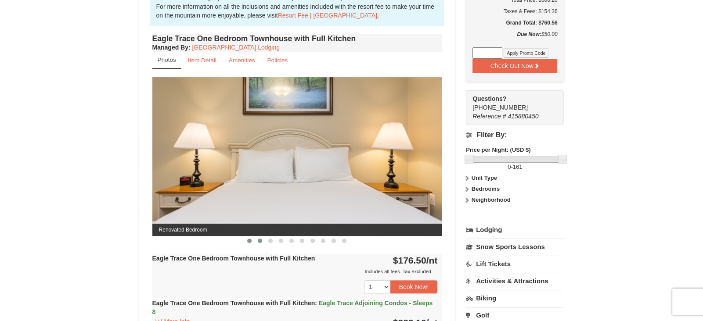
click at [256, 242] on button at bounding box center [260, 241] width 11 height 9
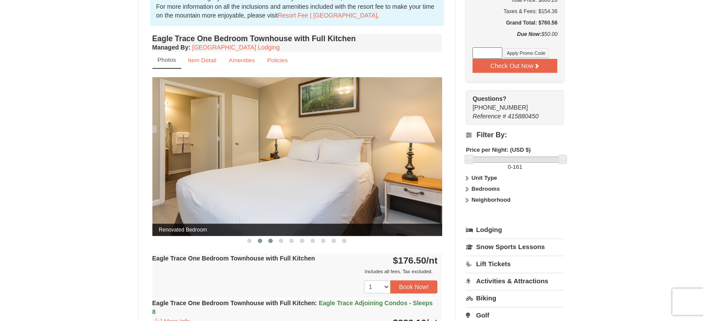
click at [272, 242] on button at bounding box center [270, 241] width 11 height 9
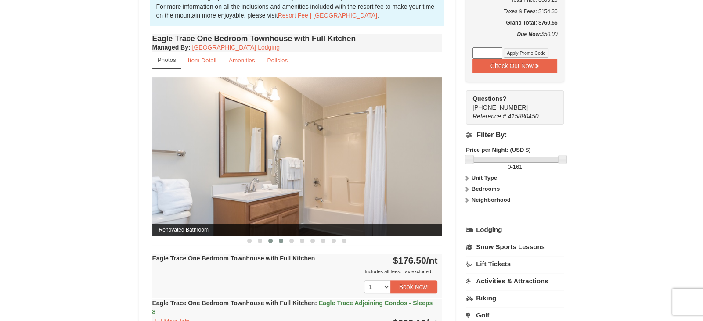
click at [280, 242] on button at bounding box center [281, 241] width 11 height 9
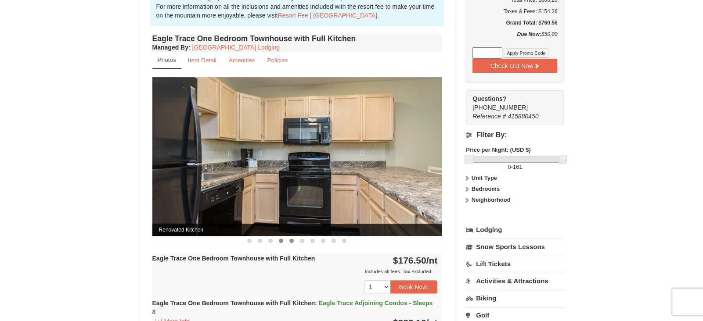
click at [292, 242] on span at bounding box center [291, 241] width 4 height 4
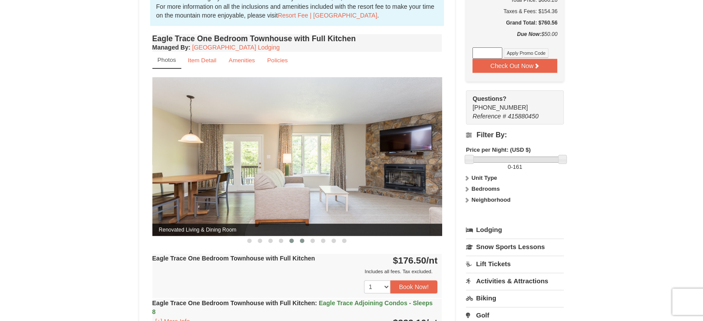
click at [302, 242] on span at bounding box center [302, 241] width 4 height 4
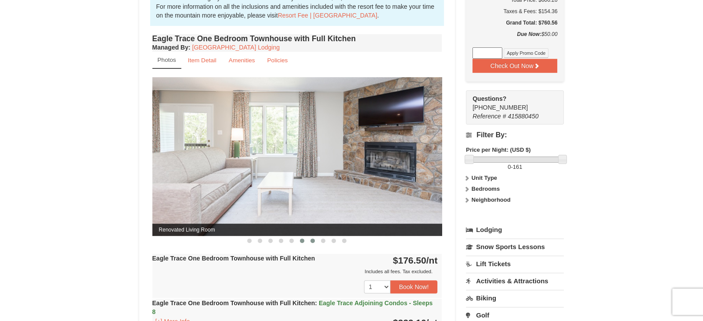
click at [311, 242] on span at bounding box center [312, 241] width 4 height 4
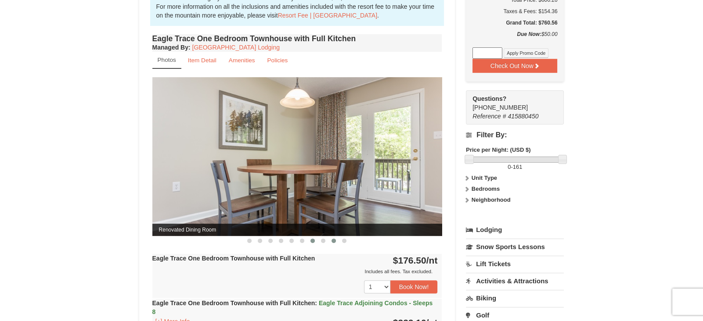
click at [329, 241] on button at bounding box center [333, 241] width 11 height 9
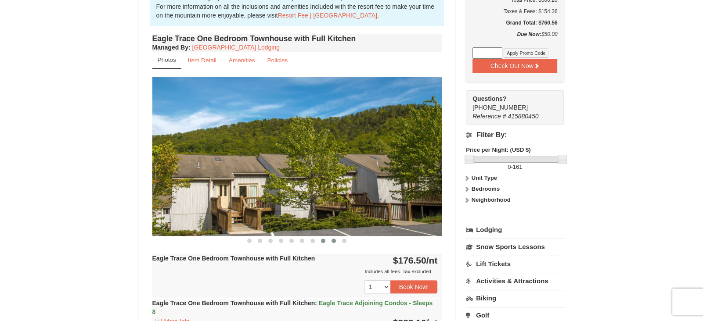
click at [325, 241] on span at bounding box center [323, 241] width 4 height 4
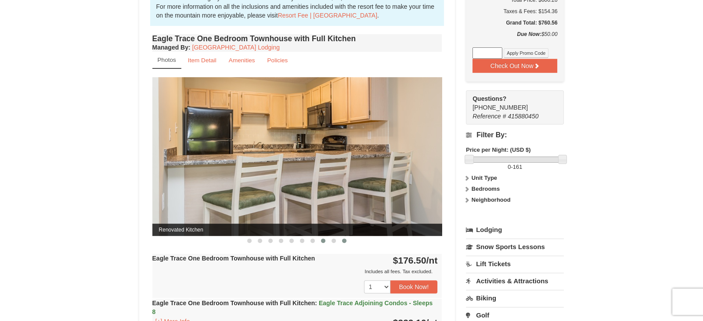
click at [343, 241] on span at bounding box center [344, 241] width 4 height 4
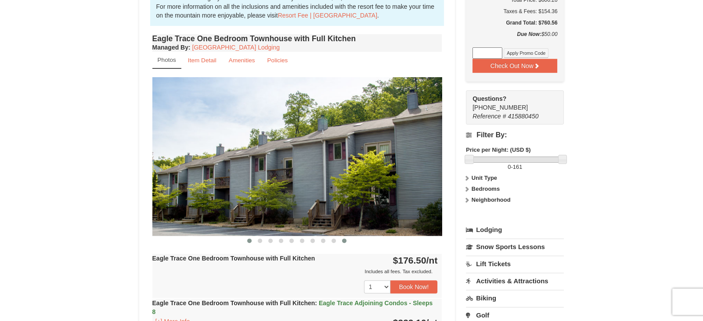
click at [251, 240] on span at bounding box center [249, 241] width 4 height 4
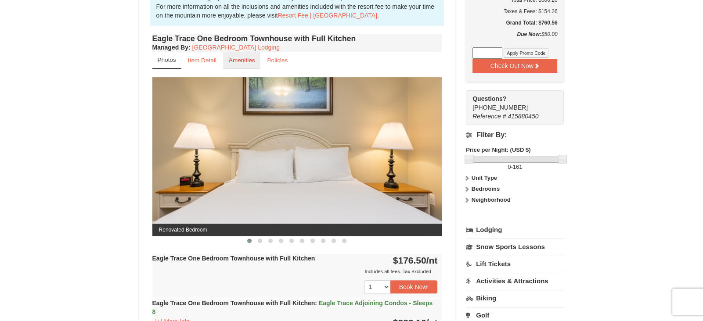
click at [239, 64] on link "Amenities" at bounding box center [242, 60] width 38 height 17
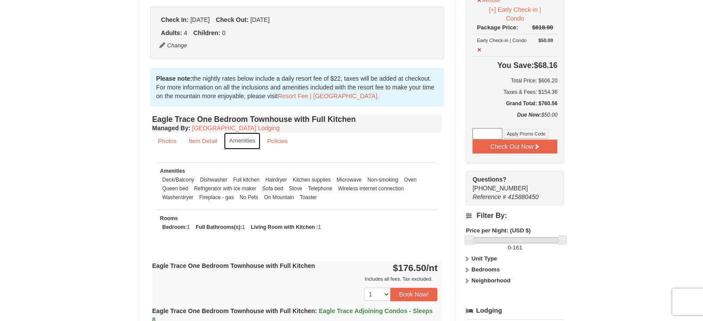
scroll to position [222, 0]
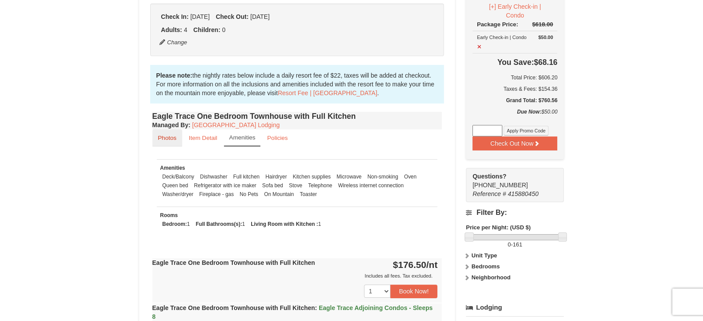
click at [177, 134] on link "Photos" at bounding box center [167, 138] width 30 height 17
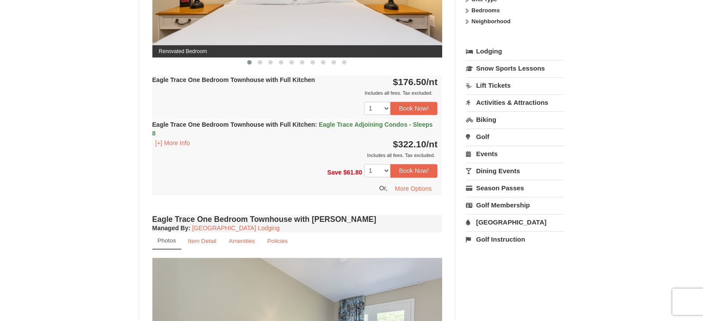
scroll to position [481, 0]
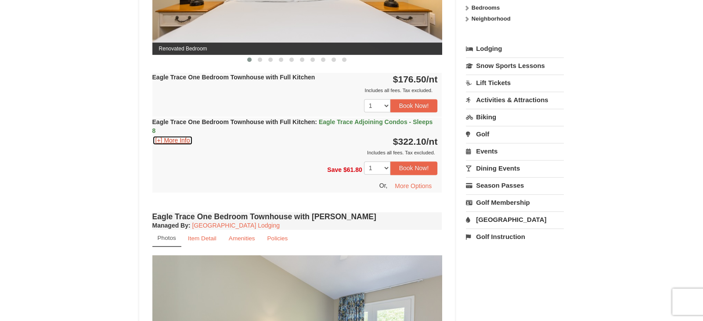
click at [186, 136] on button "[+] More Info" at bounding box center [172, 141] width 41 height 10
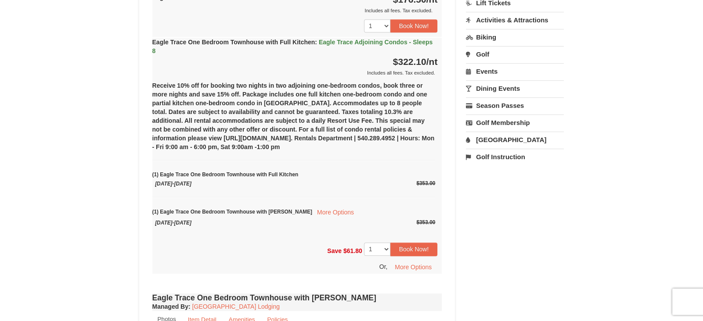
scroll to position [562, 0]
click at [228, 159] on div "(1) Eagle Trace One Bedroom Townhouse with Full Kitchen Thursday, November 13, …" at bounding box center [293, 173] width 283 height 28
click at [312, 210] on button "More Options" at bounding box center [335, 211] width 47 height 11
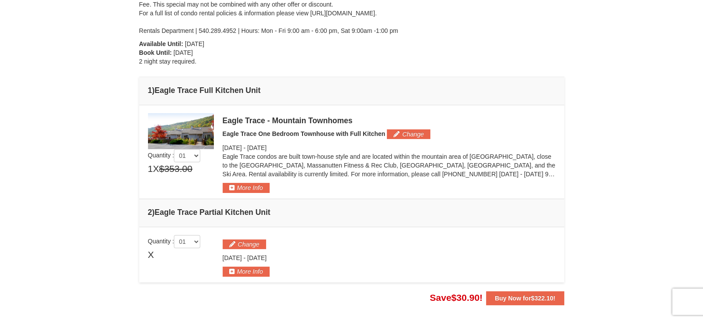
scroll to position [164, 0]
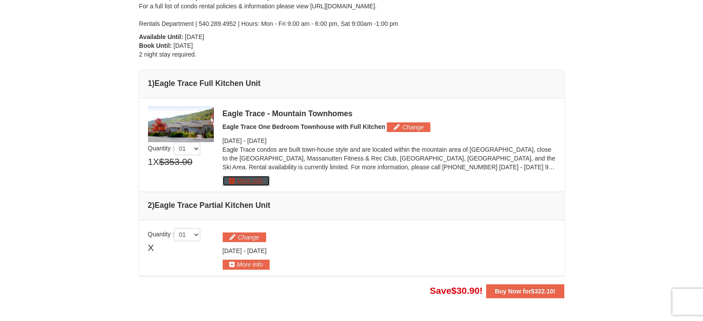
click at [266, 181] on button "More Info" at bounding box center [246, 181] width 47 height 10
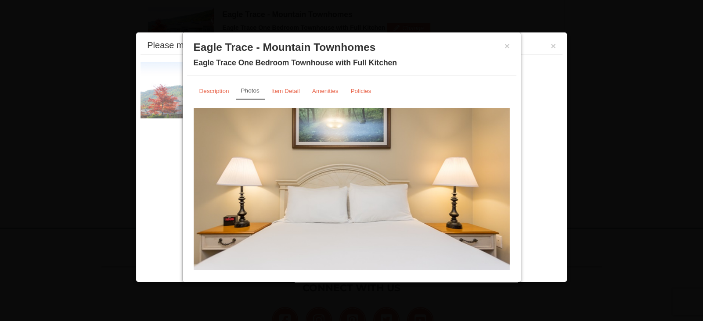
scroll to position [270, 0]
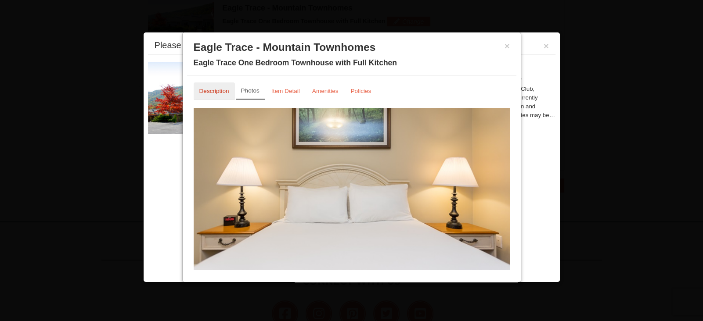
click at [227, 94] on link "Description" at bounding box center [214, 91] width 41 height 17
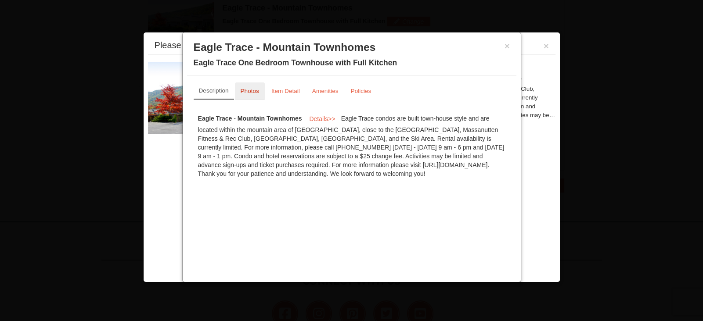
click at [245, 94] on small "Photos" at bounding box center [250, 91] width 18 height 7
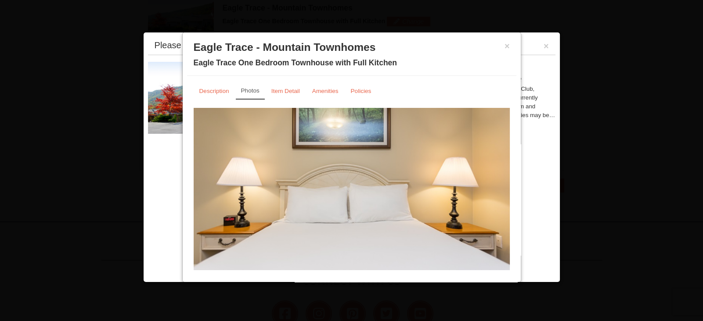
click at [245, 94] on link "Photos" at bounding box center [250, 91] width 29 height 17
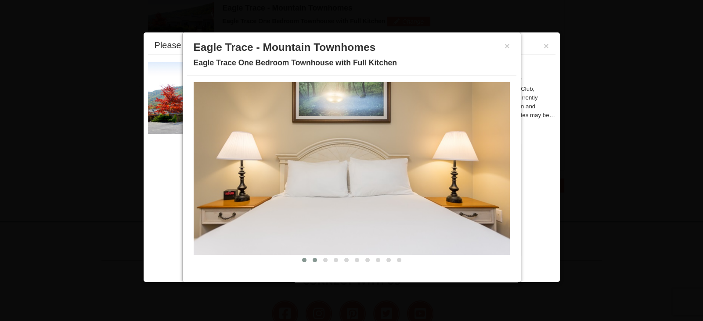
click at [314, 259] on span at bounding box center [315, 260] width 4 height 4
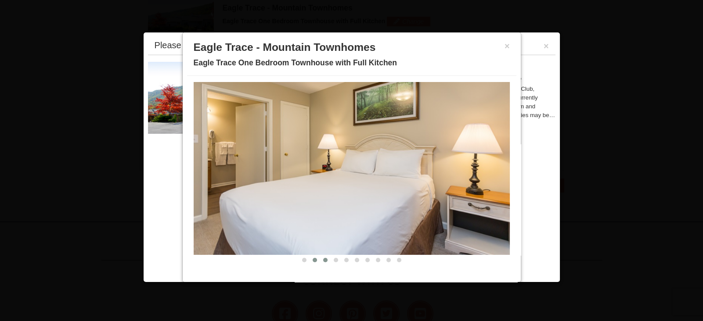
click at [326, 260] on span at bounding box center [325, 260] width 4 height 4
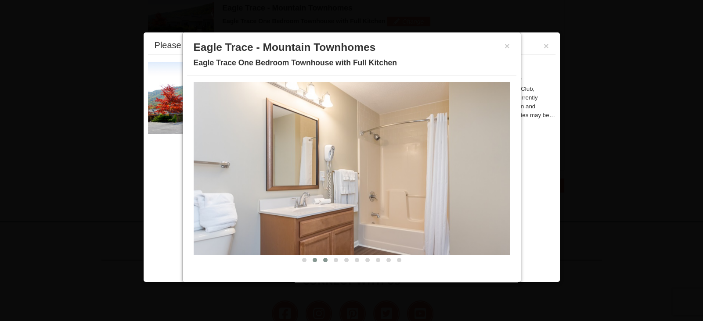
click at [315, 259] on span at bounding box center [315, 260] width 4 height 4
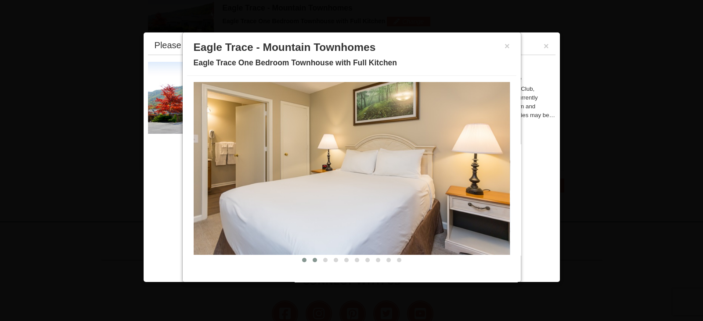
click at [304, 260] on span at bounding box center [304, 260] width 4 height 4
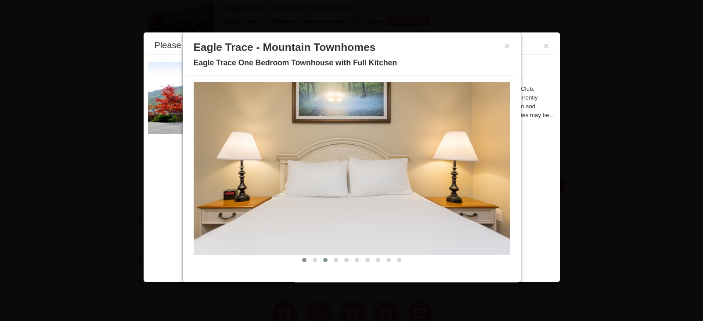
click at [320, 260] on button at bounding box center [325, 260] width 11 height 9
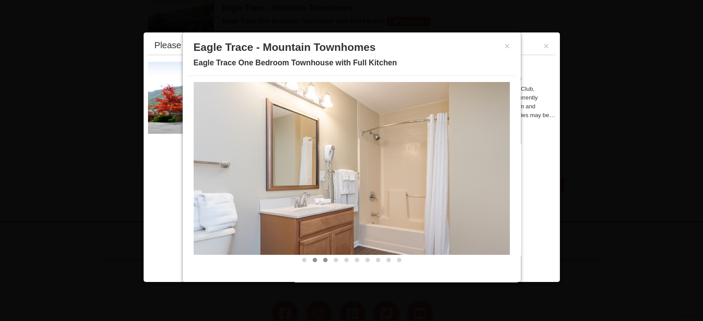
click at [314, 259] on span at bounding box center [315, 260] width 4 height 4
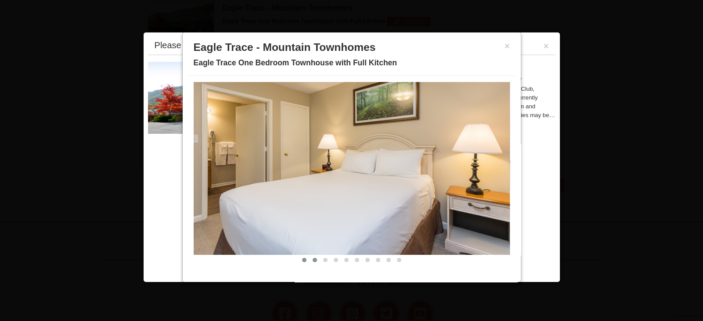
click at [306, 259] on button at bounding box center [304, 260] width 11 height 9
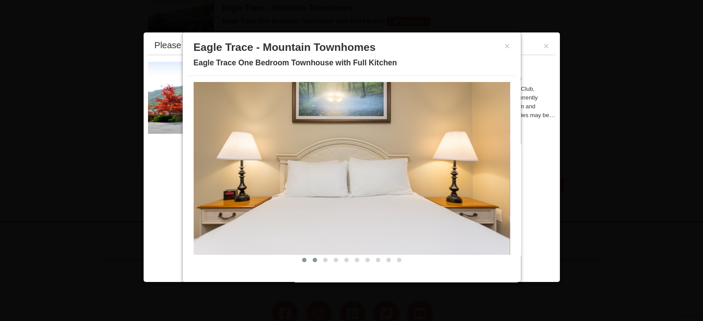
click at [315, 260] on span at bounding box center [315, 260] width 4 height 4
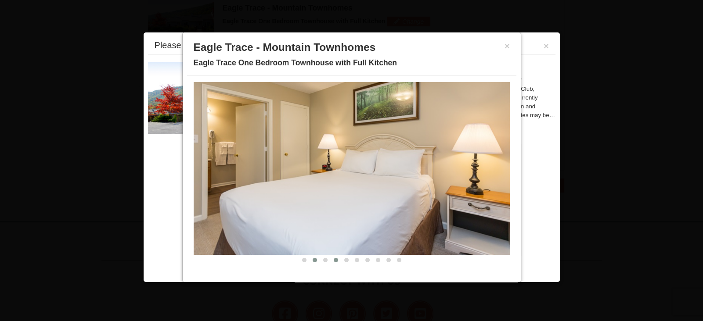
click at [333, 260] on button at bounding box center [336, 260] width 11 height 9
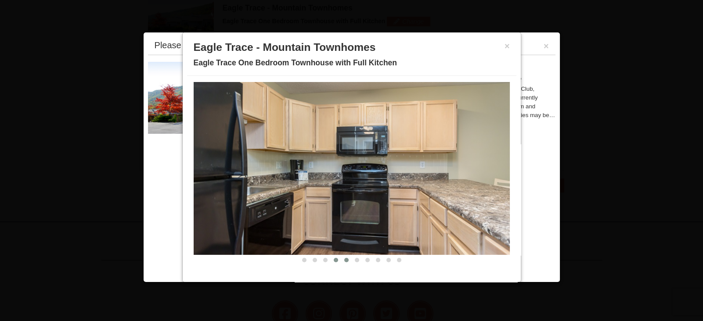
click at [346, 260] on span at bounding box center [346, 260] width 4 height 4
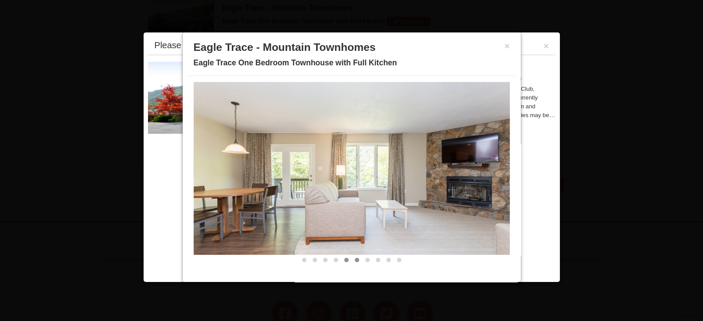
click at [356, 260] on span at bounding box center [357, 260] width 4 height 4
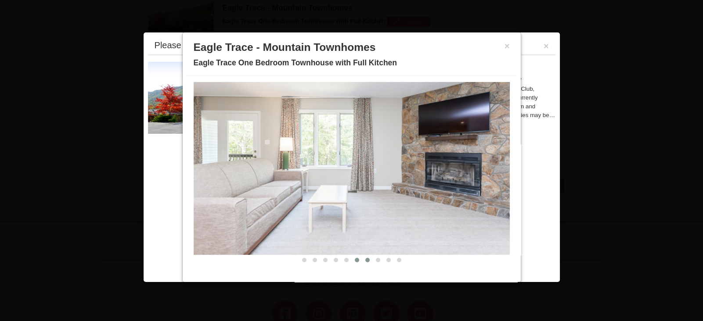
click at [368, 261] on button at bounding box center [367, 260] width 11 height 9
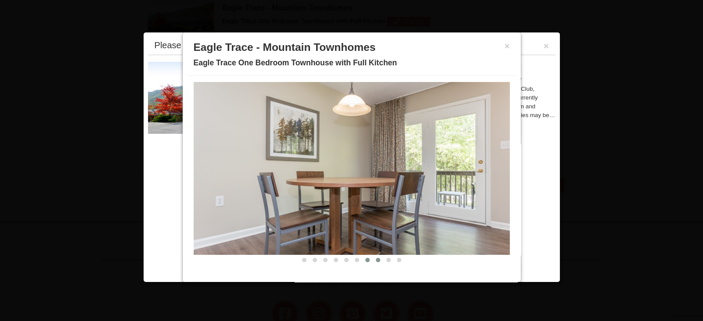
click at [380, 259] on button at bounding box center [378, 260] width 11 height 9
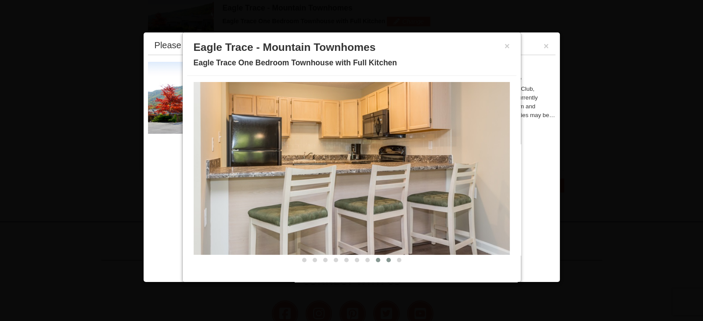
click at [389, 259] on span at bounding box center [388, 260] width 4 height 4
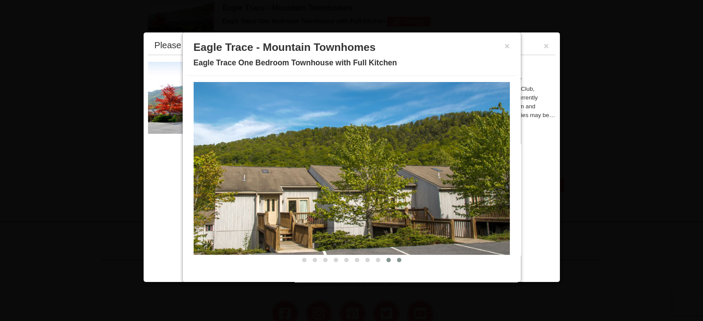
click at [398, 260] on span at bounding box center [399, 260] width 4 height 4
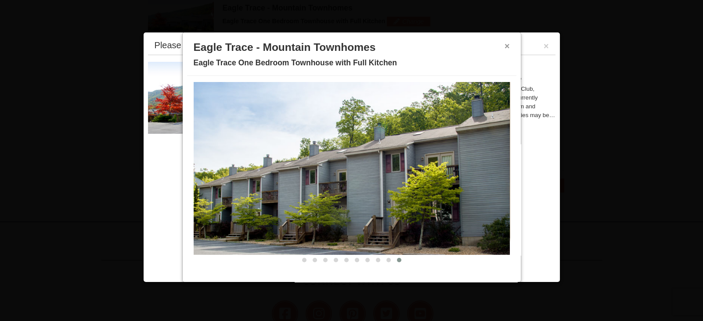
click at [508, 47] on button "×" at bounding box center [507, 46] width 5 height 9
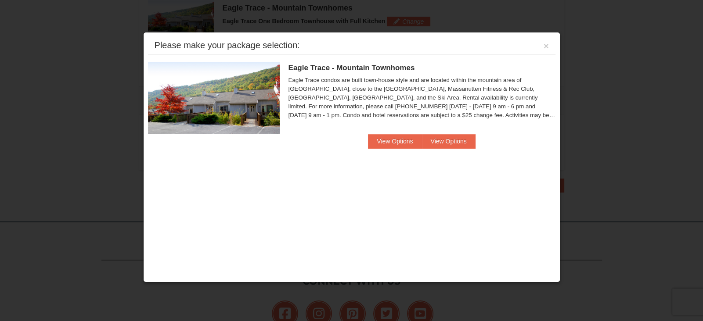
click at [548, 44] on div "Please make your package selection: ×" at bounding box center [351, 46] width 407 height 18
click at [545, 47] on button "×" at bounding box center [546, 46] width 5 height 9
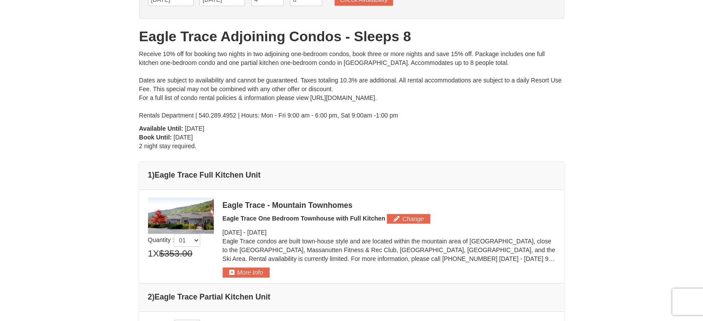
scroll to position [0, 0]
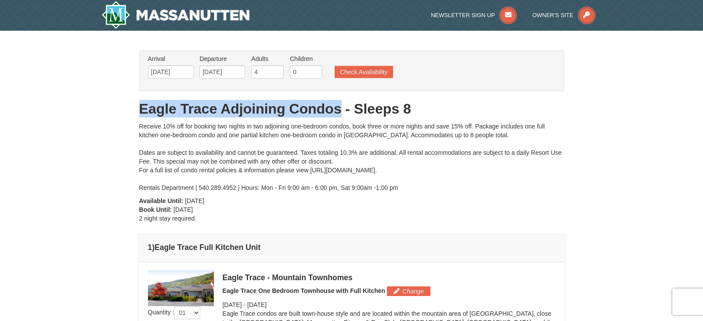
drag, startPoint x: 136, startPoint y: 102, endPoint x: 339, endPoint y: 108, distance: 203.4
click at [339, 108] on div "× From: To: Adults: 4 Children: 0 Change Arrival Please format dates MM/DD/YYYY…" at bounding box center [351, 257] width 443 height 434
click at [339, 108] on h1 "Eagle Trace Adjoining Condos - Sleeps 8" at bounding box center [351, 109] width 425 height 18
drag, startPoint x: 345, startPoint y: 108, endPoint x: 138, endPoint y: 97, distance: 207.2
click at [138, 97] on div "× From: To: Adults: 4 Children: 0 Change Arrival Please format dates MM/DD/YYYY…" at bounding box center [351, 257] width 443 height 434
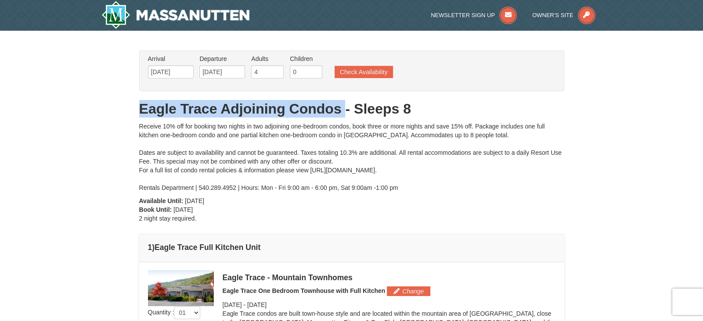
copy h1 "Eagle Trace Adjoining Condos"
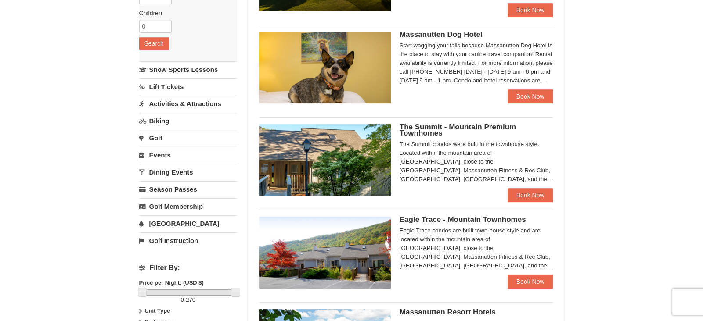
scroll to position [151, 0]
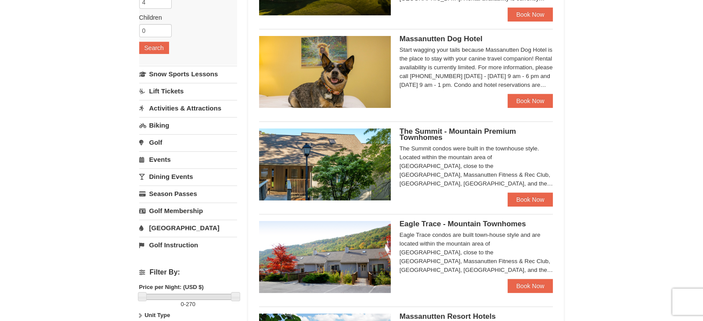
click at [332, 195] on img at bounding box center [325, 165] width 132 height 72
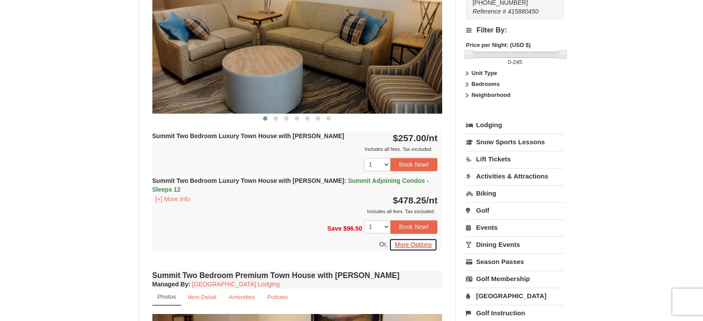
click at [404, 238] on button "More Options" at bounding box center [413, 244] width 48 height 13
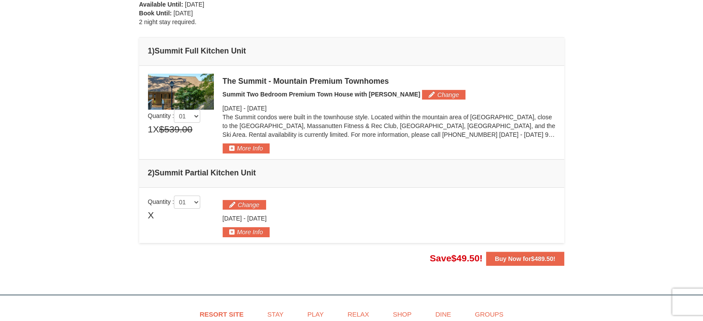
scroll to position [194, 0]
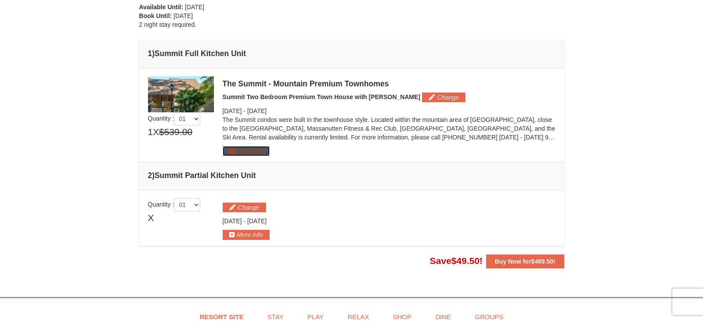
click at [252, 154] on button "More Info" at bounding box center [246, 151] width 47 height 10
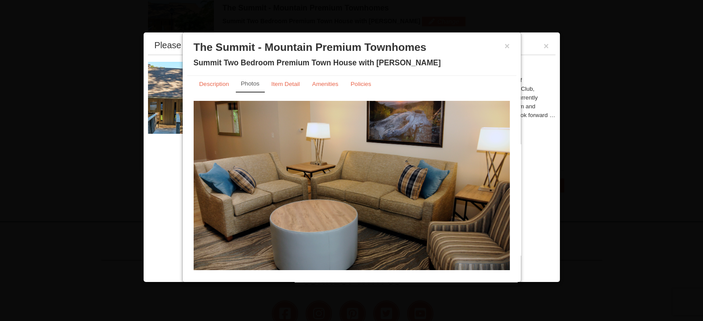
scroll to position [0, 0]
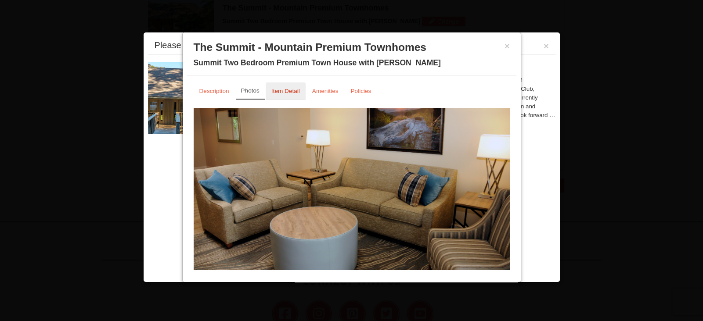
click at [299, 93] on link "Item Detail" at bounding box center [286, 91] width 40 height 17
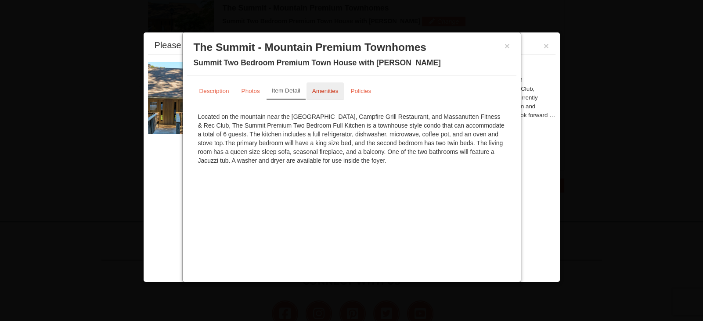
click at [309, 94] on link "Amenities" at bounding box center [326, 91] width 38 height 17
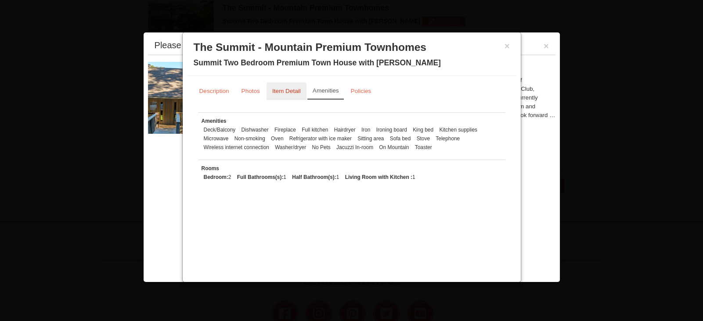
click at [290, 88] on small "Item Detail" at bounding box center [286, 91] width 29 height 7
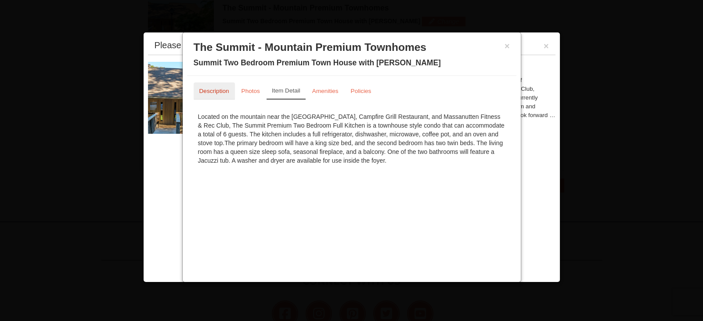
click at [198, 94] on link "Description" at bounding box center [214, 91] width 41 height 17
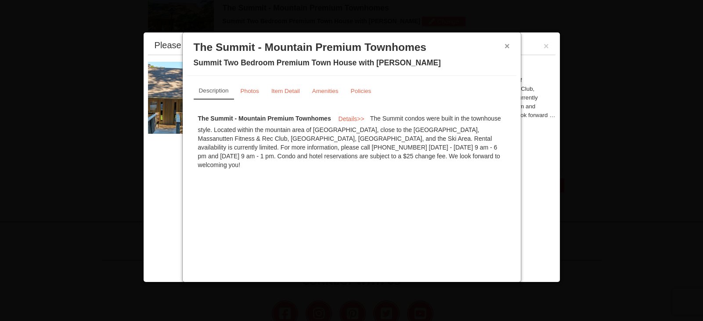
click at [505, 47] on button "×" at bounding box center [507, 46] width 5 height 9
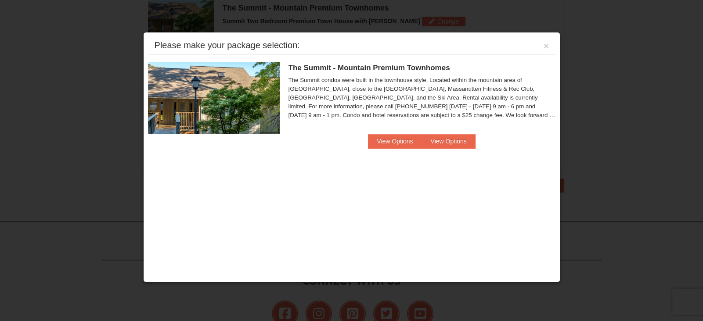
click at [540, 46] on div "Please make your package selection: ×" at bounding box center [351, 46] width 407 height 18
click at [548, 46] on button "×" at bounding box center [546, 46] width 5 height 9
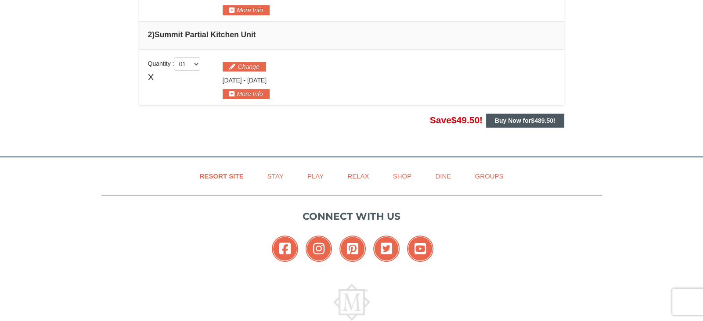
scroll to position [336, 0]
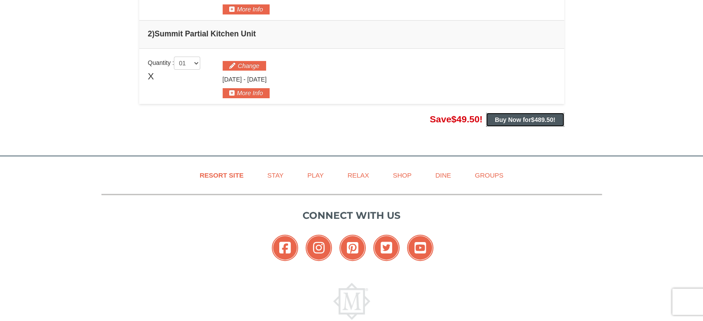
click at [531, 119] on span "$489.50" at bounding box center [542, 119] width 22 height 7
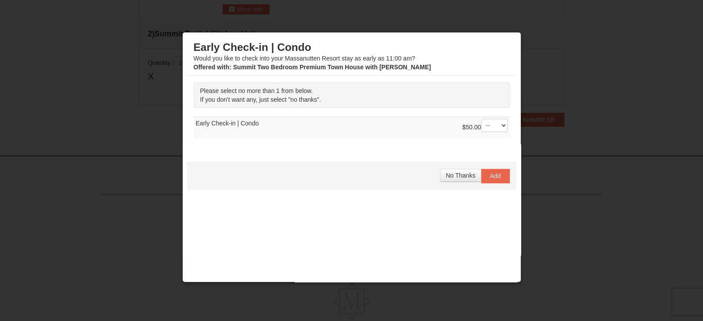
click at [511, 123] on div "Please select no more than 1 from below. If you don't want any, just select "no…" at bounding box center [351, 115] width 329 height 78
click at [503, 123] on select "-- 01" at bounding box center [494, 125] width 26 height 13
select select "1"
click at [481, 119] on select "-- 01" at bounding box center [494, 125] width 26 height 13
click at [496, 177] on span "Add" at bounding box center [495, 176] width 11 height 7
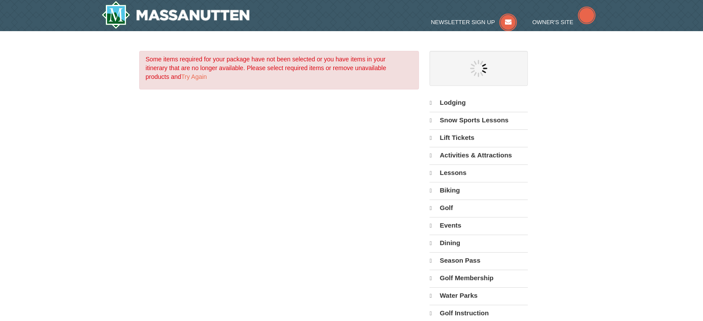
select select "9"
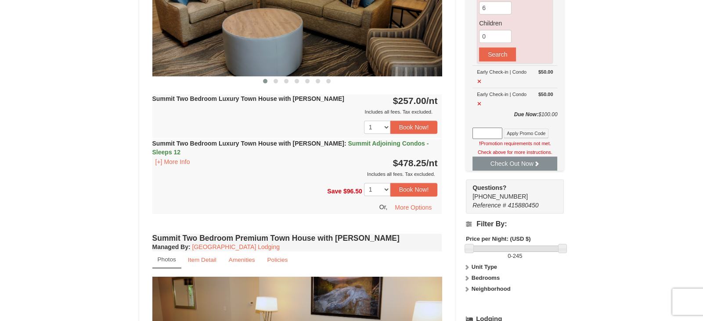
scroll to position [447, 0]
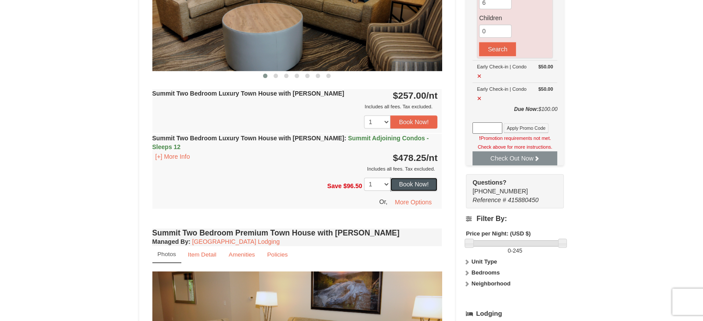
click at [413, 178] on button "Book Now!" at bounding box center [413, 184] width 47 height 13
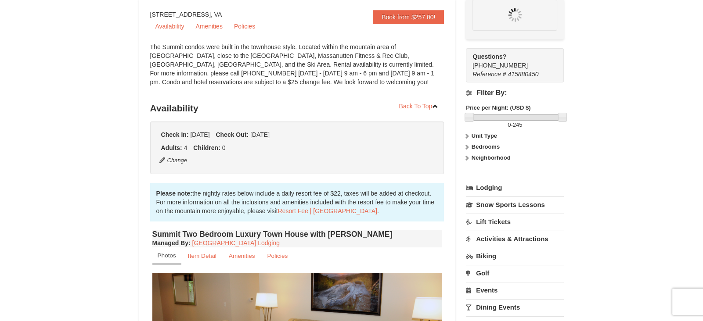
scroll to position [85, 0]
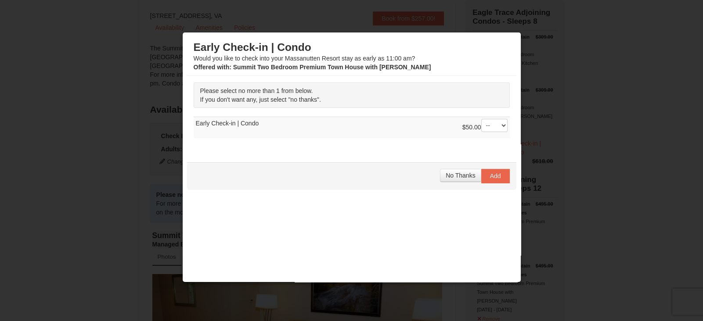
click at [493, 132] on div "$50.00 -- 01" at bounding box center [484, 128] width 45 height 18
click at [493, 129] on select "-- 01" at bounding box center [494, 125] width 26 height 13
select select "1"
click at [481, 119] on select "-- 01" at bounding box center [494, 125] width 26 height 13
click at [491, 175] on span "Add" at bounding box center [495, 176] width 11 height 7
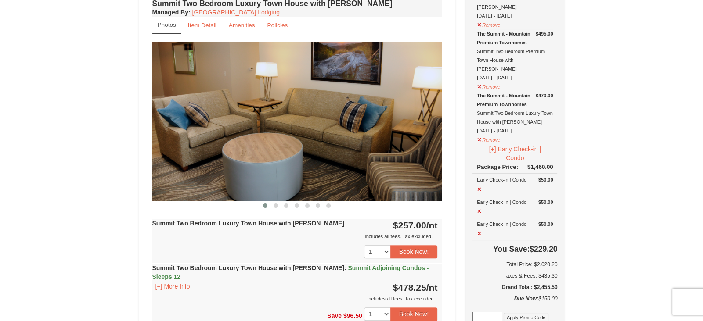
scroll to position [317, 0]
click at [478, 206] on button at bounding box center [480, 211] width 6 height 11
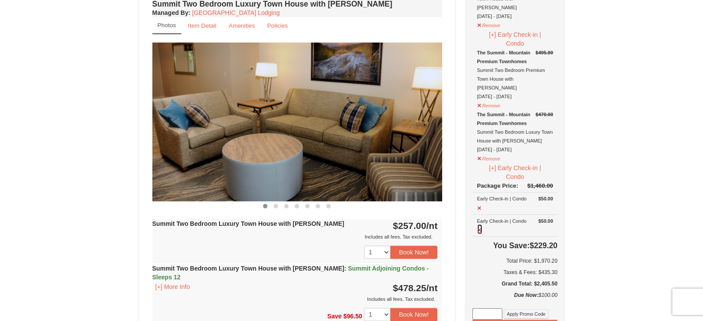
click at [480, 224] on button at bounding box center [480, 229] width 6 height 11
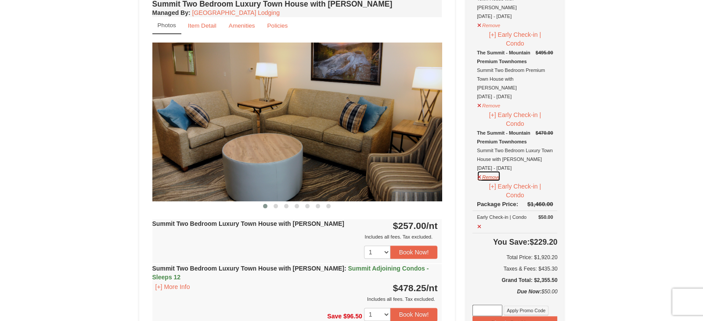
click at [493, 171] on button "Remove" at bounding box center [489, 176] width 24 height 11
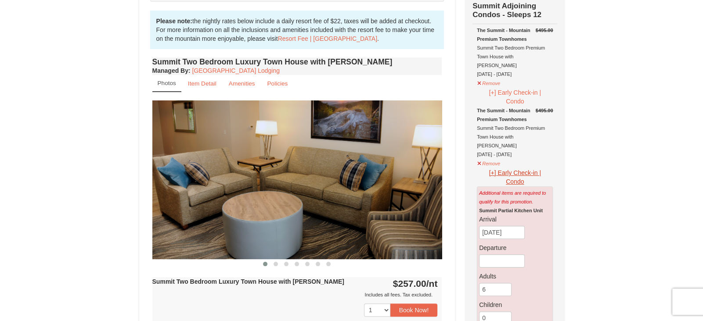
scroll to position [259, 0]
click at [483, 157] on button "Remove" at bounding box center [489, 162] width 24 height 11
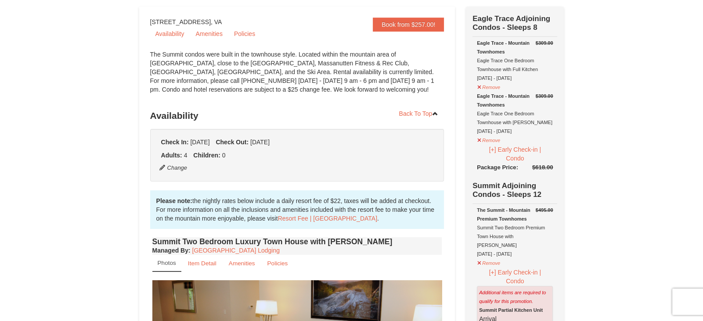
scroll to position [65, 0]
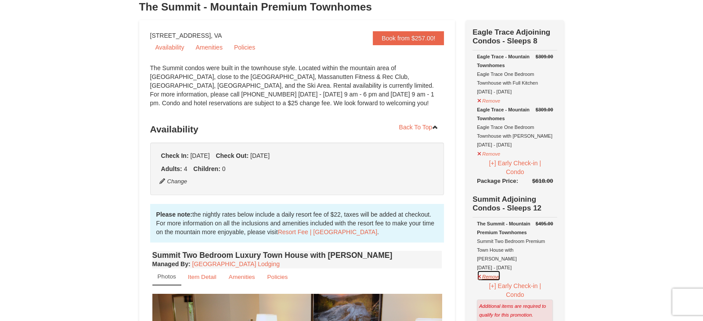
click at [488, 270] on button "Remove" at bounding box center [489, 275] width 24 height 11
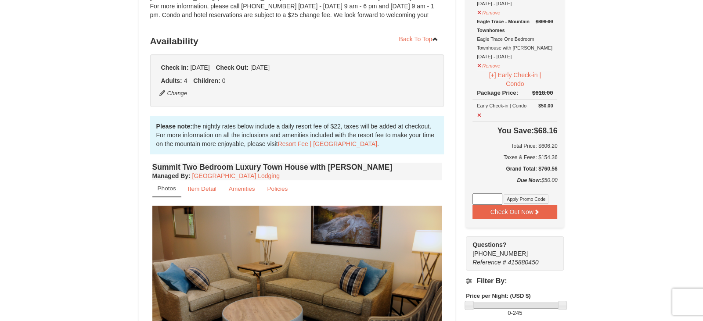
scroll to position [156, 0]
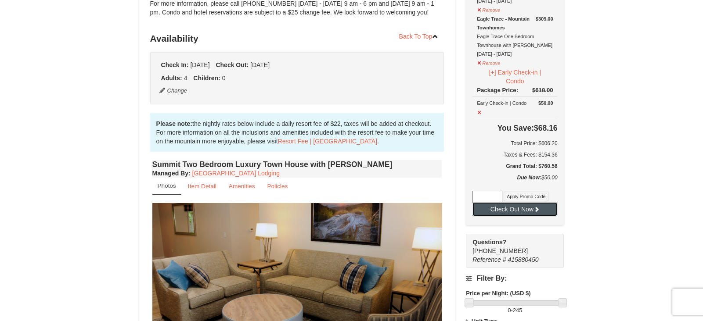
click at [535, 210] on button "Check Out Now" at bounding box center [514, 209] width 85 height 14
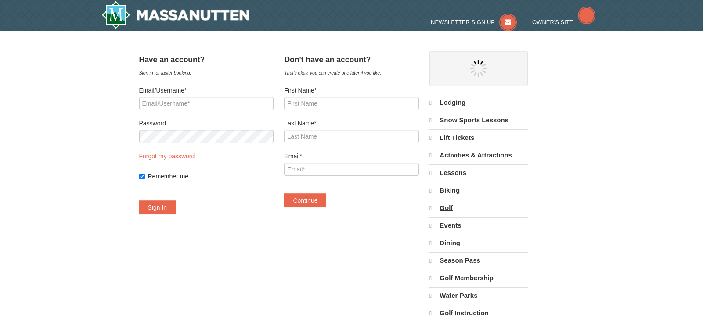
select select "9"
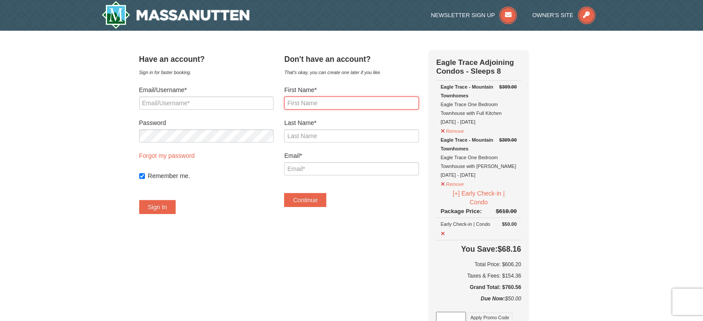
click at [317, 104] on input "First Name*" at bounding box center [351, 103] width 134 height 13
type input "[PERSON_NAME]"
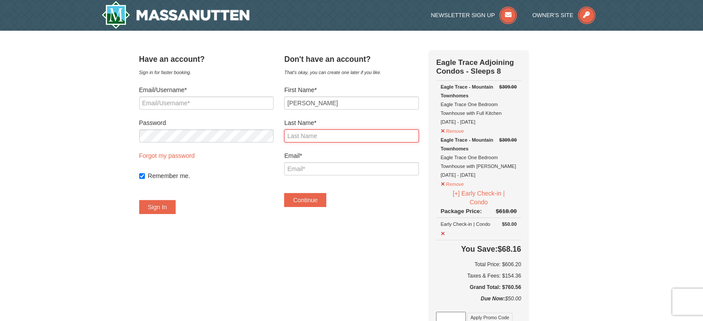
type input "[PERSON_NAME]"
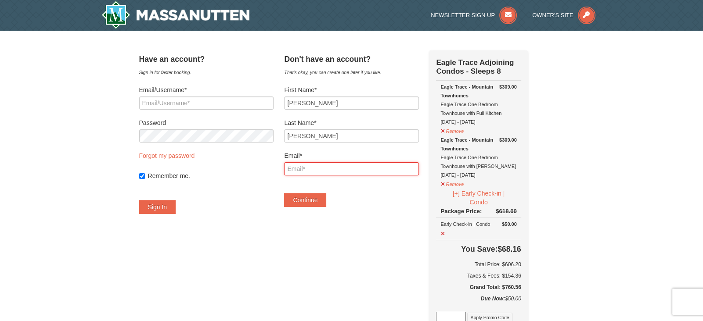
click at [342, 166] on input "Email*" at bounding box center [351, 168] width 134 height 13
type input "[EMAIL_ADDRESS][DOMAIN_NAME]"
click at [326, 200] on button "Continue" at bounding box center [305, 200] width 42 height 14
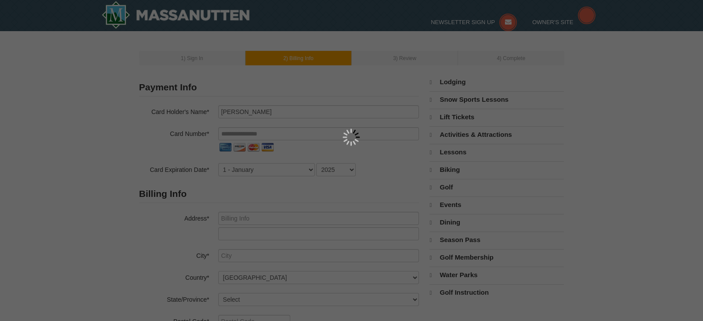
select select "9"
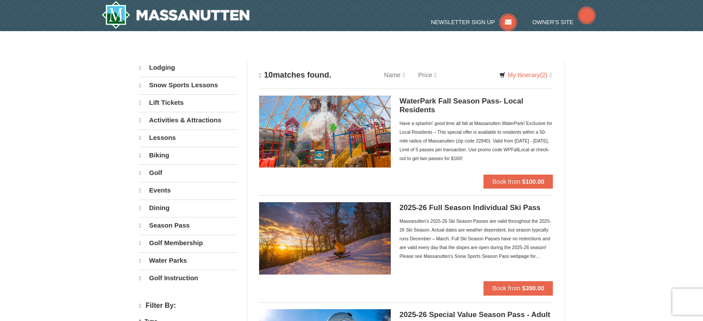
select select "9"
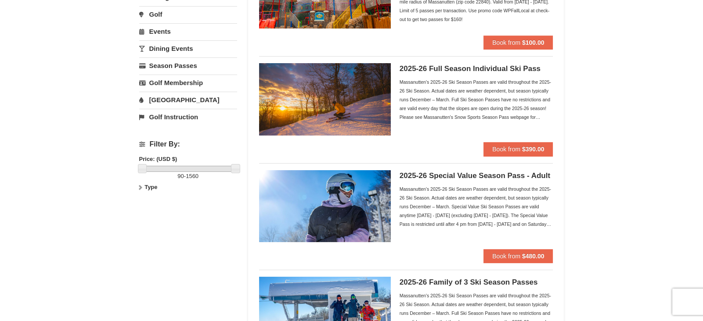
scroll to position [137, 0]
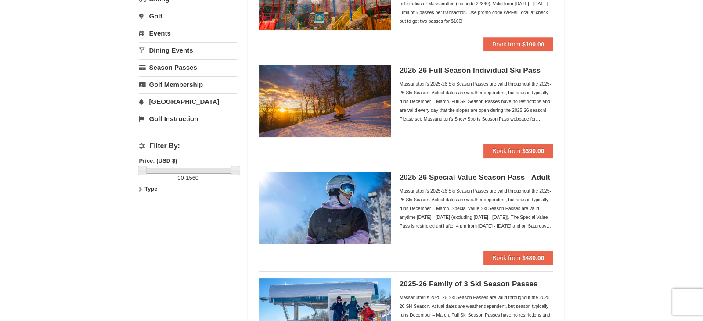
click at [485, 69] on h5 "2025-26 Full Season Individual Ski Pass" at bounding box center [477, 70] width 154 height 9
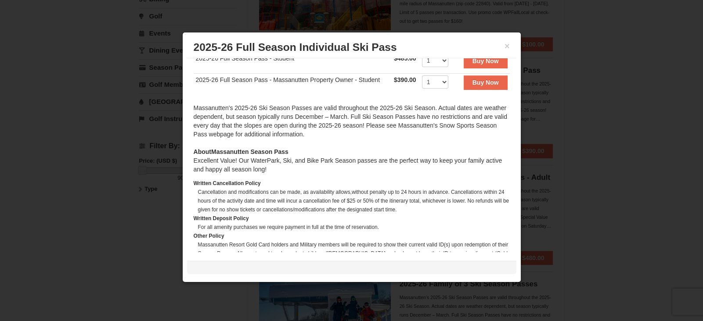
scroll to position [252, 0]
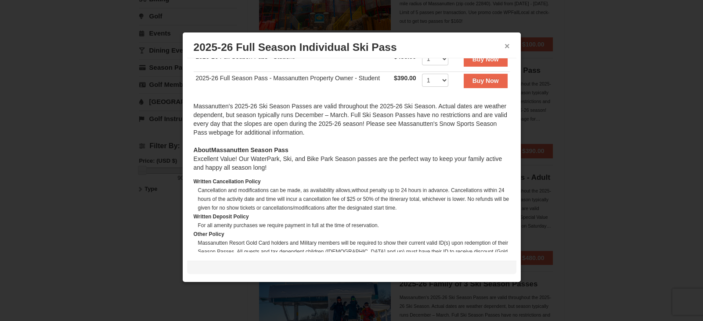
click at [505, 47] on button "×" at bounding box center [507, 46] width 5 height 9
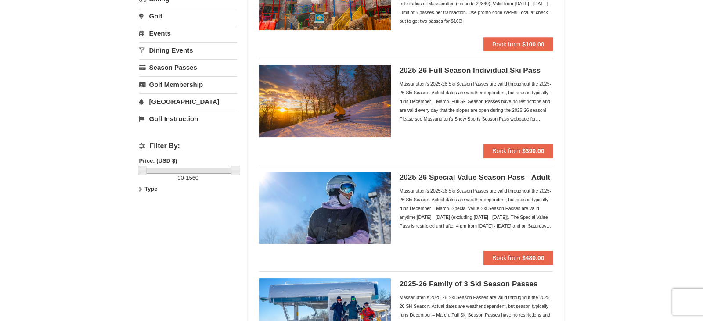
click at [483, 97] on div "Massanutten's 2025-26 Ski Season Passes are valid throughout the 2025-26 Ski Se…" at bounding box center [477, 101] width 154 height 44
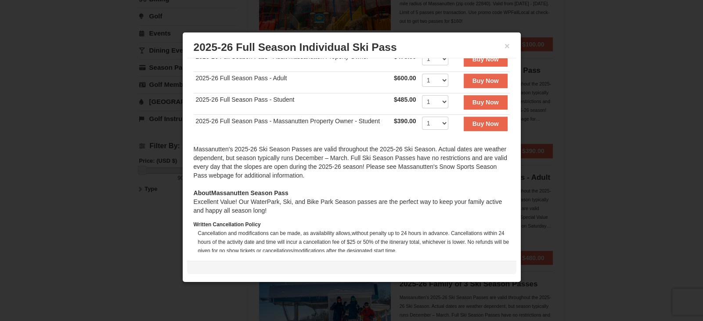
scroll to position [210, 0]
click at [506, 47] on button "×" at bounding box center [507, 46] width 5 height 9
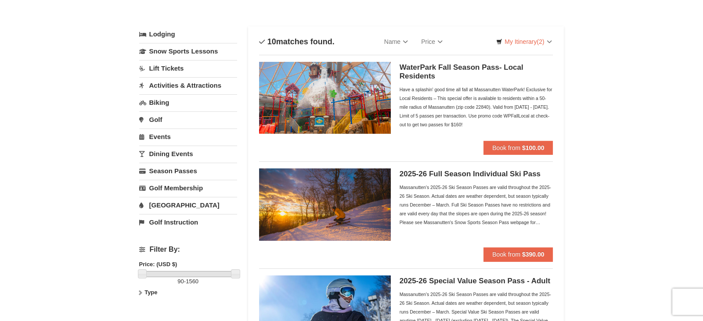
scroll to position [0, 0]
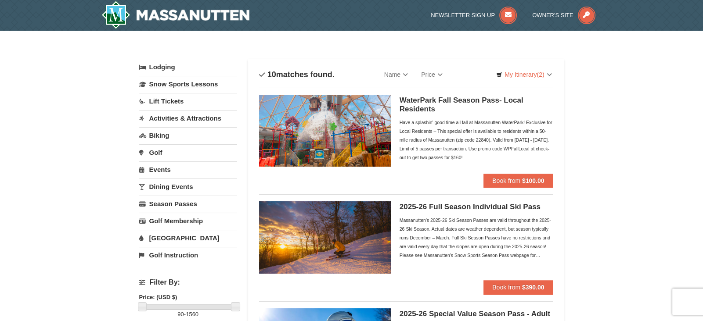
click at [199, 86] on link "Snow Sports Lessons" at bounding box center [188, 84] width 98 height 16
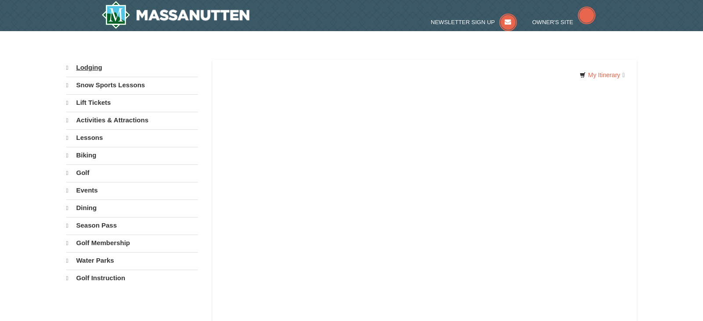
select select "9"
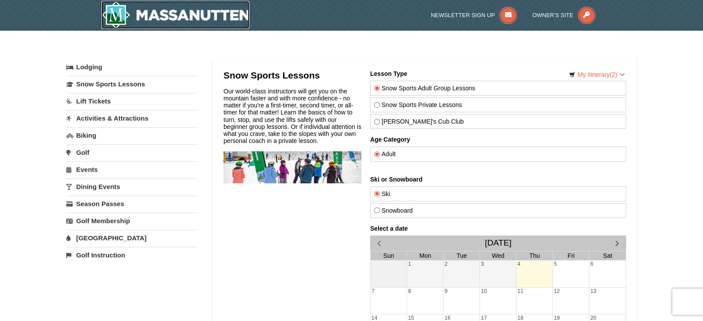
click at [218, 18] on img at bounding box center [175, 15] width 148 height 28
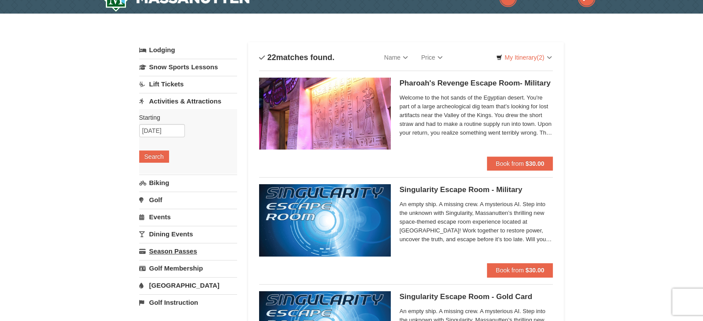
scroll to position [16, 0]
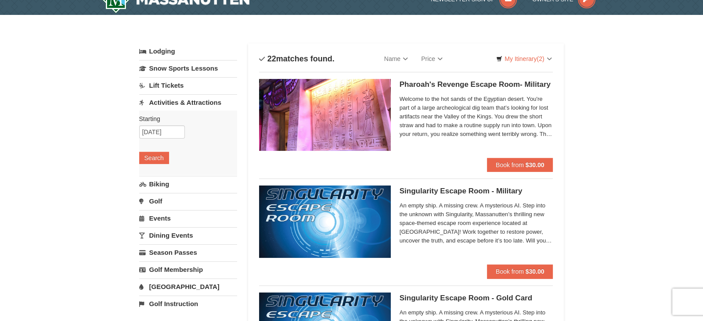
click at [172, 89] on link "Lift Tickets" at bounding box center [188, 85] width 98 height 16
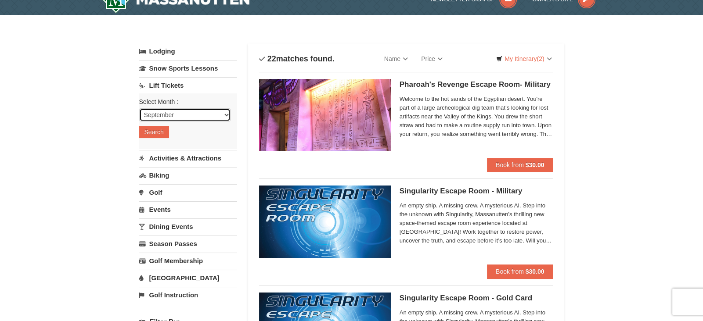
click at [177, 116] on select "September October November December January February March April May June July …" at bounding box center [184, 114] width 91 height 13
select select "11"
click at [139, 108] on select "September October November December January February March April May June July …" at bounding box center [184, 114] width 91 height 13
click at [159, 130] on button "Search" at bounding box center [154, 132] width 30 height 12
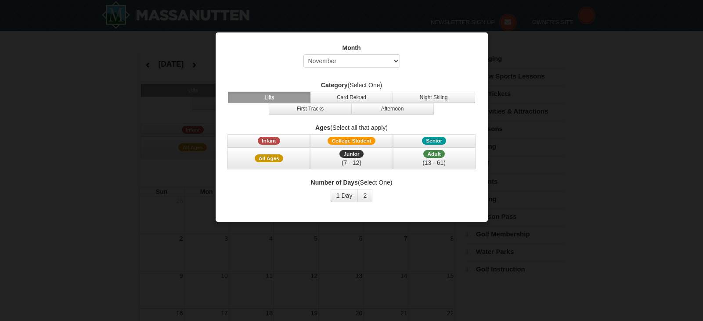
select select "11"
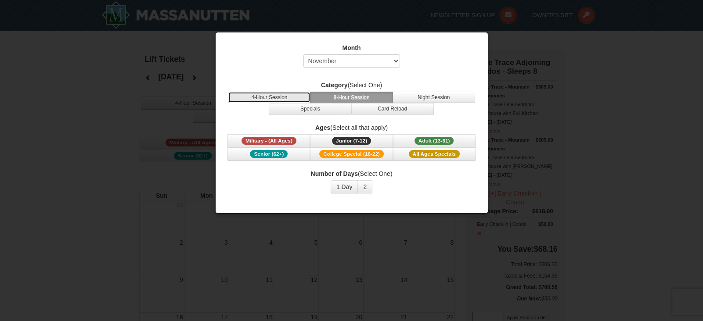
click at [286, 92] on button "4-Hour Session" at bounding box center [269, 97] width 83 height 11
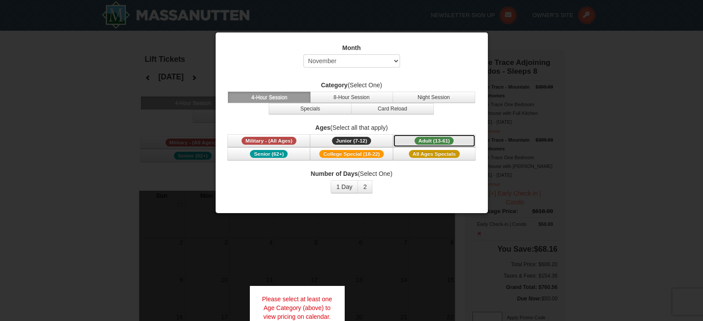
click at [428, 139] on span "Adult (13-61)" at bounding box center [435, 141] width 40 height 8
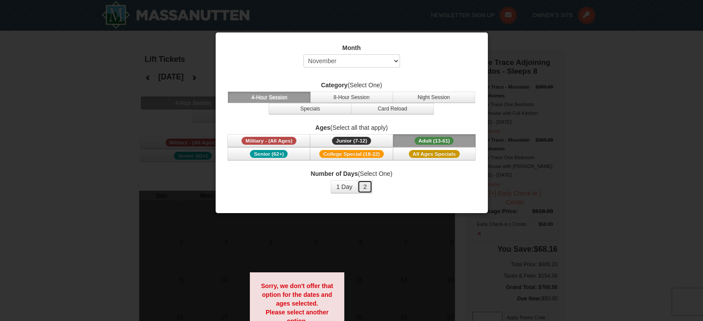
click at [367, 189] on button "2" at bounding box center [364, 186] width 15 height 13
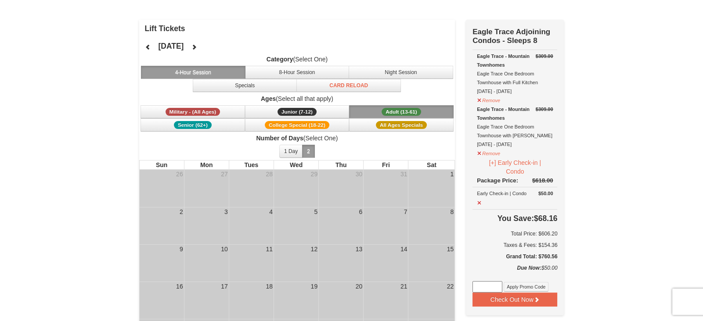
scroll to position [32, 0]
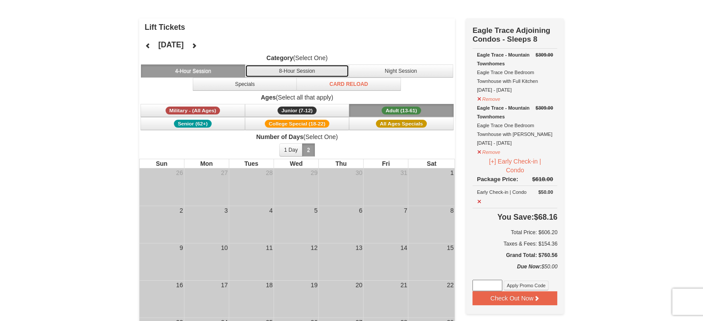
click at [318, 67] on button "8-Hour Session" at bounding box center [297, 71] width 105 height 13
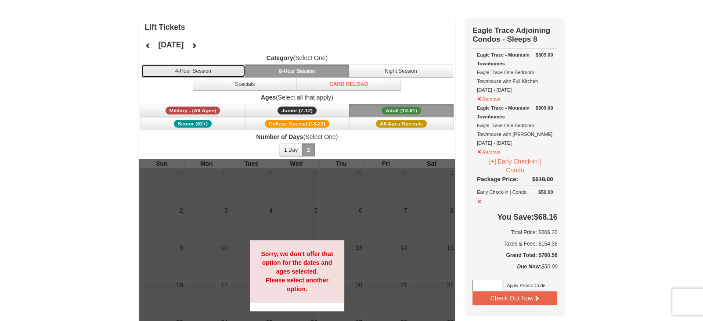
click at [230, 70] on button "4-Hour Session" at bounding box center [193, 71] width 105 height 13
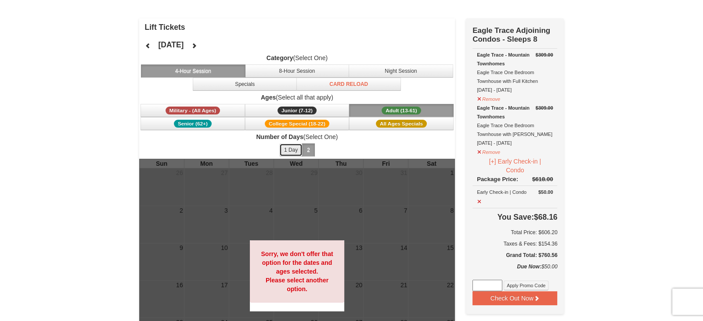
click at [296, 148] on button "1 Day" at bounding box center [290, 150] width 23 height 13
click at [308, 148] on button "2" at bounding box center [308, 150] width 13 height 13
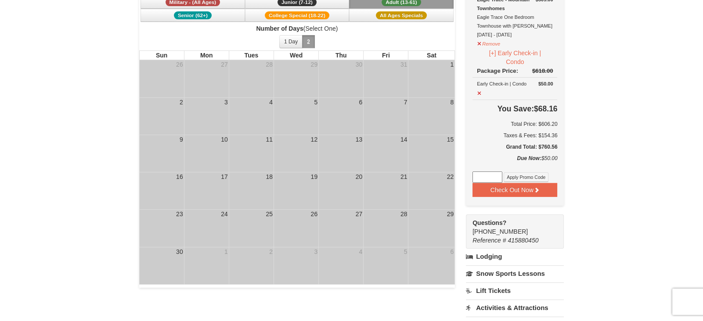
scroll to position [143, 0]
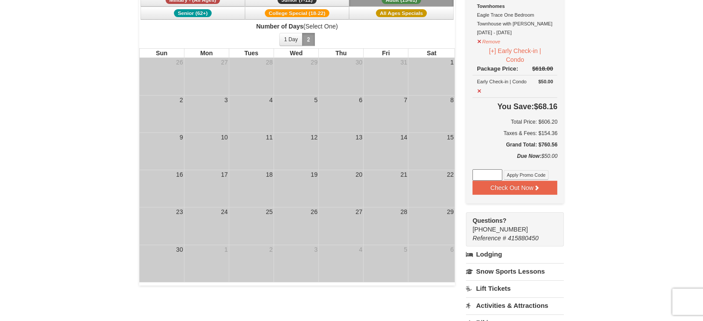
click at [342, 138] on div "13" at bounding box center [341, 138] width 44 height 10
click at [298, 146] on td "12" at bounding box center [296, 151] width 45 height 37
click at [267, 145] on td "11" at bounding box center [251, 151] width 45 height 37
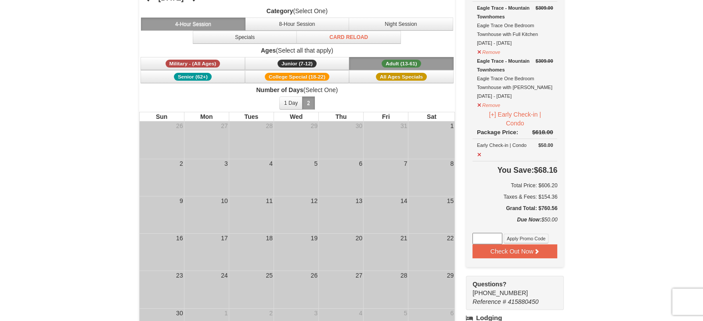
scroll to position [77, 0]
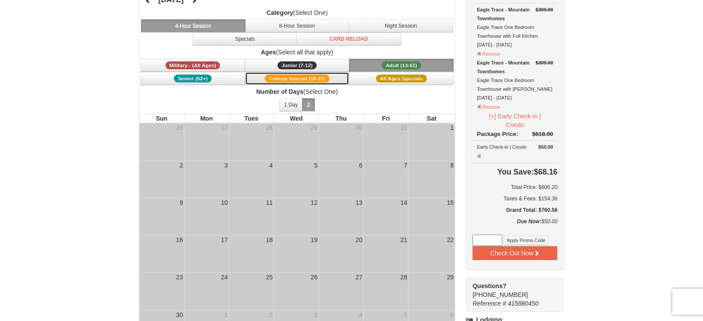
click at [338, 79] on button "College Special (18-22)" at bounding box center [297, 78] width 105 height 13
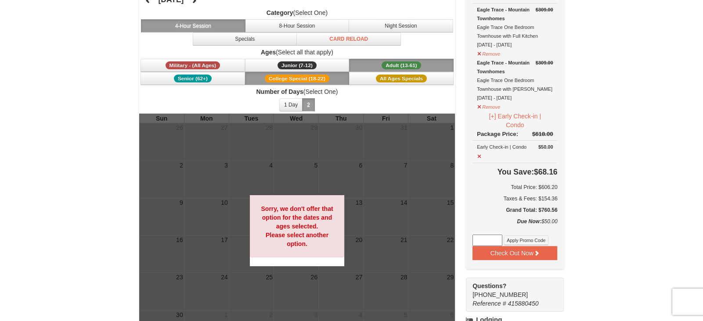
click at [376, 63] on button "Adult (13-61) (13 - 61)" at bounding box center [401, 65] width 105 height 13
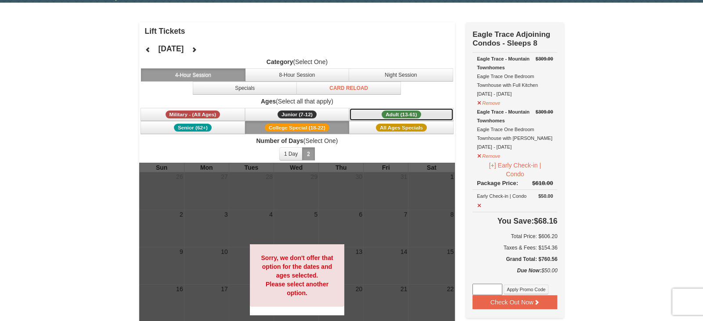
scroll to position [0, 0]
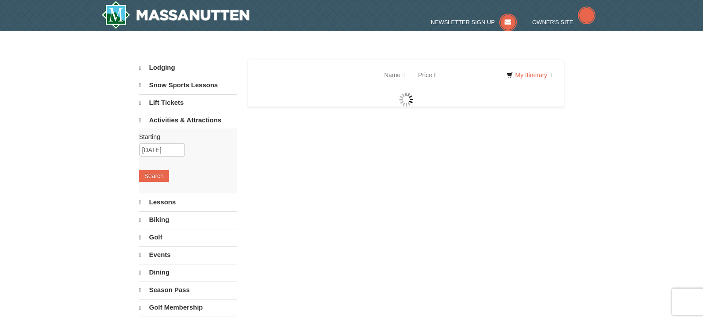
scroll to position [28, 0]
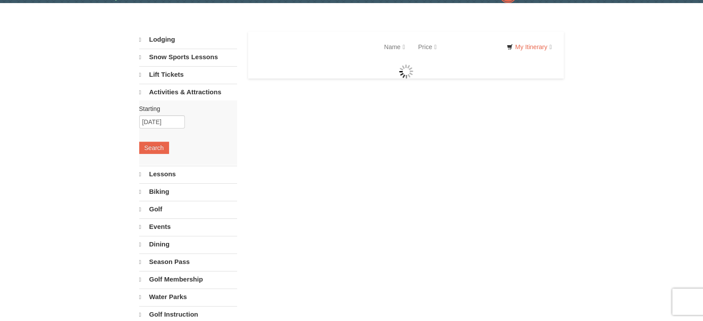
select select "9"
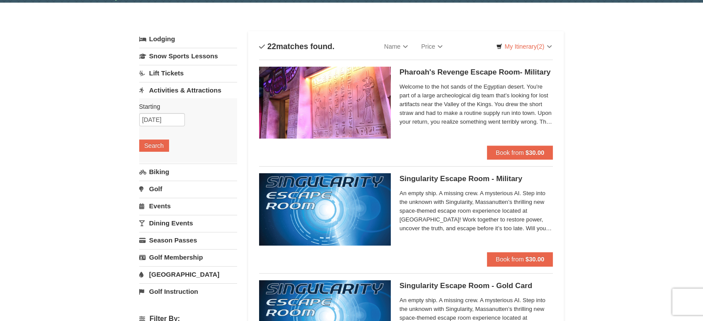
scroll to position [16, 0]
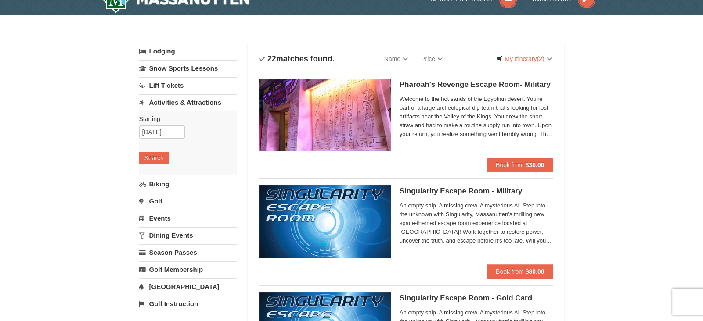
click at [195, 71] on link "Snow Sports Lessons" at bounding box center [188, 68] width 98 height 16
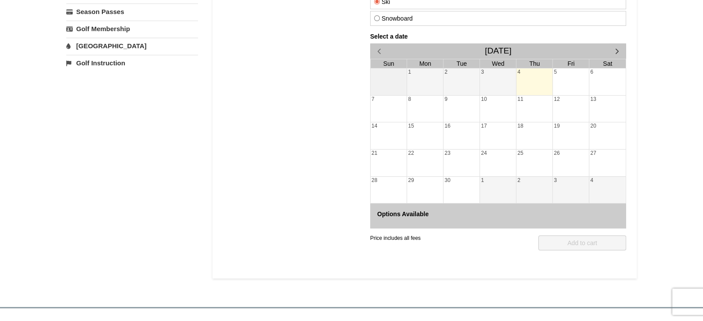
scroll to position [191, 0]
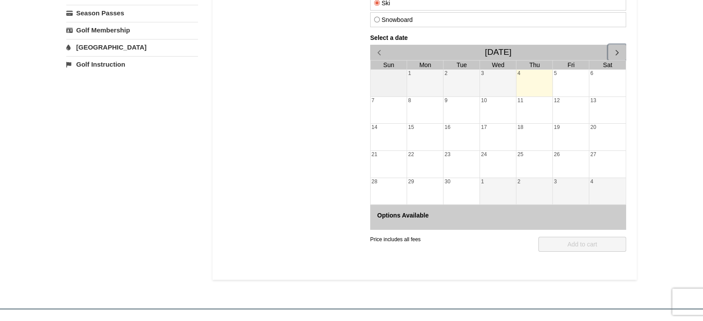
click at [617, 55] on span "button" at bounding box center [616, 52] width 9 height 9
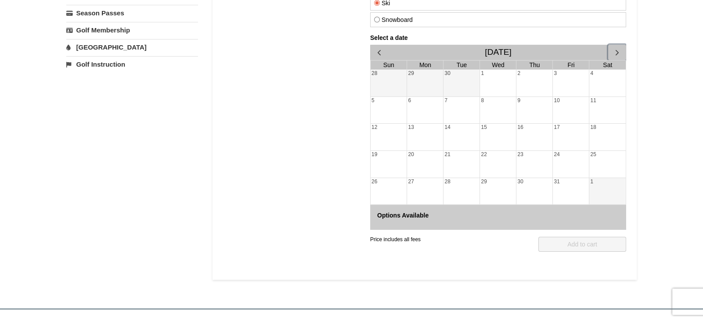
click at [617, 55] on span "button" at bounding box center [616, 52] width 9 height 9
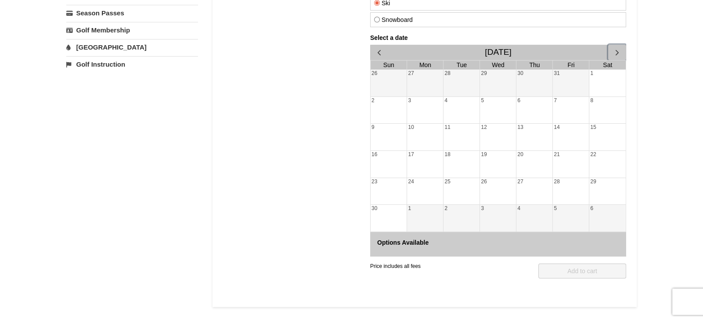
click at [490, 133] on div "12" at bounding box center [498, 137] width 36 height 27
click at [462, 133] on div "11" at bounding box center [461, 137] width 36 height 27
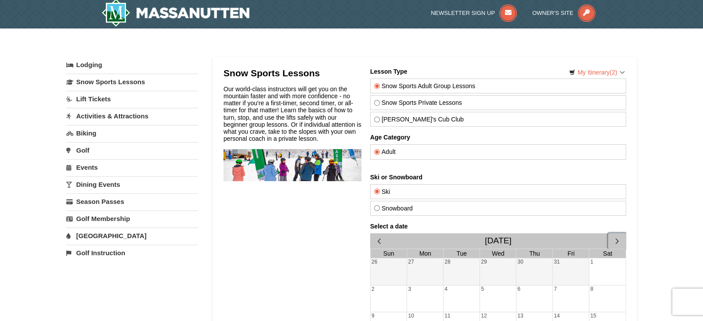
scroll to position [0, 0]
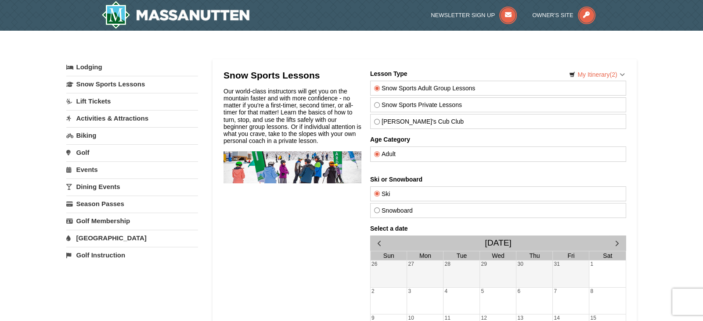
click at [402, 209] on label "Snowboard" at bounding box center [498, 210] width 248 height 7
click at [379, 209] on input "Snowboard" at bounding box center [377, 211] width 6 height 6
radio input "true"
click at [105, 136] on link "Biking" at bounding box center [132, 135] width 132 height 16
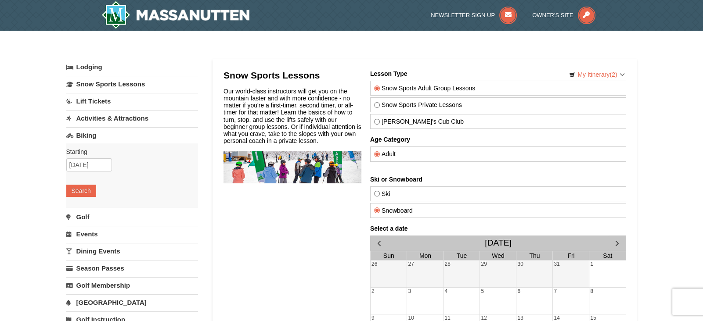
click at [98, 136] on link "Biking" at bounding box center [132, 135] width 132 height 16
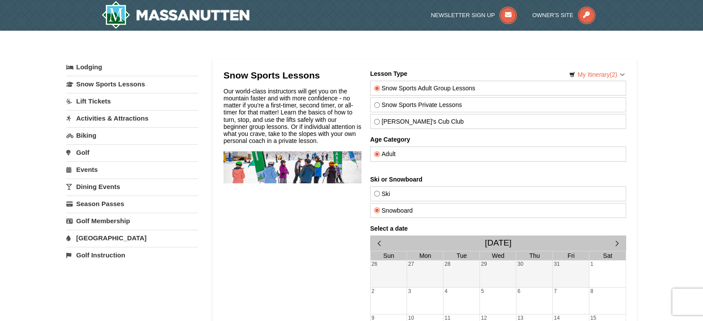
click at [83, 171] on link "Events" at bounding box center [132, 170] width 132 height 16
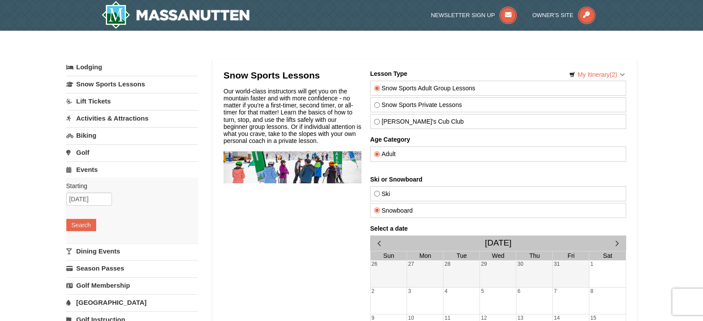
click at [81, 169] on link "Events" at bounding box center [132, 170] width 132 height 16
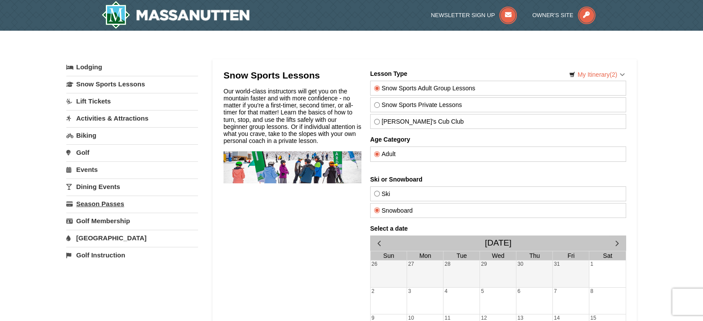
click at [111, 201] on link "Season Passes" at bounding box center [132, 204] width 132 height 16
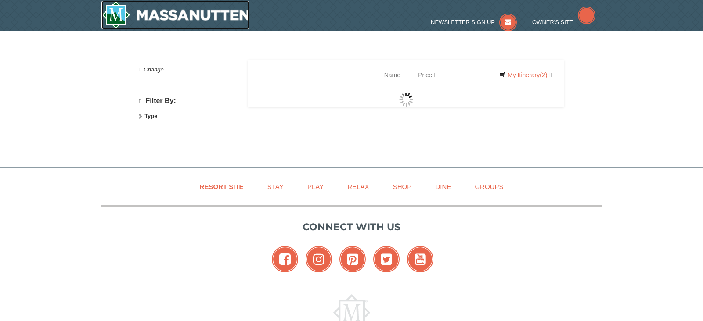
click at [195, 23] on img at bounding box center [175, 15] width 148 height 28
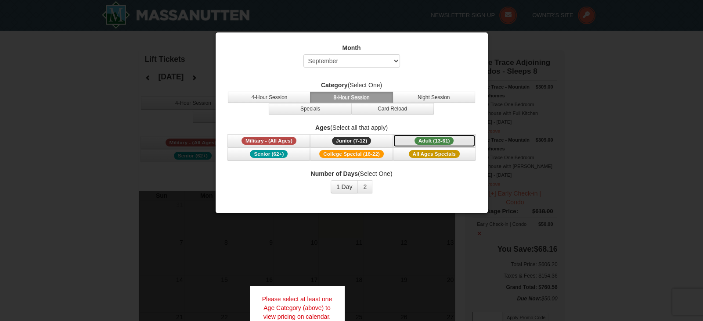
click at [425, 141] on span "Adult (13-61)" at bounding box center [435, 141] width 40 height 8
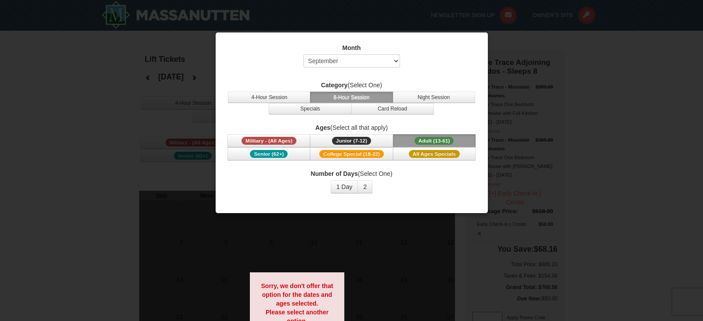
click at [415, 137] on span "Adult (13-61)" at bounding box center [435, 141] width 40 height 8
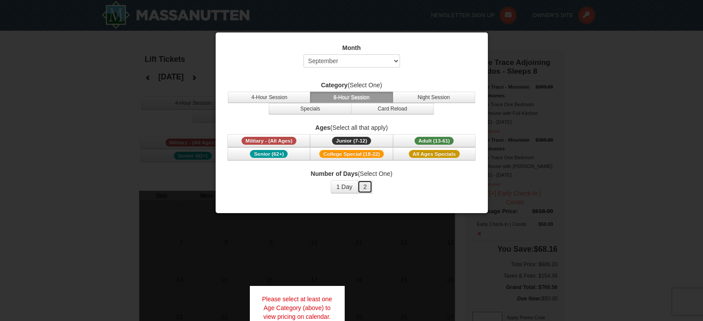
click at [365, 187] on button "2" at bounding box center [364, 186] width 15 height 13
click at [387, 61] on select "Select September October November December January February March April May Jun…" at bounding box center [351, 60] width 97 height 13
select select "11"
click at [303, 54] on select "Select September October November December January February March April May Jun…" at bounding box center [351, 60] width 97 height 13
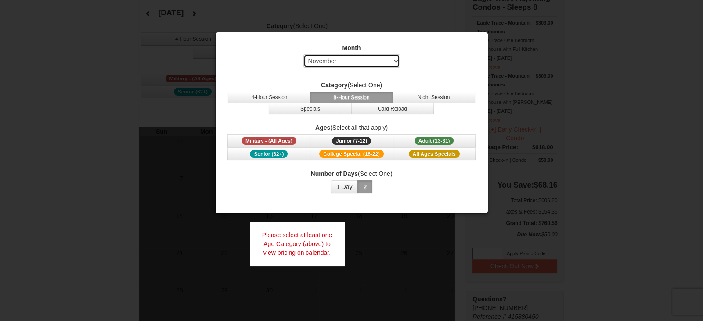
scroll to position [66, 0]
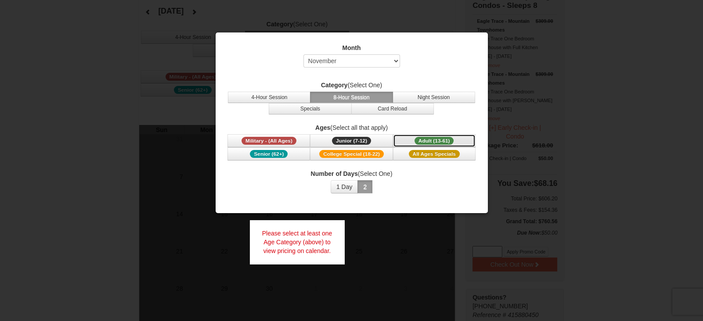
click at [427, 141] on span "Adult (13-61)" at bounding box center [435, 141] width 40 height 8
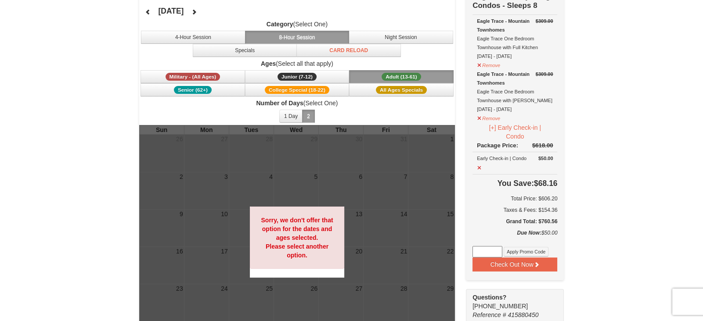
click at [435, 78] on button "Adult (13-61) (13 - 61)" at bounding box center [401, 76] width 105 height 13
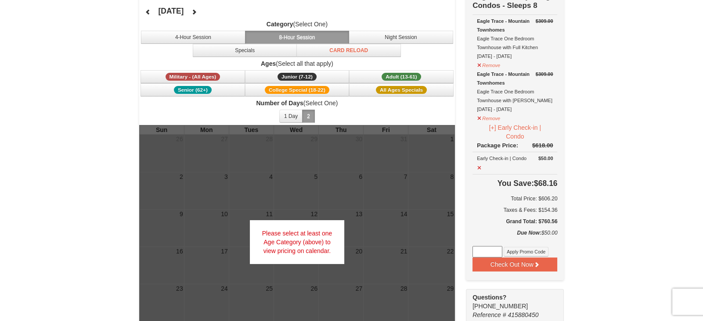
click at [420, 112] on span "Number of Days (Select One) 1 Day 2 3 4 5 6 7 8 9 10 11 12 13 14 15" at bounding box center [297, 112] width 316 height 26
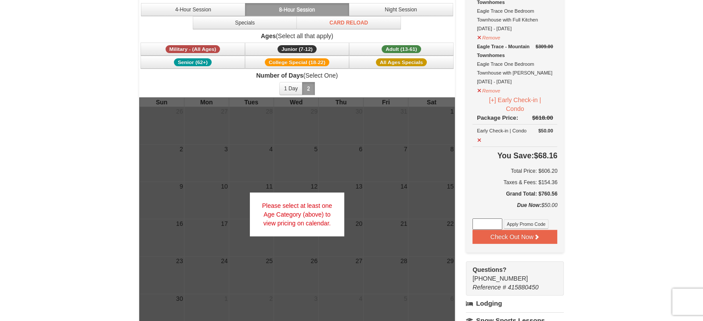
scroll to position [93, 0]
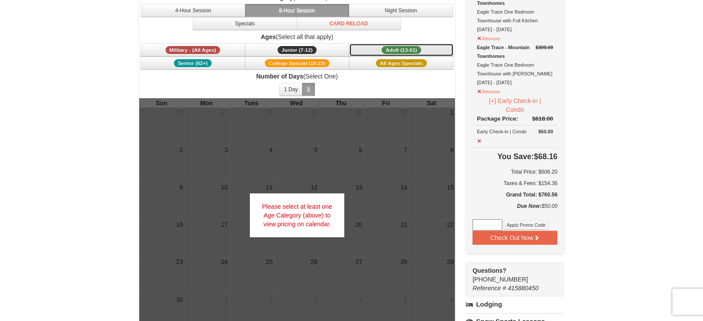
click at [396, 54] on button "Adult (13-61) (13 - 61)" at bounding box center [401, 49] width 105 height 13
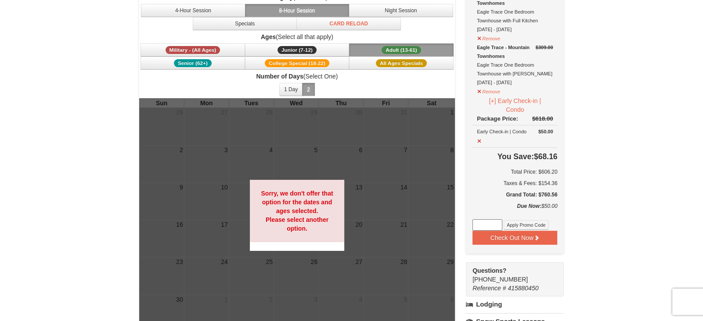
click at [396, 54] on button "Adult (13-61) (13 - 61)" at bounding box center [401, 49] width 105 height 13
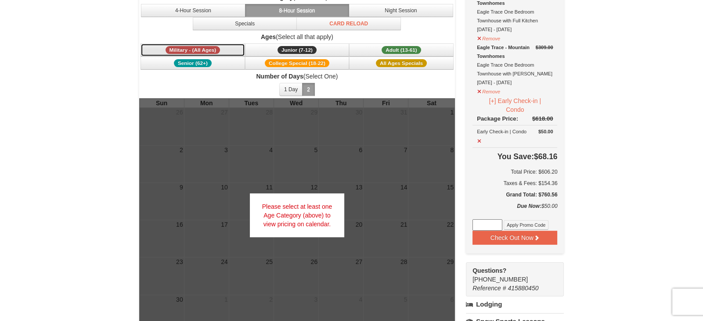
click at [234, 46] on button "Military - (All Ages)" at bounding box center [193, 49] width 105 height 13
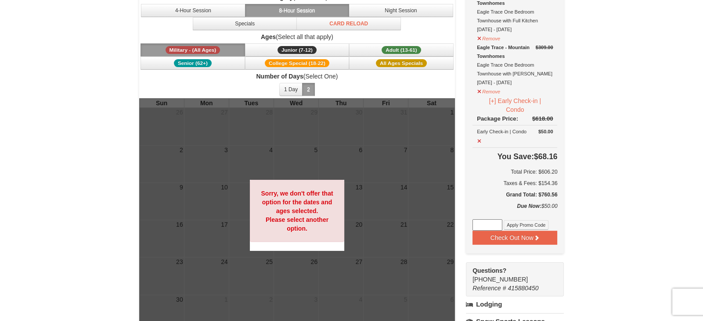
click at [234, 46] on button "Military - (All Ages)" at bounding box center [193, 49] width 105 height 13
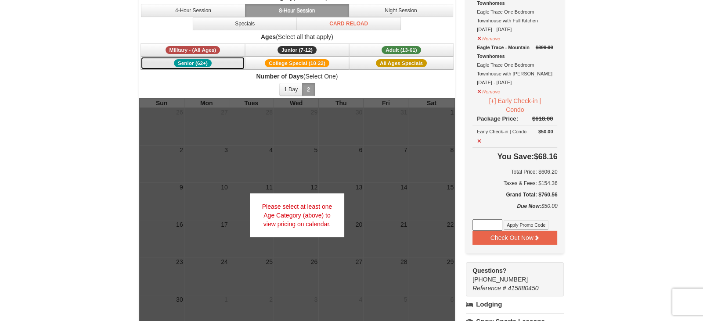
click at [234, 65] on button "Senior (62+)" at bounding box center [193, 63] width 105 height 13
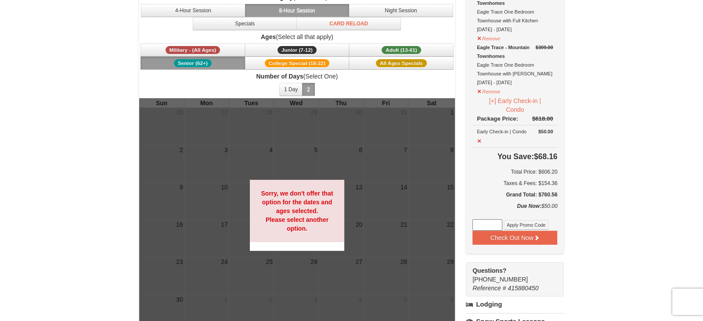
click at [234, 65] on button "Senior (62+)" at bounding box center [193, 63] width 105 height 13
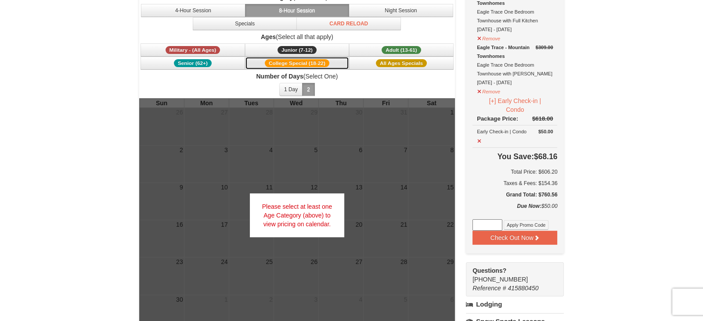
click at [265, 66] on button "College Special (18-22)" at bounding box center [297, 63] width 105 height 13
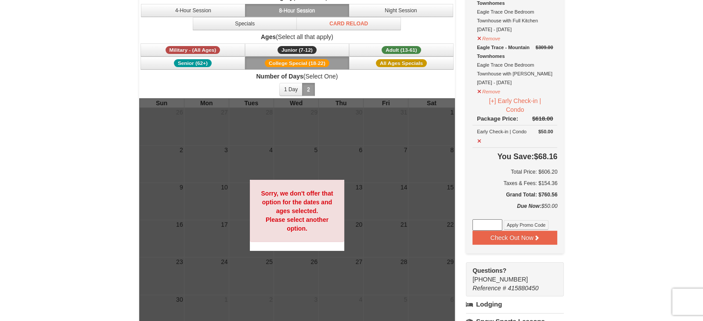
click at [264, 65] on button "College Special (18-22)" at bounding box center [297, 63] width 105 height 13
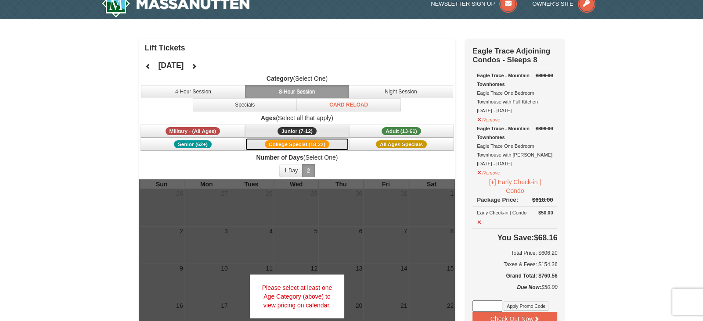
scroll to position [0, 0]
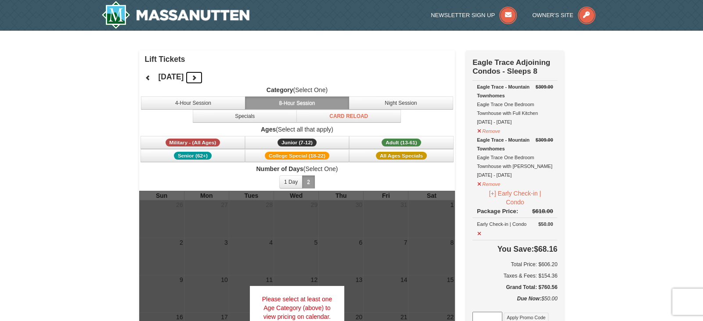
click at [197, 77] on icon at bounding box center [194, 78] width 6 height 6
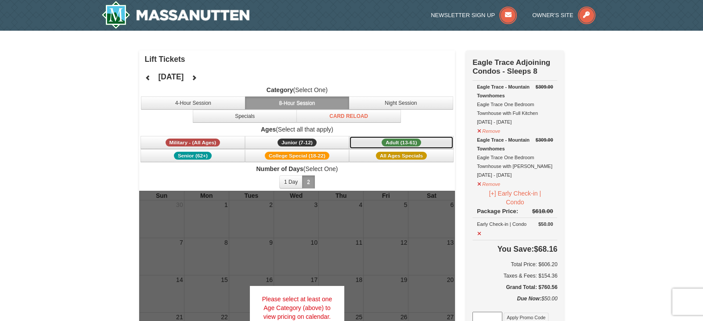
click at [368, 143] on button "Adult (13-61) (13 - 61)" at bounding box center [401, 142] width 105 height 13
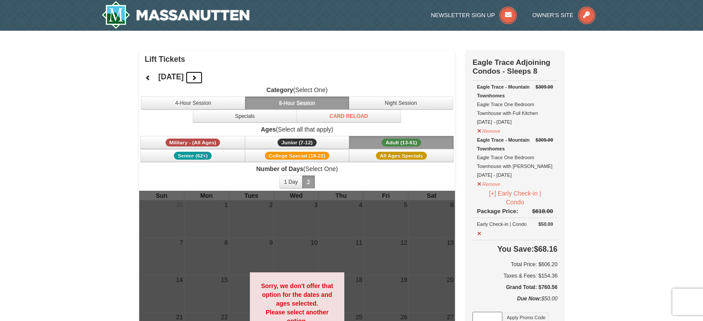
click at [203, 78] on button at bounding box center [194, 77] width 18 height 13
click at [231, 78] on div "[DATE] Category (Select One) 4-Hour Session 8-Hour Session Night Session Specia…" at bounding box center [297, 129] width 316 height 123
click at [203, 81] on button at bounding box center [194, 77] width 18 height 13
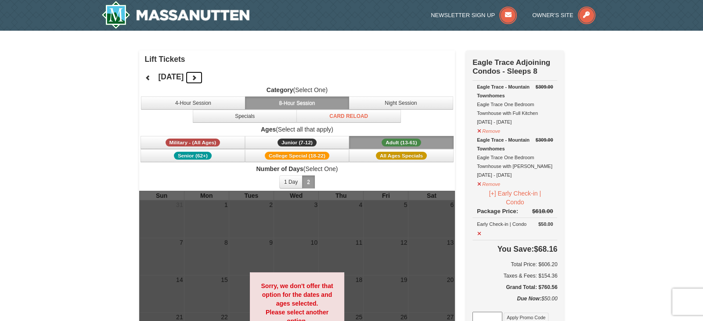
click at [203, 80] on button at bounding box center [194, 77] width 18 height 13
click at [293, 182] on button "1 Day" at bounding box center [290, 182] width 23 height 13
click at [308, 182] on button "2" at bounding box center [308, 182] width 13 height 13
click at [203, 84] on div "October 2025" at bounding box center [171, 77] width 64 height 18
click at [203, 81] on button at bounding box center [194, 77] width 18 height 13
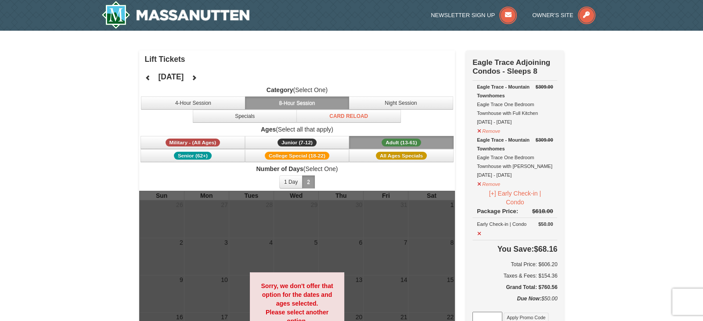
click at [203, 81] on div "November 2025" at bounding box center [171, 77] width 64 height 18
click at [197, 79] on icon at bounding box center [194, 78] width 6 height 6
click at [226, 79] on div "January 2026 Category (Select One) 4-Hour Session 8-Hour Session Night Session …" at bounding box center [297, 129] width 316 height 123
click at [197, 79] on icon at bounding box center [194, 78] width 6 height 6
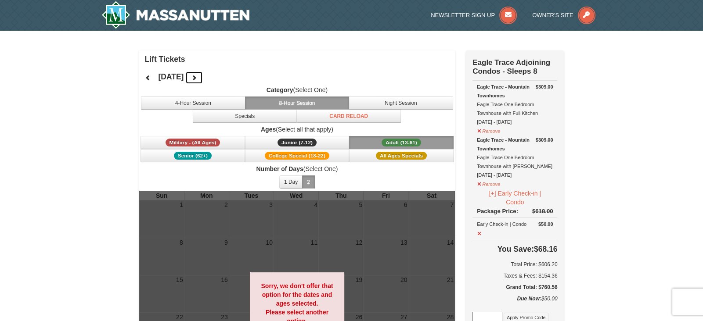
click at [197, 79] on icon at bounding box center [194, 78] width 6 height 6
click at [203, 79] on button at bounding box center [194, 77] width 18 height 13
click at [203, 80] on button at bounding box center [194, 77] width 18 height 13
click at [197, 80] on icon at bounding box center [194, 78] width 6 height 6
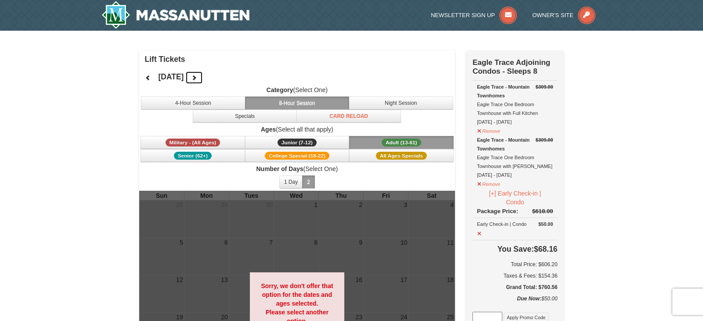
click at [203, 80] on button at bounding box center [194, 77] width 18 height 13
click at [197, 79] on icon at bounding box center [194, 78] width 6 height 6
click at [197, 77] on icon at bounding box center [194, 78] width 6 height 6
click at [206, 9] on img at bounding box center [175, 14] width 148 height 28
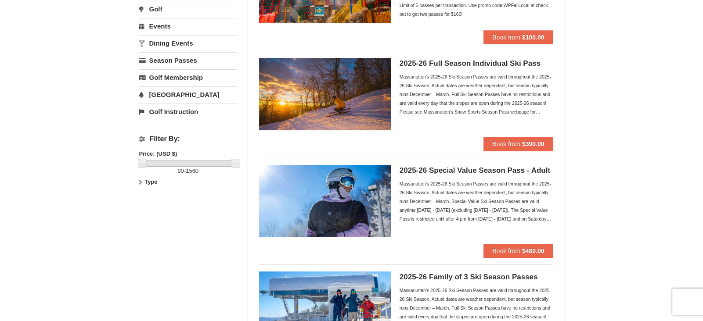
scroll to position [148, 0]
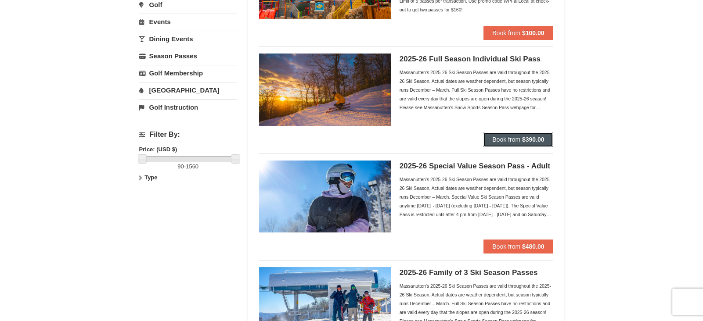
click at [517, 141] on span "Book from" at bounding box center [506, 139] width 28 height 7
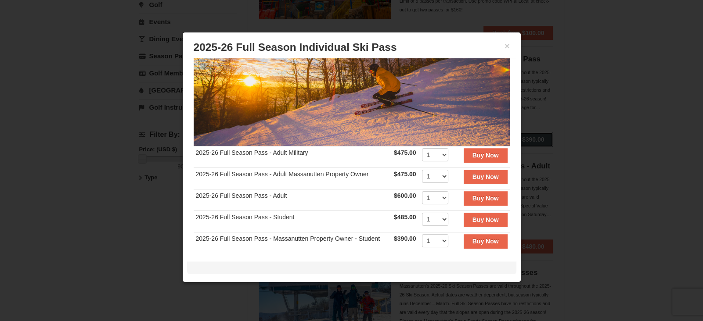
scroll to position [91, 0]
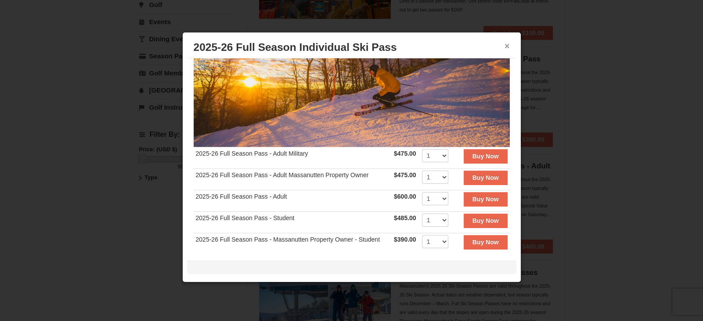
click at [506, 48] on button "×" at bounding box center [507, 46] width 5 height 9
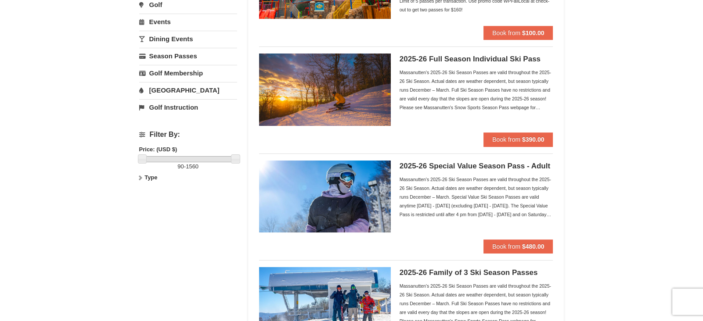
click at [435, 75] on div "Massanutten's 2025-26 Ski Season Passes are valid throughout the 2025-26 Ski Se…" at bounding box center [477, 90] width 154 height 44
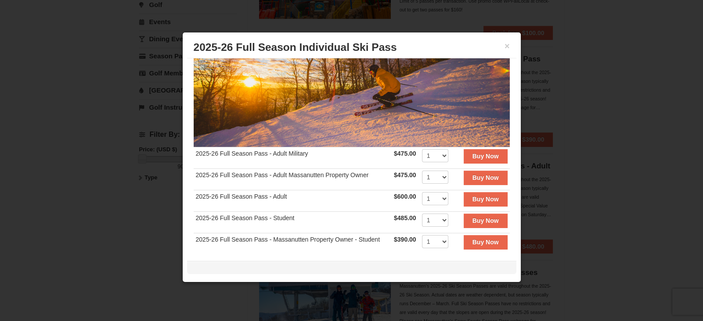
scroll to position [0, 0]
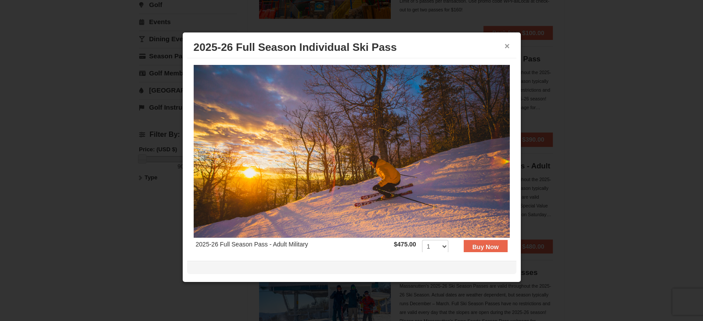
click at [505, 44] on button "×" at bounding box center [507, 46] width 5 height 9
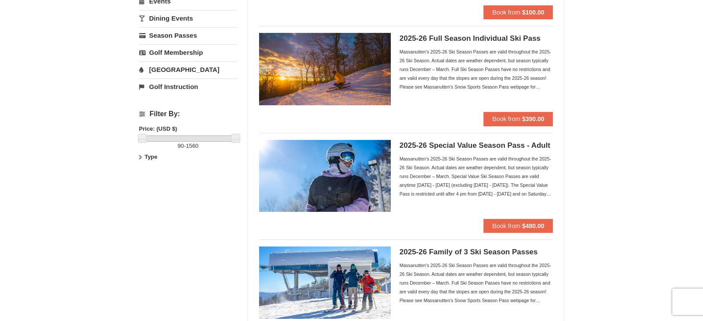
scroll to position [174, 0]
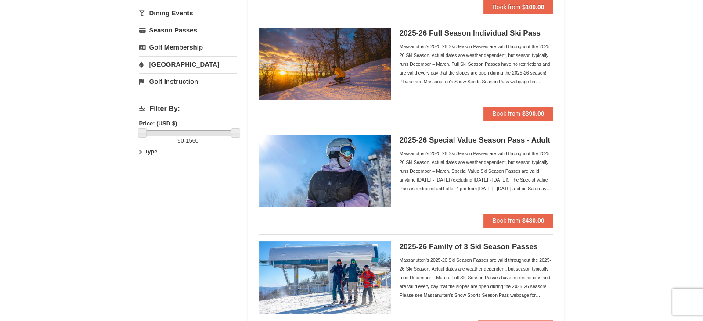
click at [407, 145] on div "2025-26 Special Value Season Pass - Adult Massanutten's 2025-26 Ski Season Pass…" at bounding box center [477, 174] width 154 height 79
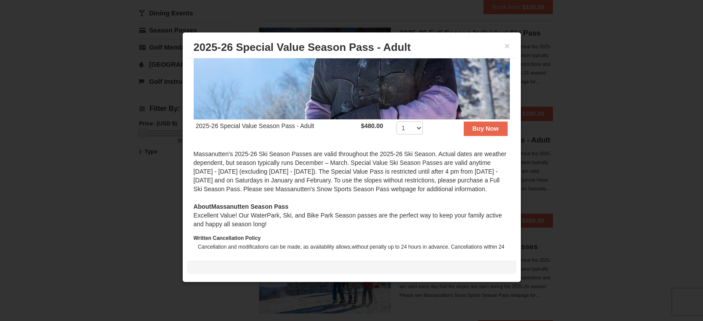
scroll to position [120, 0]
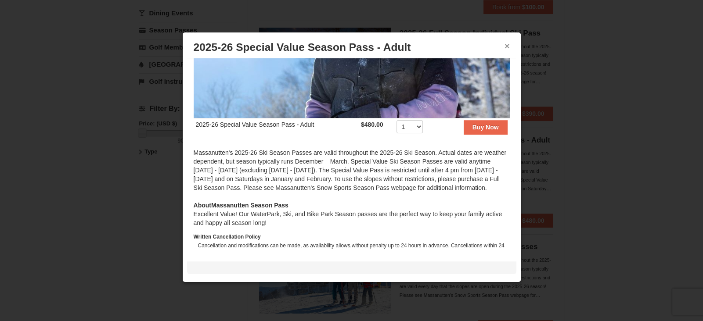
click at [507, 47] on button "×" at bounding box center [507, 46] width 5 height 9
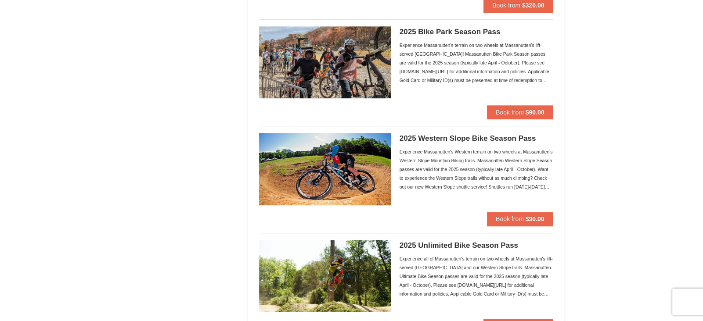
scroll to position [817, 0]
click at [480, 36] on div "2025 Bike Park Season Pass Experience Massanutten's terrain on two wheels at Ma…" at bounding box center [477, 65] width 154 height 79
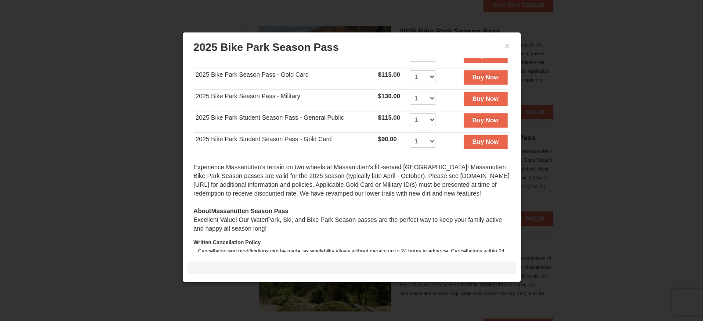
scroll to position [191, 0]
click at [505, 45] on button "×" at bounding box center [507, 46] width 5 height 9
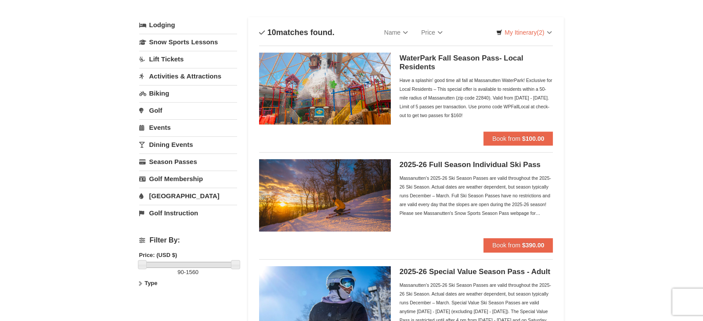
scroll to position [42, 0]
click at [367, 97] on img at bounding box center [325, 89] width 132 height 72
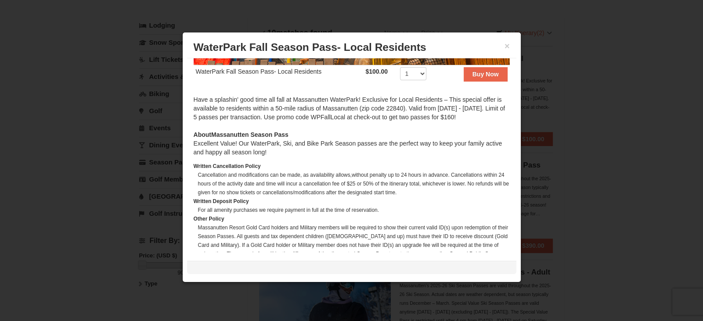
scroll to position [172, 0]
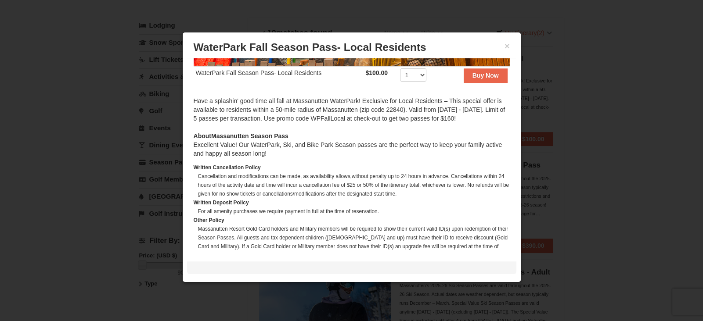
click at [502, 48] on h3 "WaterPark Fall Season Pass- Local Residents" at bounding box center [352, 47] width 316 height 13
click at [508, 46] on button "×" at bounding box center [507, 46] width 5 height 9
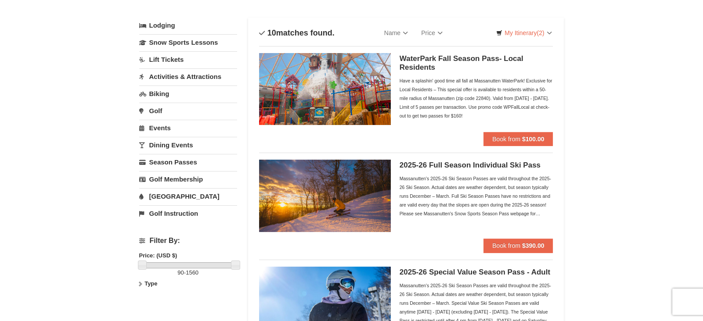
click at [359, 173] on img at bounding box center [325, 196] width 132 height 72
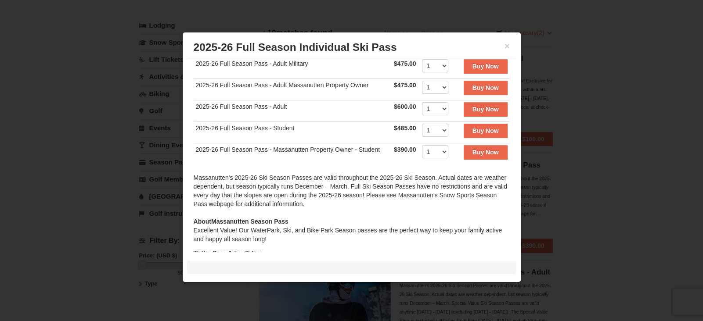
scroll to position [191, 0]
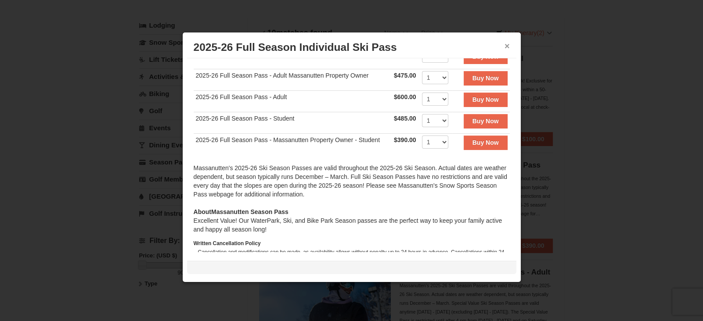
click at [508, 46] on button "×" at bounding box center [507, 46] width 5 height 9
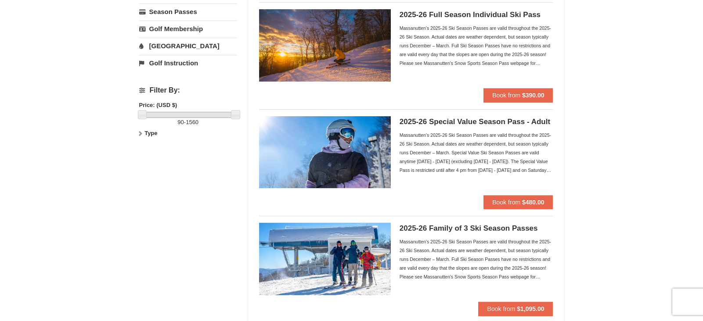
scroll to position [193, 0]
click at [371, 133] on img at bounding box center [325, 152] width 132 height 72
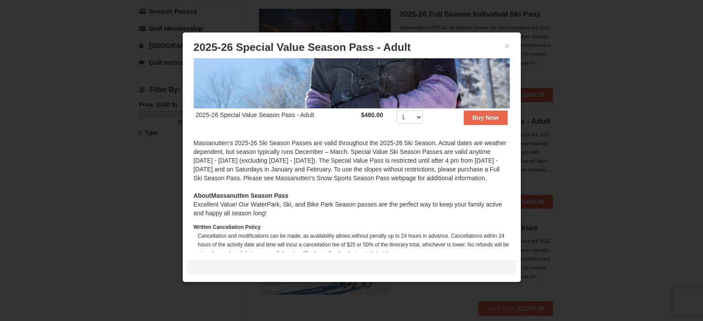
scroll to position [132, 0]
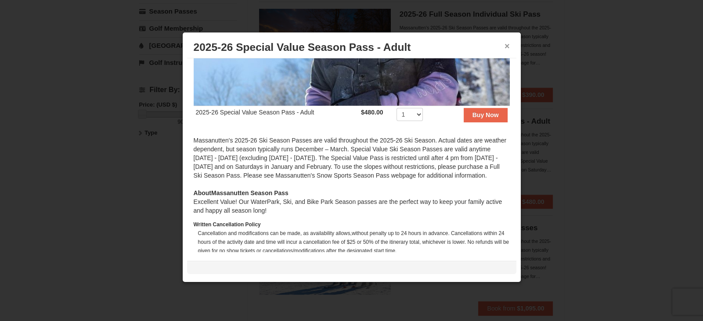
click at [507, 46] on button "×" at bounding box center [507, 46] width 5 height 9
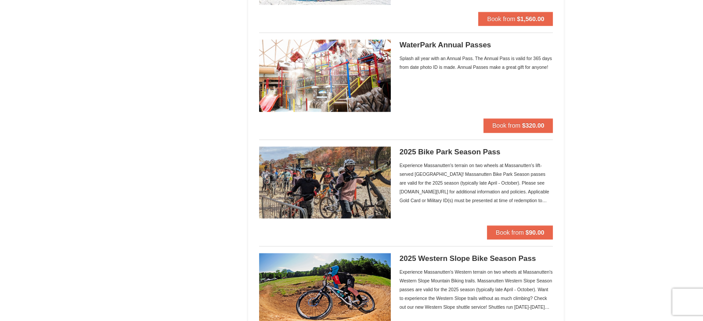
scroll to position [698, 0]
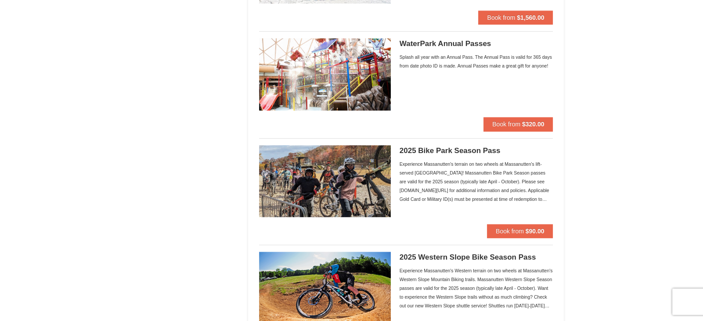
click at [359, 183] on img at bounding box center [325, 181] width 132 height 72
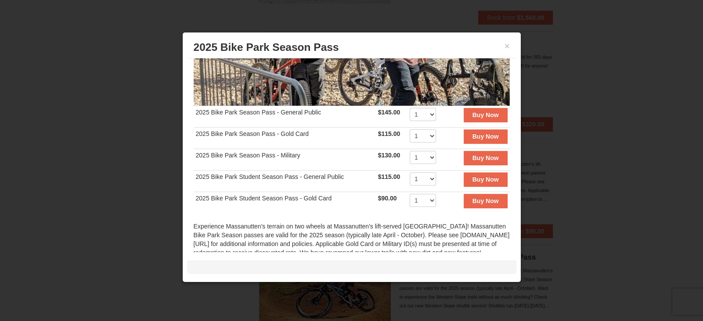
scroll to position [0, 0]
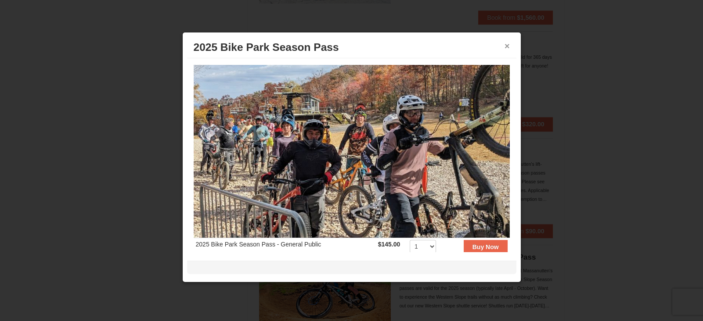
click at [507, 49] on button "×" at bounding box center [507, 46] width 5 height 9
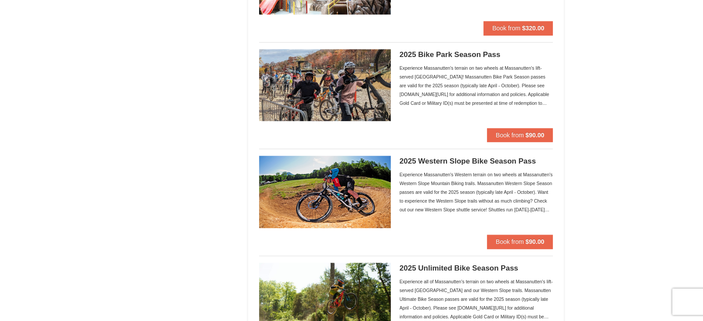
scroll to position [794, 0]
click at [374, 109] on img at bounding box center [325, 85] width 132 height 72
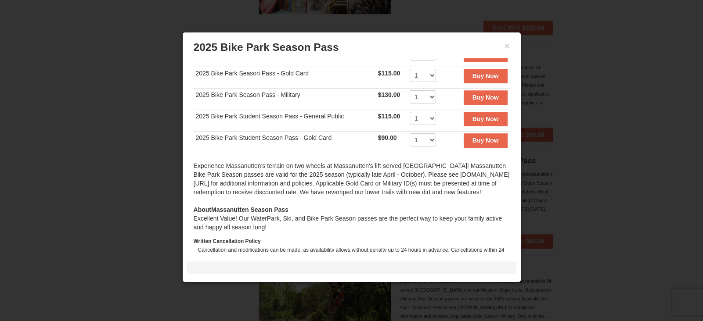
scroll to position [194, 0]
click at [509, 49] on button "×" at bounding box center [507, 46] width 5 height 9
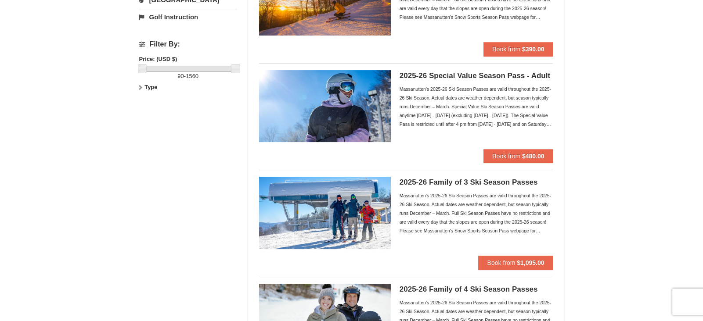
scroll to position [0, 0]
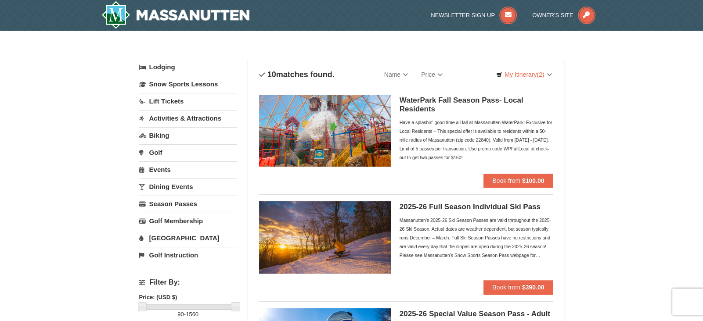
click at [159, 168] on link "Events" at bounding box center [188, 170] width 98 height 16
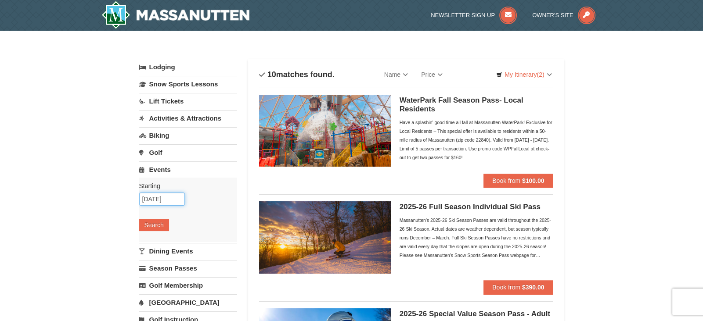
click at [167, 198] on input "09/04/2025" at bounding box center [162, 199] width 46 height 13
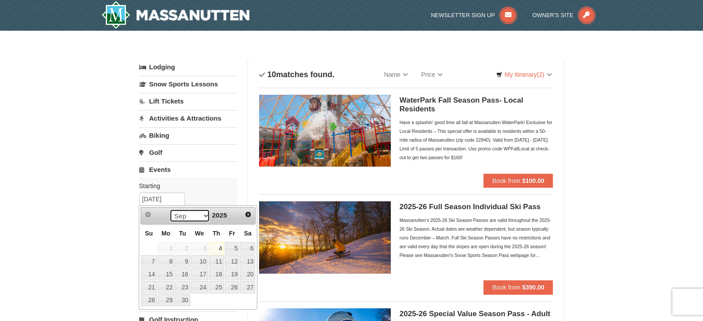
click at [204, 213] on select "Sep Oct Nov Dec" at bounding box center [189, 215] width 41 height 13
click at [183, 275] on link "11" at bounding box center [182, 275] width 15 height 12
type input "11/11/2025"
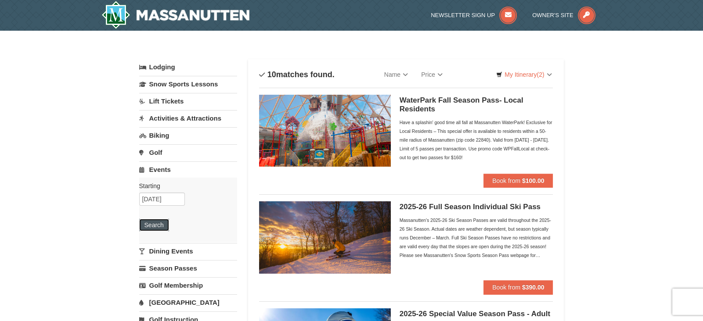
click at [158, 223] on button "Search" at bounding box center [154, 225] width 30 height 12
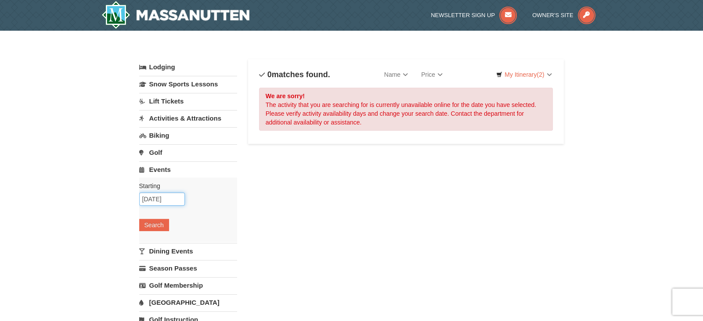
click at [169, 198] on input "[DATE]" at bounding box center [162, 199] width 46 height 13
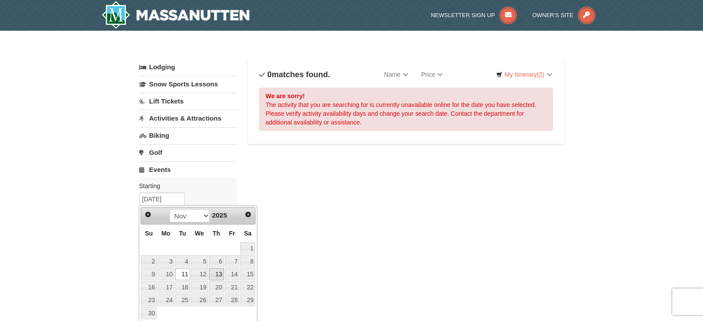
click at [211, 274] on link "13" at bounding box center [216, 275] width 15 height 12
type input "[DATE]"
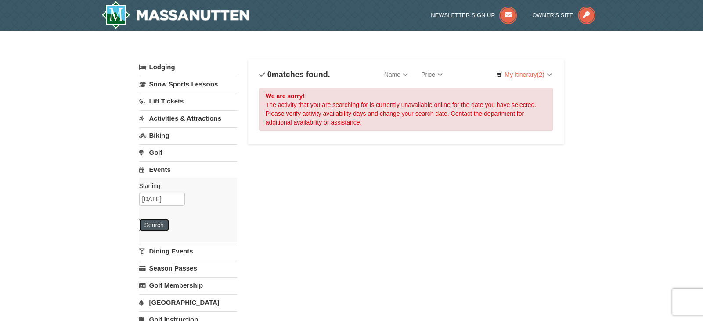
click at [159, 225] on button "Search" at bounding box center [154, 225] width 30 height 12
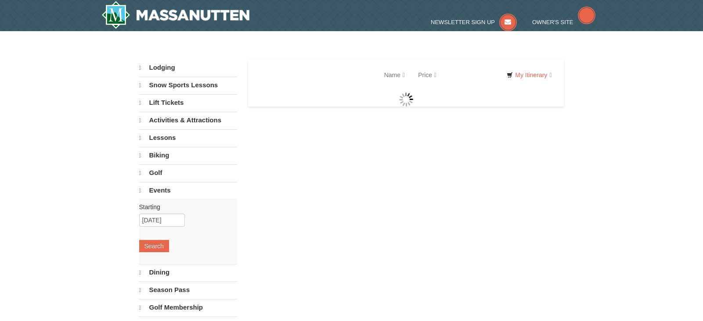
select select "9"
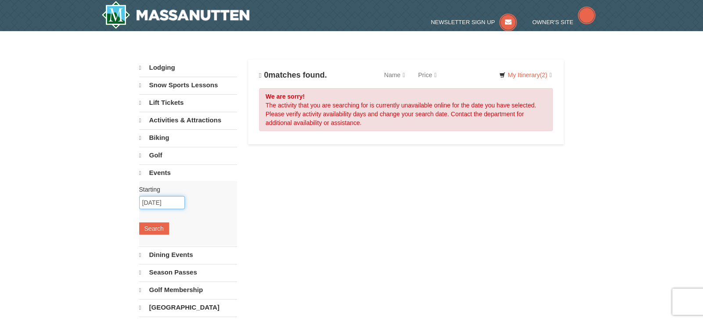
click at [169, 205] on input "[DATE]" at bounding box center [162, 202] width 46 height 13
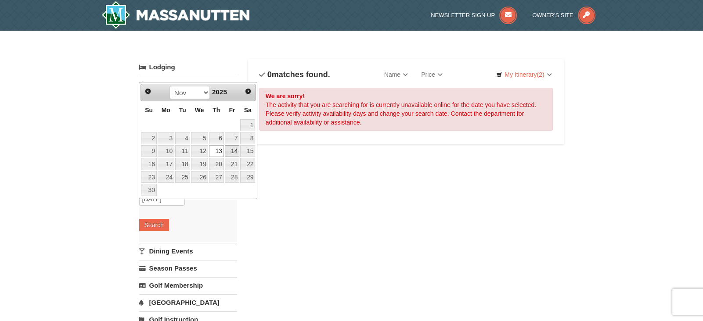
click at [233, 153] on link "14" at bounding box center [232, 151] width 15 height 12
type input "[DATE]"
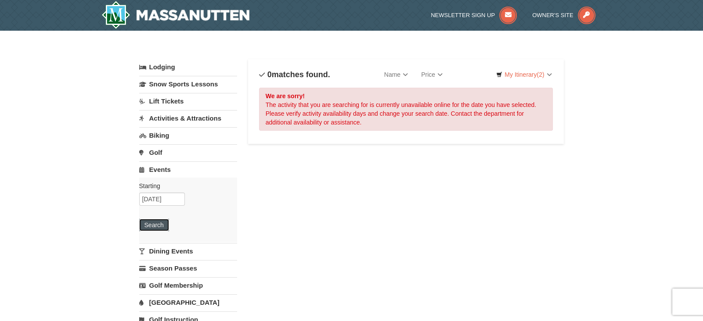
click at [153, 227] on button "Search" at bounding box center [154, 225] width 30 height 12
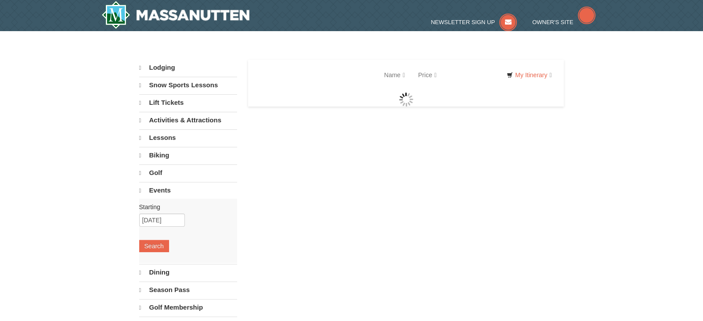
select select "9"
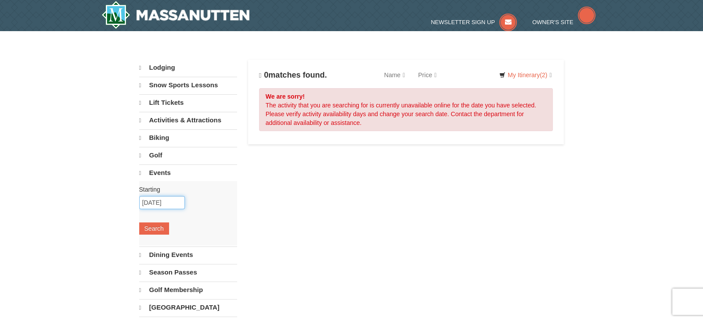
click at [165, 207] on input "11/14/2025" at bounding box center [162, 202] width 46 height 13
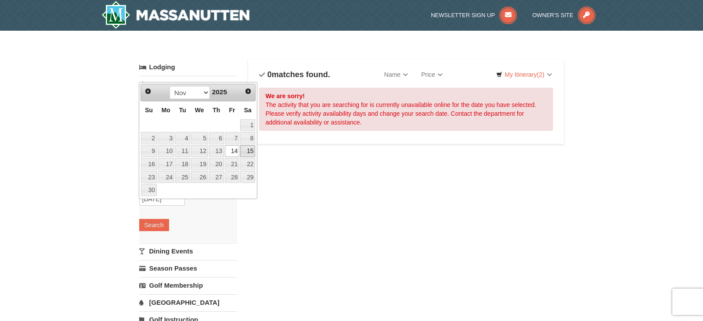
click at [247, 151] on link "15" at bounding box center [247, 151] width 15 height 12
type input "[DATE]"
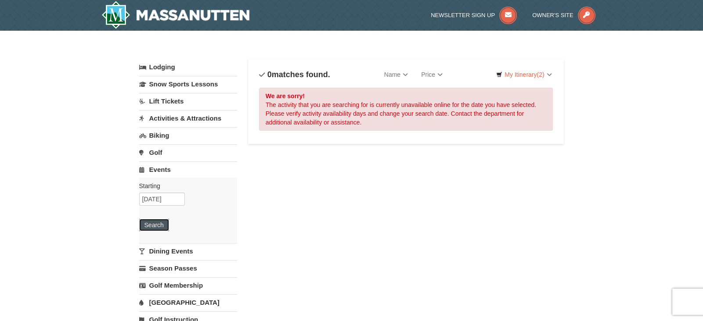
click at [157, 228] on button "Search" at bounding box center [154, 225] width 30 height 12
click at [161, 149] on link "Golf" at bounding box center [188, 152] width 98 height 16
click at [163, 186] on input "[DATE]" at bounding box center [162, 182] width 46 height 13
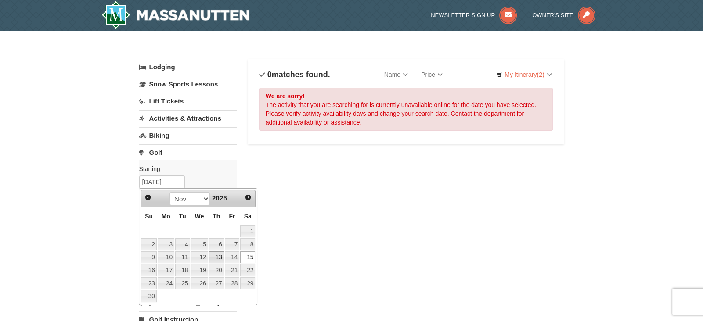
click at [213, 254] on link "13" at bounding box center [216, 258] width 15 height 12
type input "[DATE]"
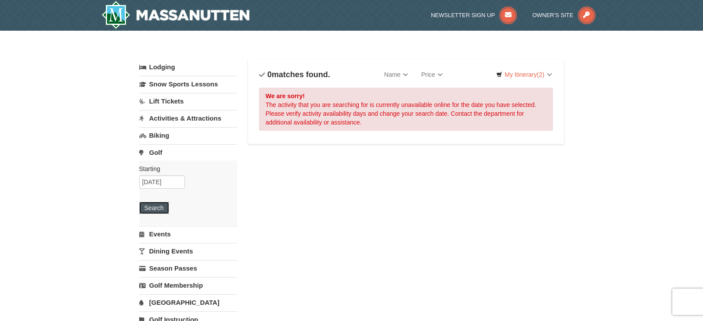
click at [161, 211] on button "Search" at bounding box center [154, 208] width 30 height 12
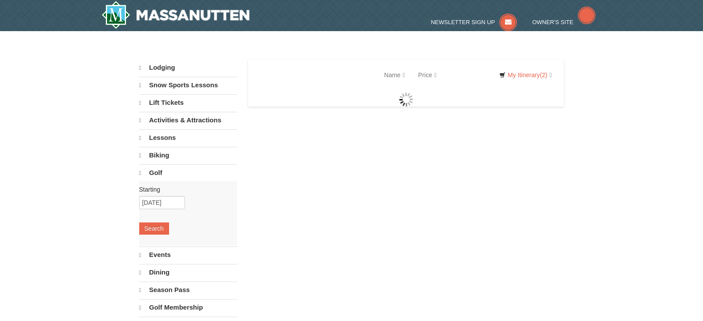
select select "9"
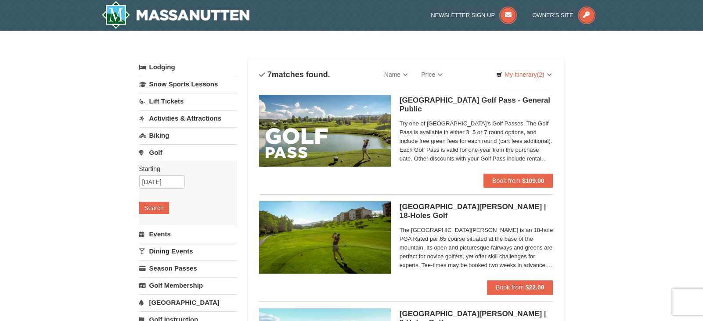
click at [168, 137] on link "Biking" at bounding box center [188, 135] width 98 height 16
click at [160, 195] on button "Search" at bounding box center [154, 191] width 30 height 12
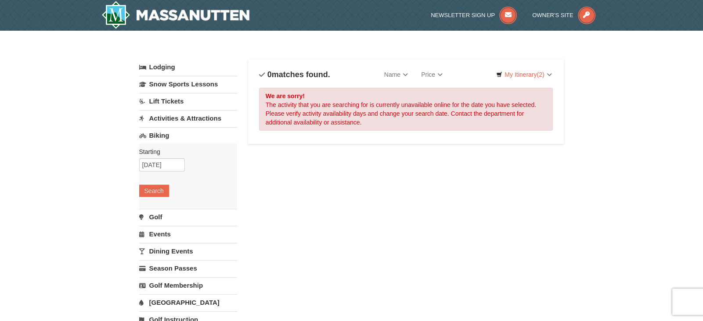
click at [182, 118] on link "Activities & Attractions" at bounding box center [188, 118] width 98 height 16
click at [159, 173] on button "Search" at bounding box center [154, 174] width 30 height 12
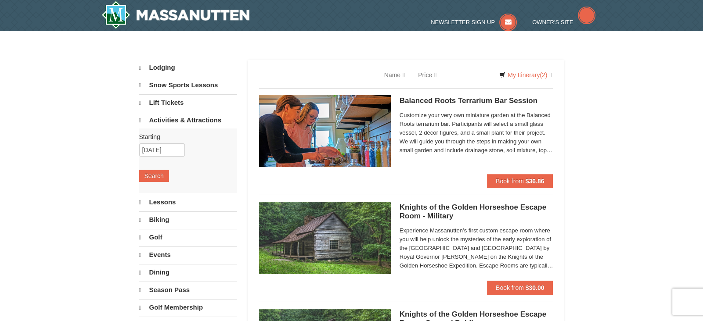
select select "9"
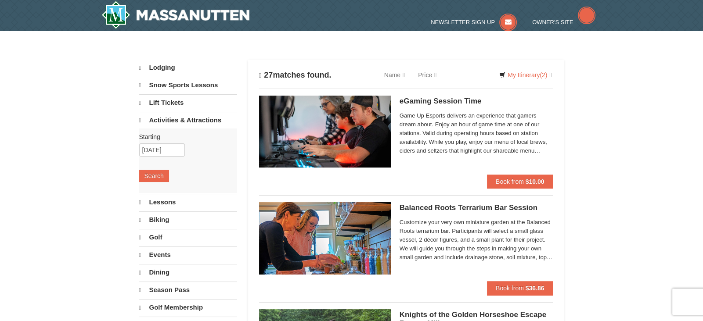
select select "9"
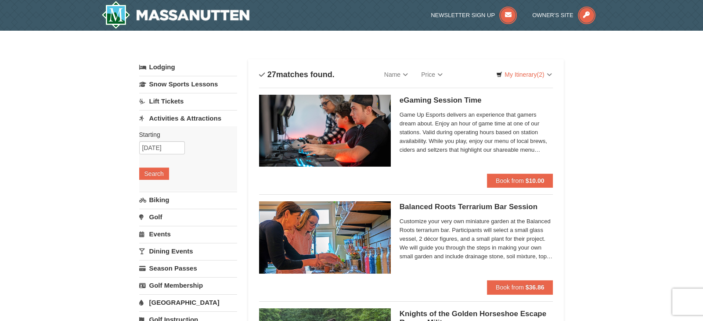
click at [192, 101] on link "Lift Tickets" at bounding box center [188, 101] width 98 height 16
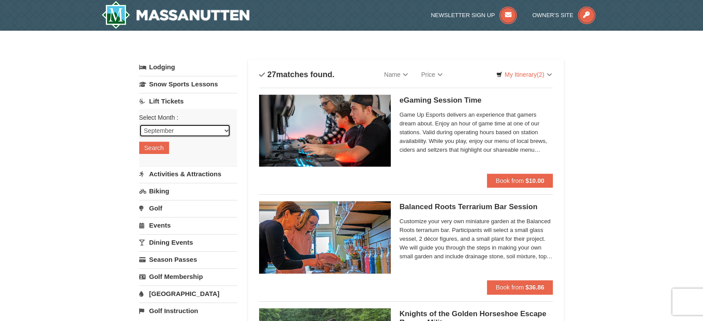
click at [181, 130] on select "September October November December January February March April May June July …" at bounding box center [184, 130] width 91 height 13
select select "11"
click at [139, 124] on select "September October November December January February March April May June July …" at bounding box center [184, 130] width 91 height 13
click at [159, 144] on button "Search" at bounding box center [154, 148] width 30 height 12
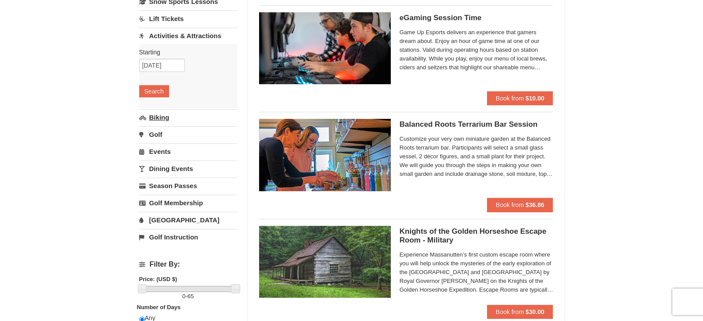
scroll to position [106, 0]
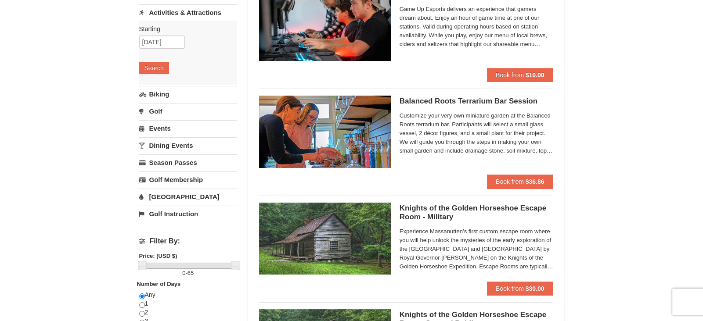
click at [185, 195] on link "[GEOGRAPHIC_DATA]" at bounding box center [188, 197] width 98 height 16
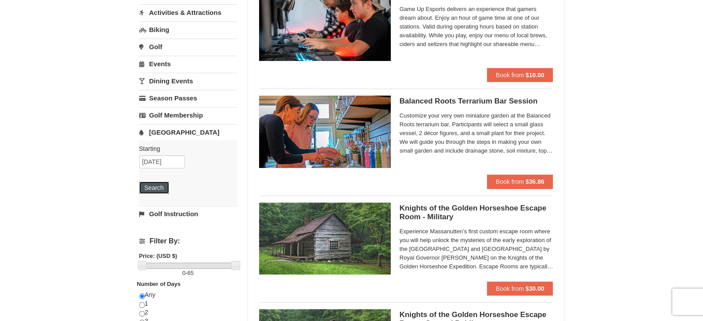
click at [163, 188] on button "Search" at bounding box center [154, 188] width 30 height 12
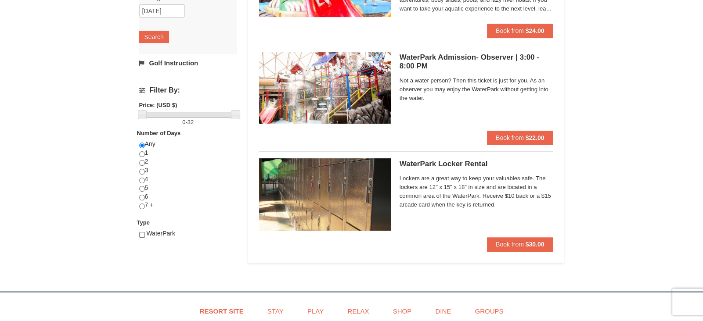
scroll to position [257, 0]
